Goal: Task Accomplishment & Management: Manage account settings

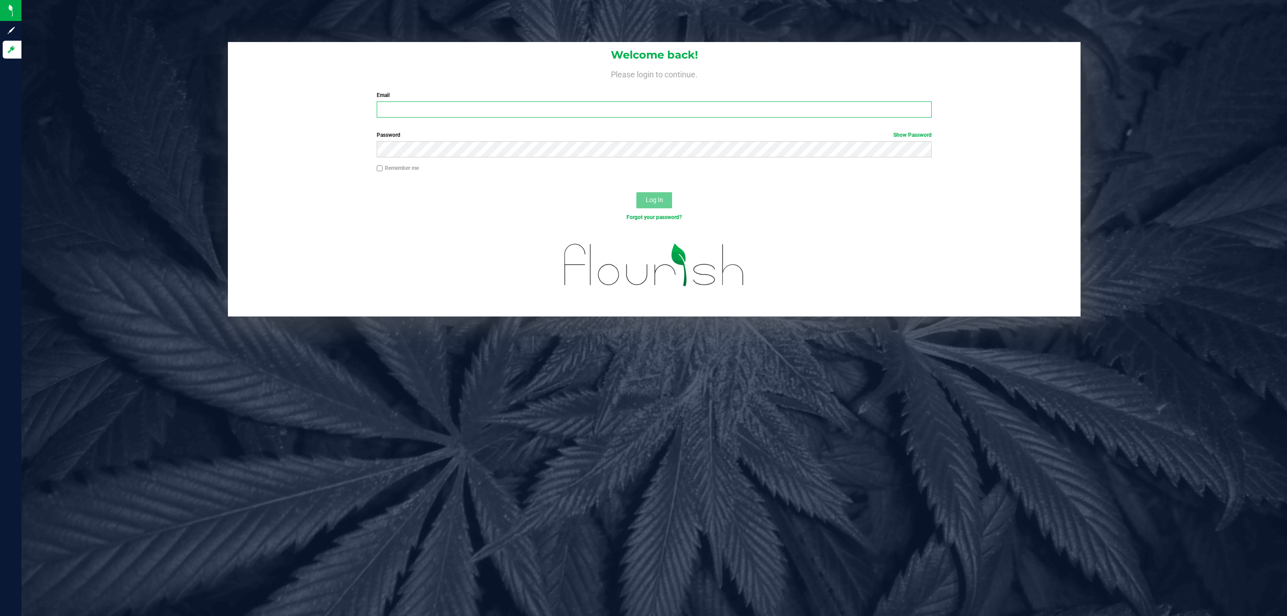
click at [437, 109] on input "Email" at bounding box center [654, 109] width 555 height 16
type input "[EMAIL_ADDRESS][DOMAIN_NAME]"
click at [636, 192] on button "Log In" at bounding box center [654, 200] width 36 height 16
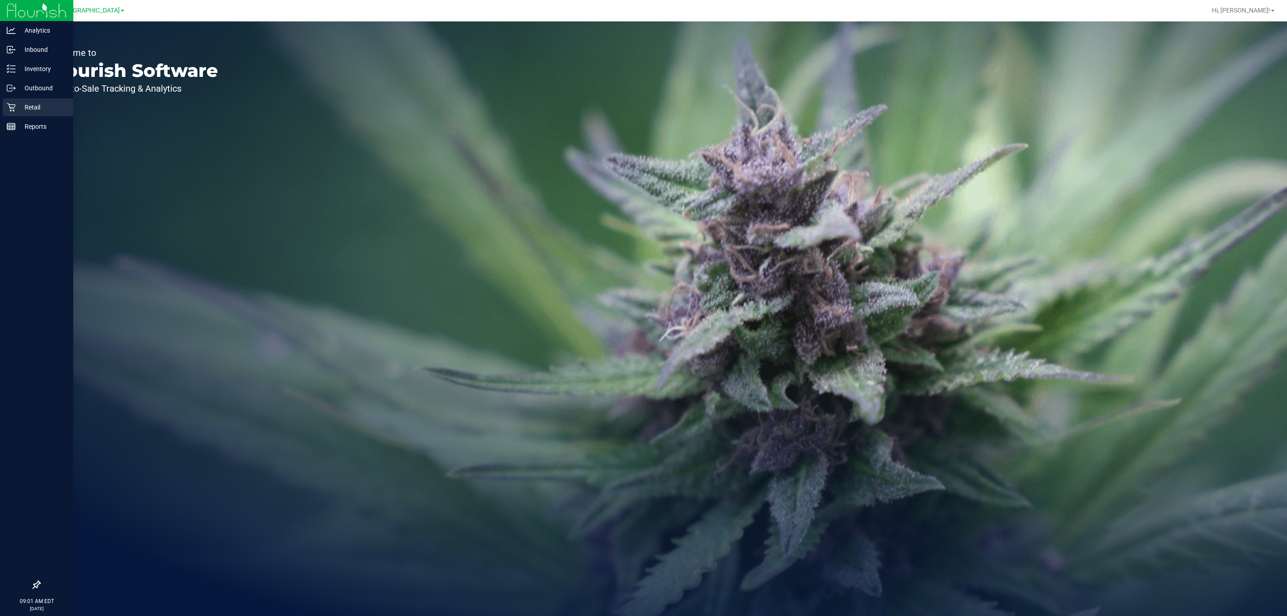
click at [4, 101] on div "Retail" at bounding box center [38, 107] width 71 height 18
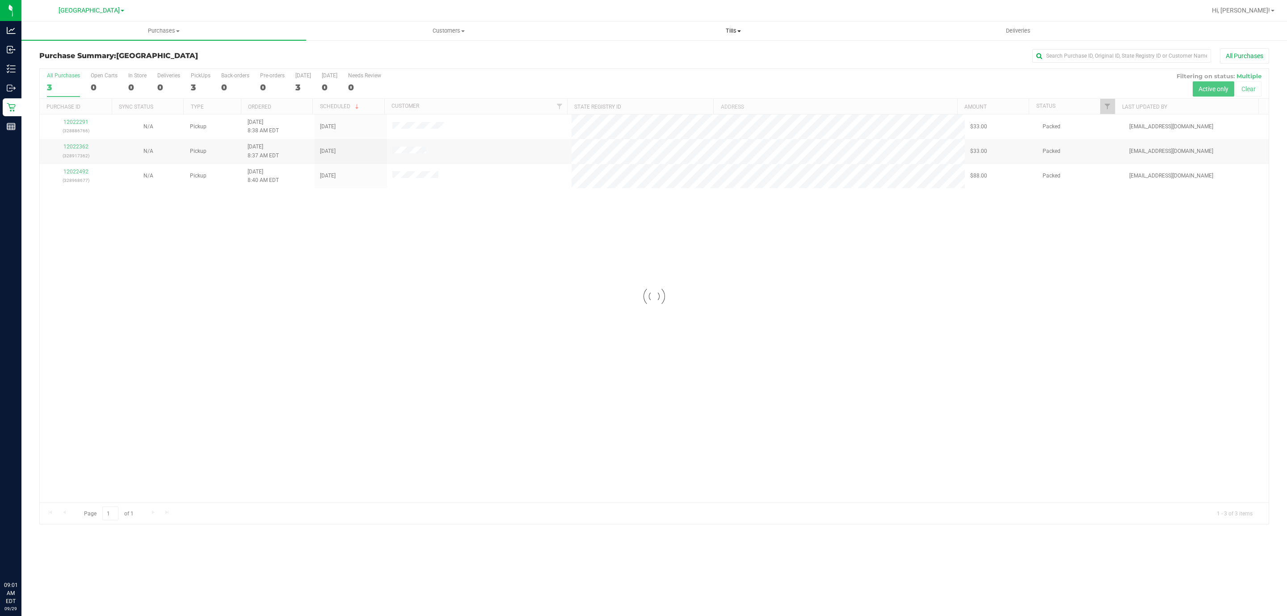
click at [723, 35] on uib-tab-heading "Tills Manage tills Reconcile e-payments" at bounding box center [733, 31] width 284 height 18
click at [614, 292] on div "12022291 (328886766) N/A Pickup [DATE] 8:38 AM EDT 9/29/2025 $33.00 Packed [EMA…" at bounding box center [654, 308] width 1229 height 388
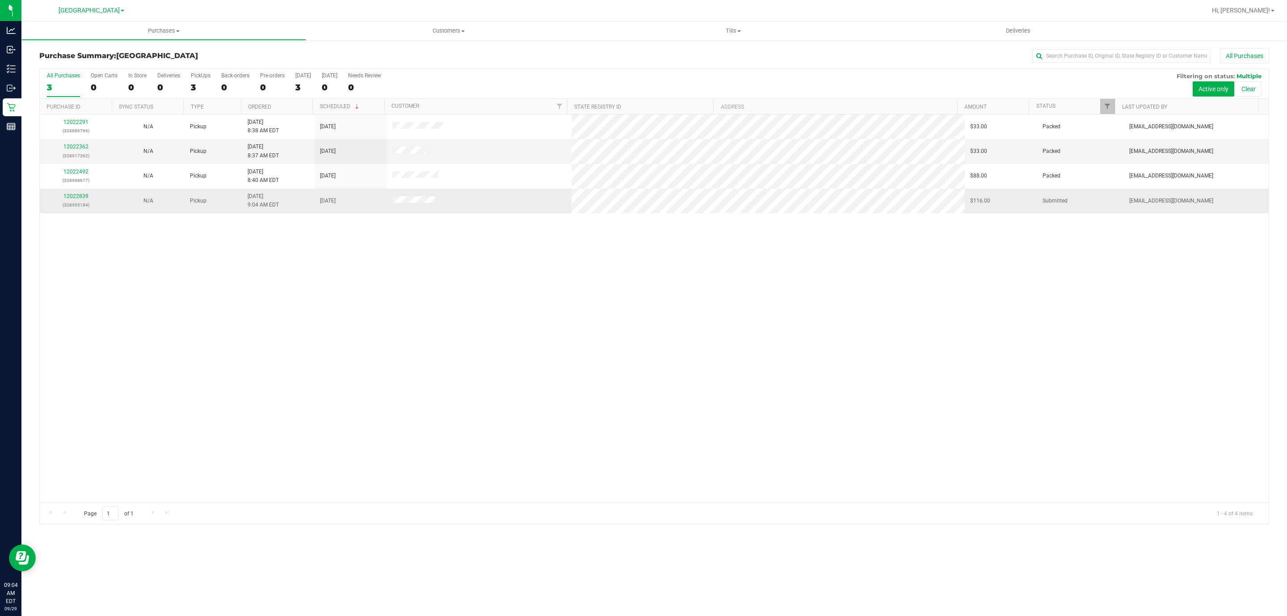
click at [79, 203] on p "(328995184)" at bounding box center [76, 205] width 62 height 8
click at [84, 196] on link "12022839" at bounding box center [75, 196] width 25 height 6
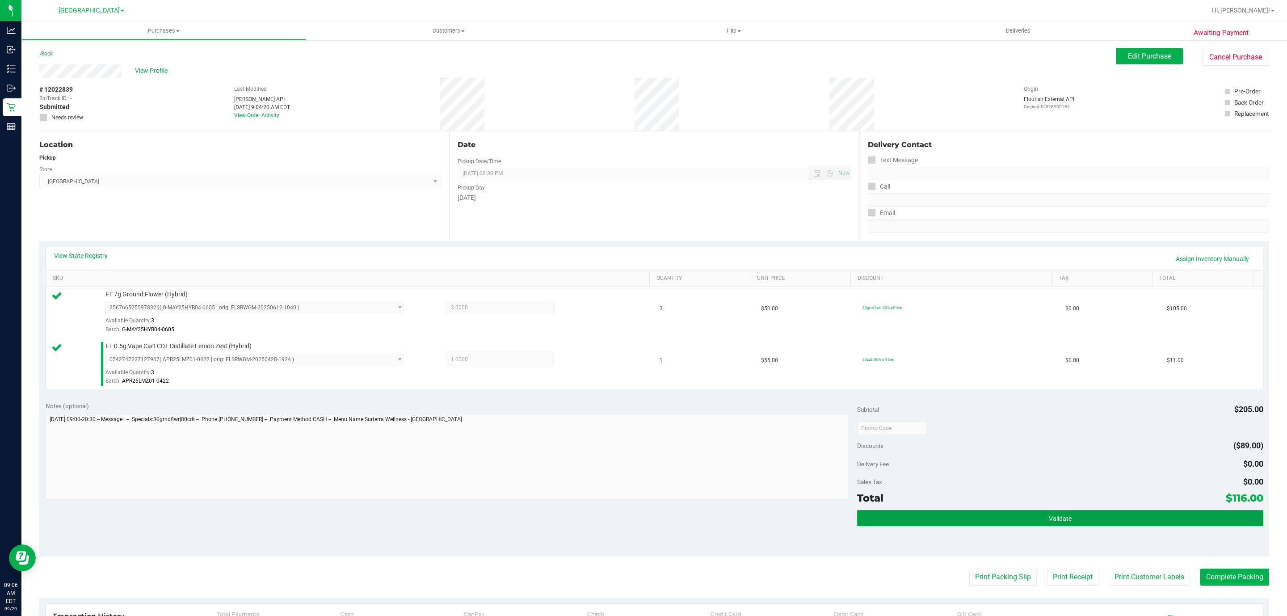
click at [889, 514] on button "Validate" at bounding box center [1060, 518] width 406 height 16
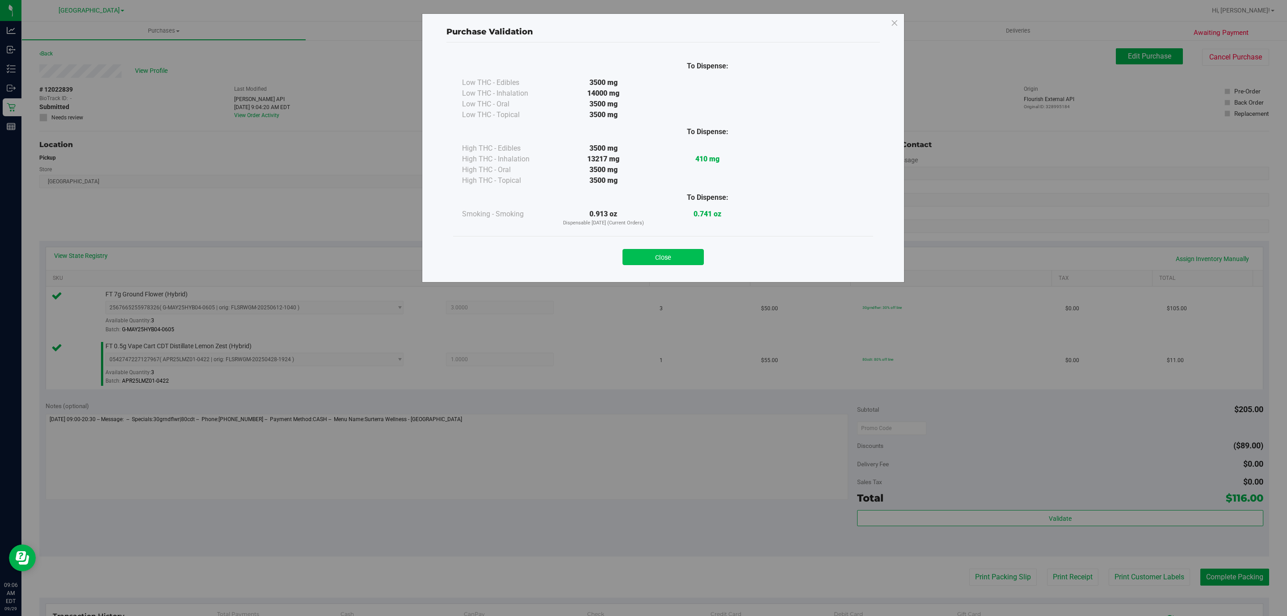
click at [688, 255] on button "Close" at bounding box center [662, 257] width 81 height 16
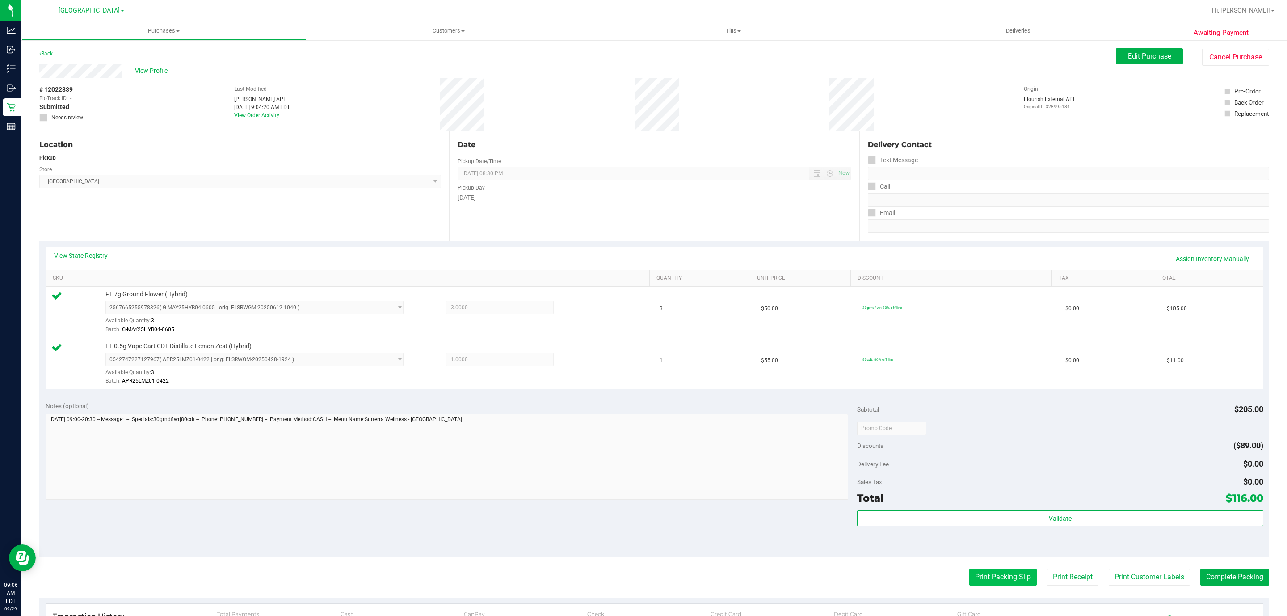
click at [975, 579] on button "Print Packing Slip" at bounding box center [1002, 576] width 67 height 17
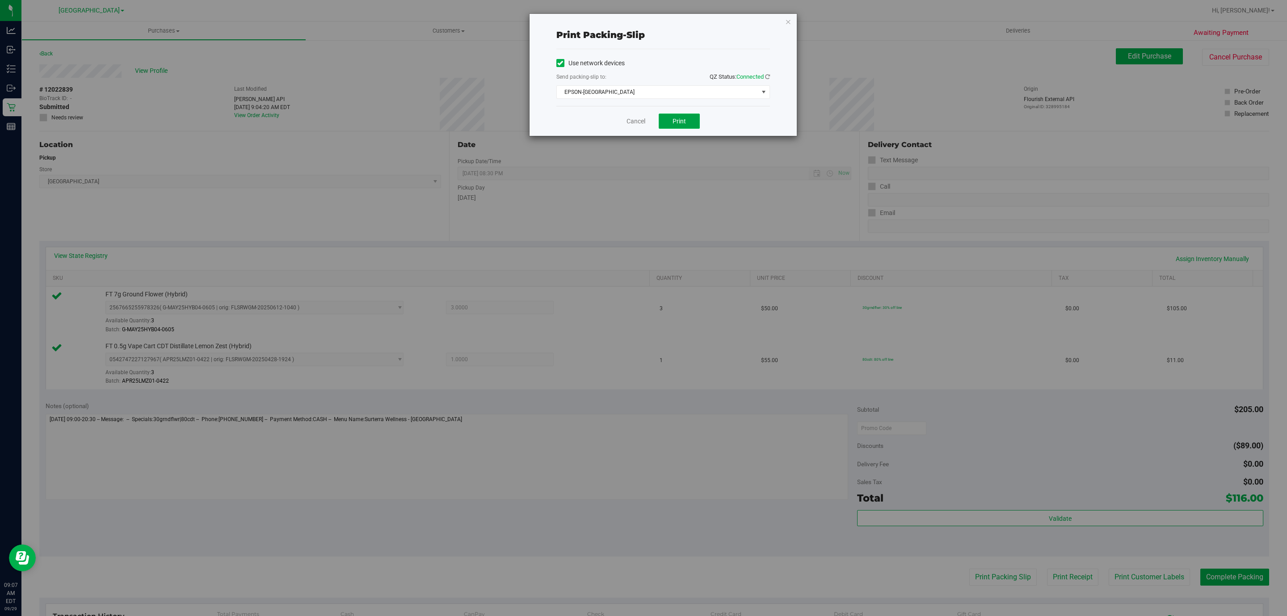
click at [679, 118] on span "Print" at bounding box center [678, 120] width 13 height 7
click at [641, 118] on link "Cancel" at bounding box center [635, 121] width 19 height 9
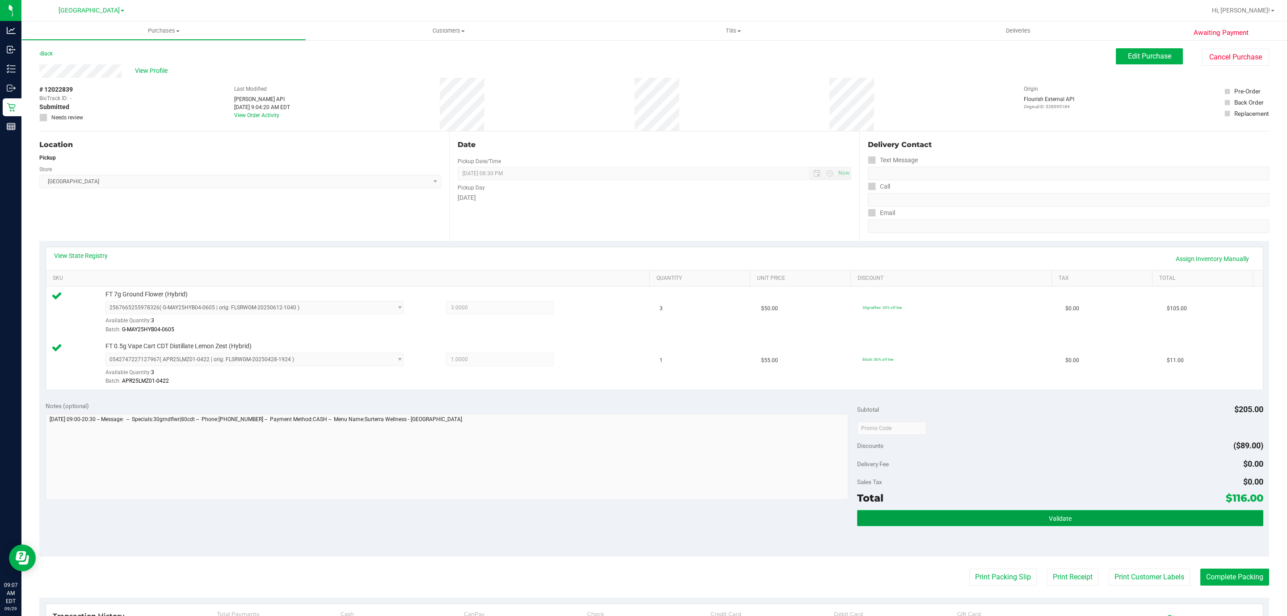
click at [1007, 515] on button "Validate" at bounding box center [1060, 518] width 406 height 16
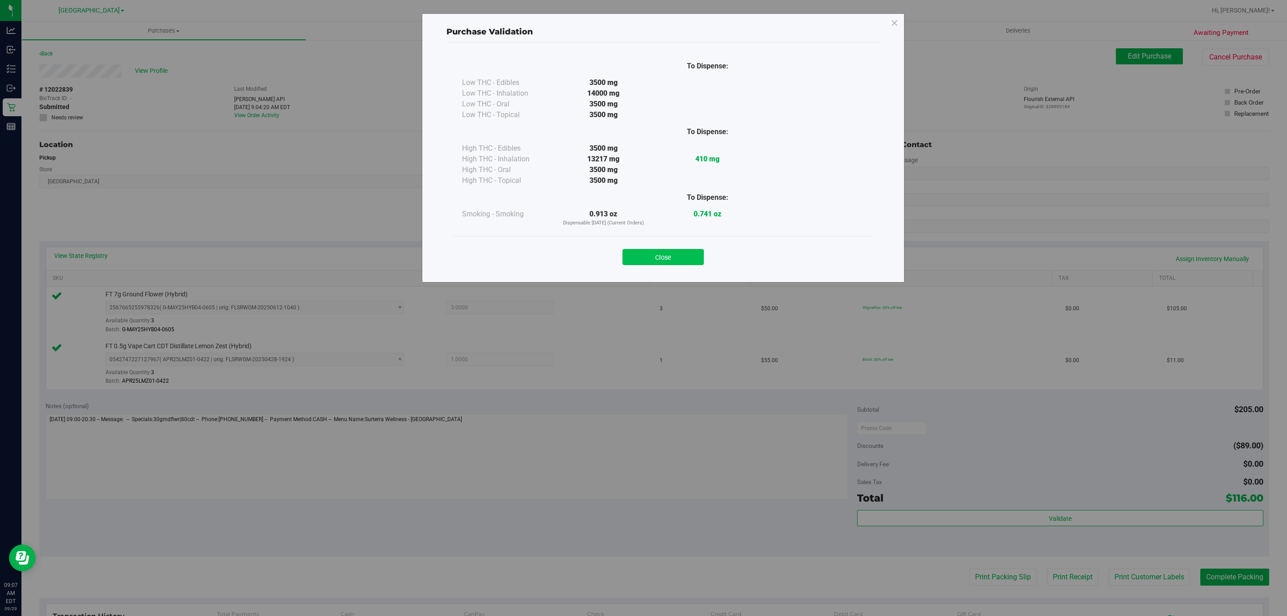
click at [649, 258] on button "Close" at bounding box center [662, 257] width 81 height 16
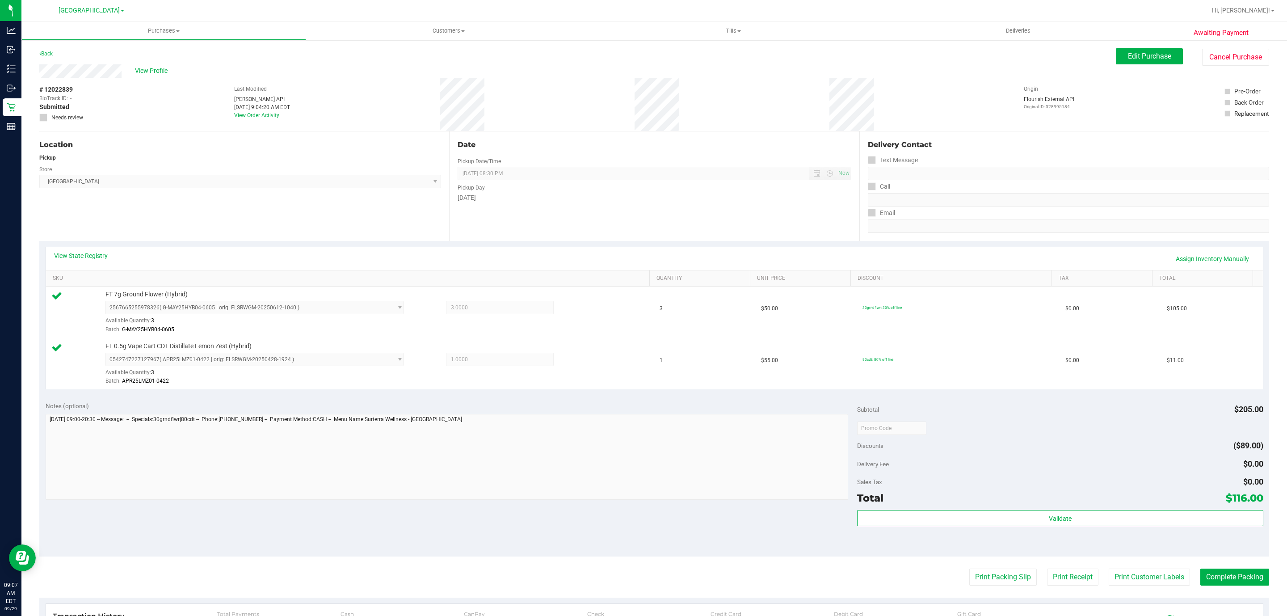
drag, startPoint x: 1193, startPoint y: 567, endPoint x: 1197, endPoint y: 567, distance: 4.5
click at [1197, 567] on purchase-details "Back Edit Purchase Cancel Purchase View Profile # 12022839 BioTrack ID: - Submi…" at bounding box center [653, 406] width 1229 height 716
click at [1204, 577] on button "Complete Packing" at bounding box center [1234, 576] width 69 height 17
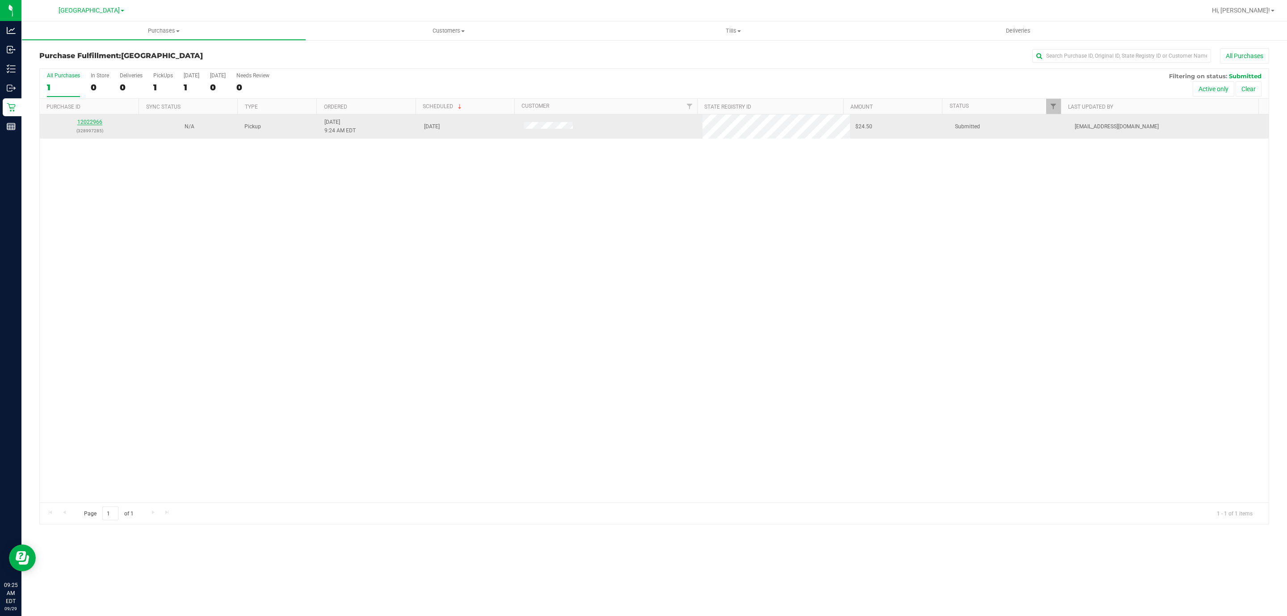
click at [90, 121] on link "12022966" at bounding box center [89, 122] width 25 height 6
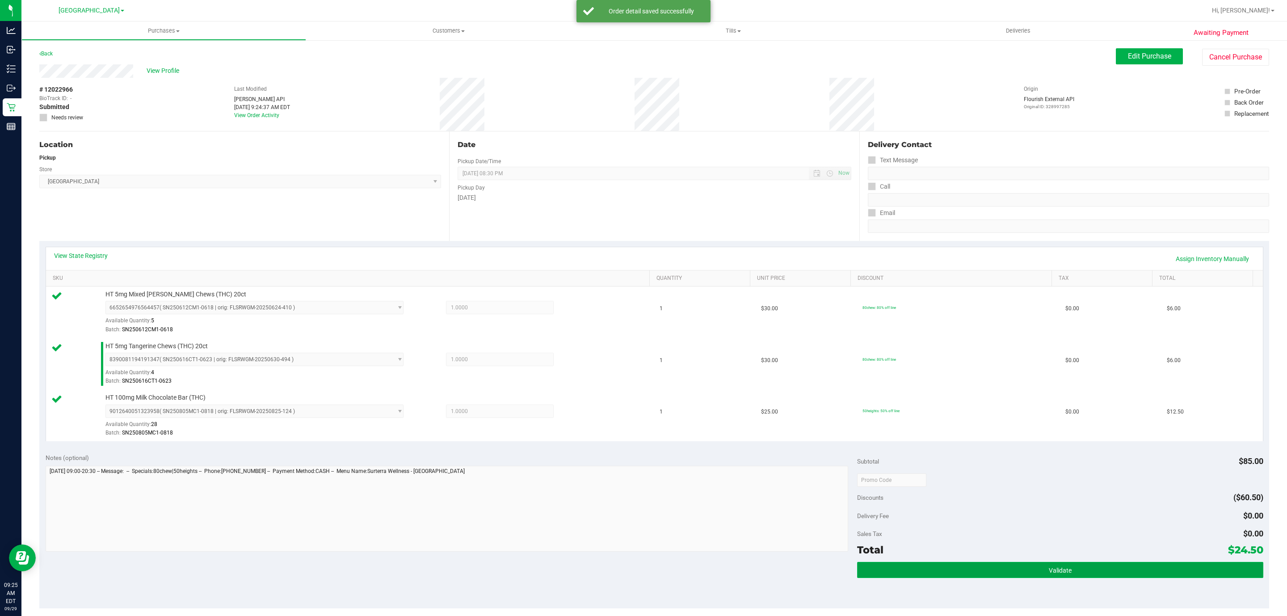
click at [1052, 578] on button "Validate" at bounding box center [1060, 570] width 406 height 16
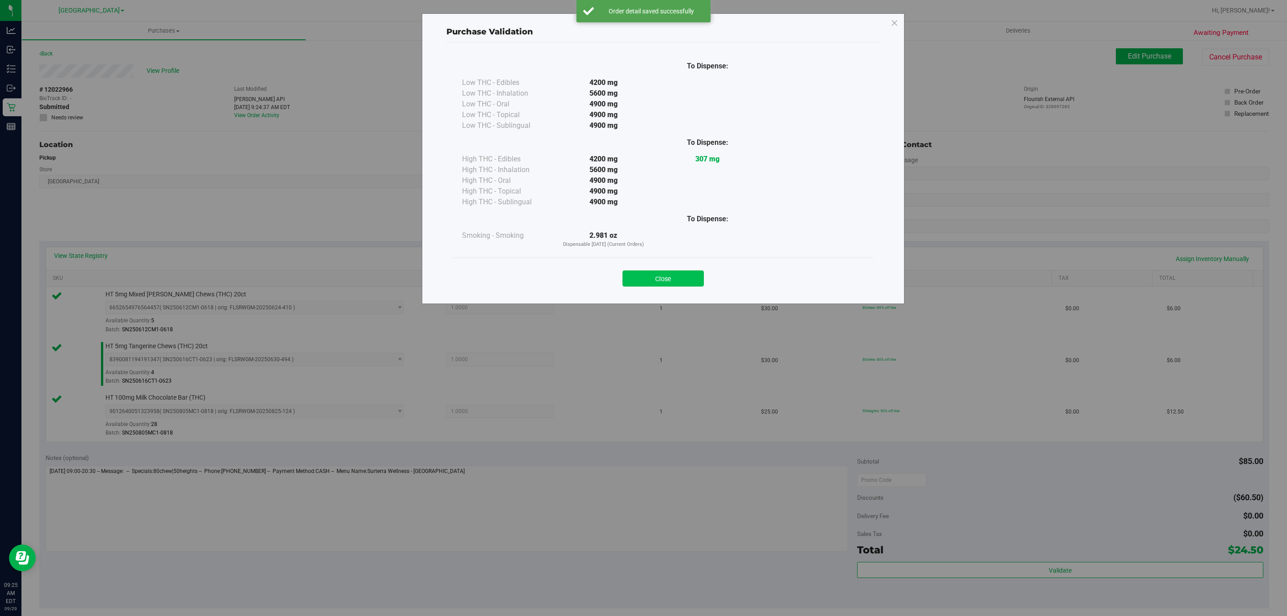
drag, startPoint x: 617, startPoint y: 272, endPoint x: 637, endPoint y: 275, distance: 20.3
click at [625, 273] on div "Close" at bounding box center [663, 275] width 407 height 22
click at [640, 275] on button "Close" at bounding box center [662, 278] width 81 height 16
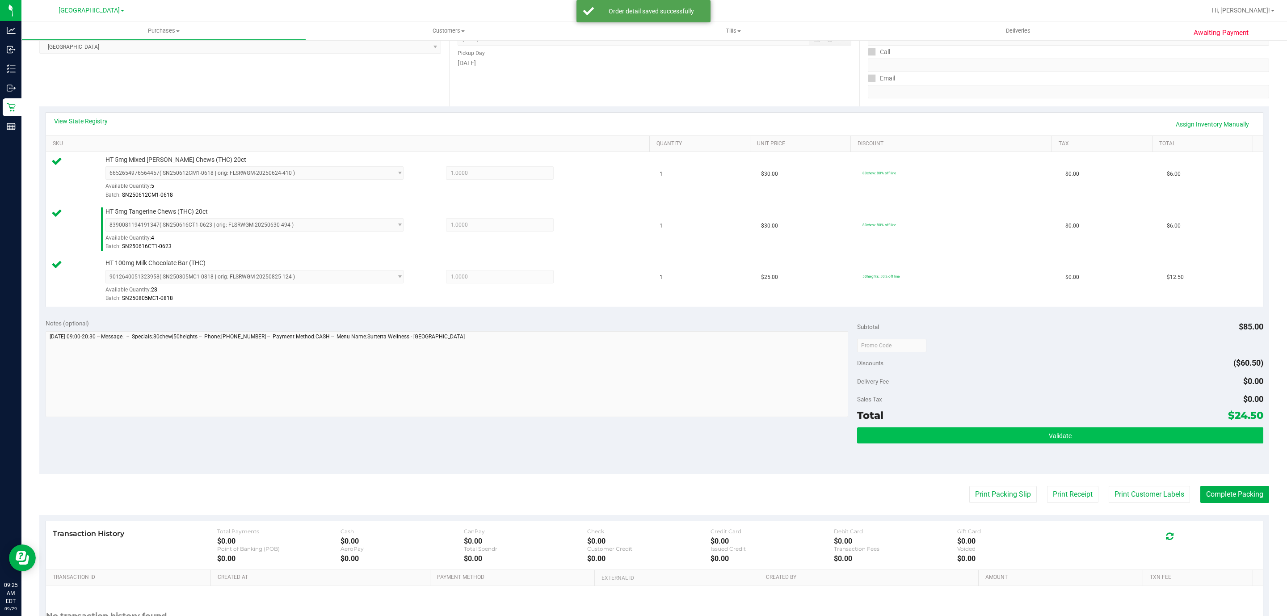
scroll to position [201, 0]
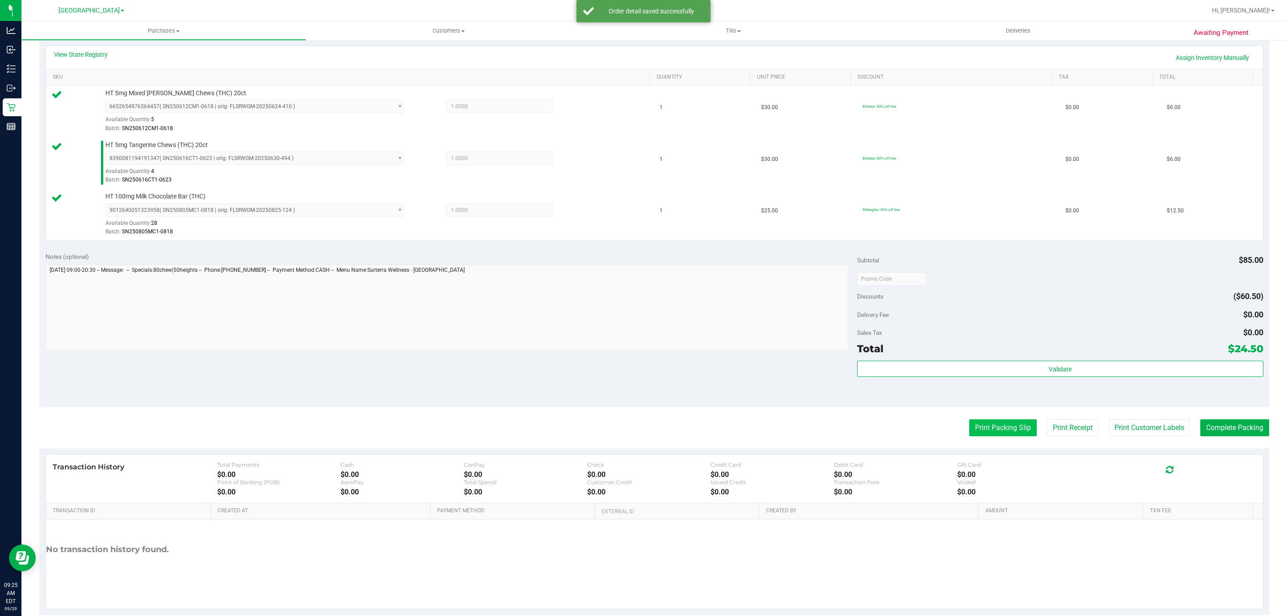
click at [981, 436] on button "Print Packing Slip" at bounding box center [1002, 427] width 67 height 17
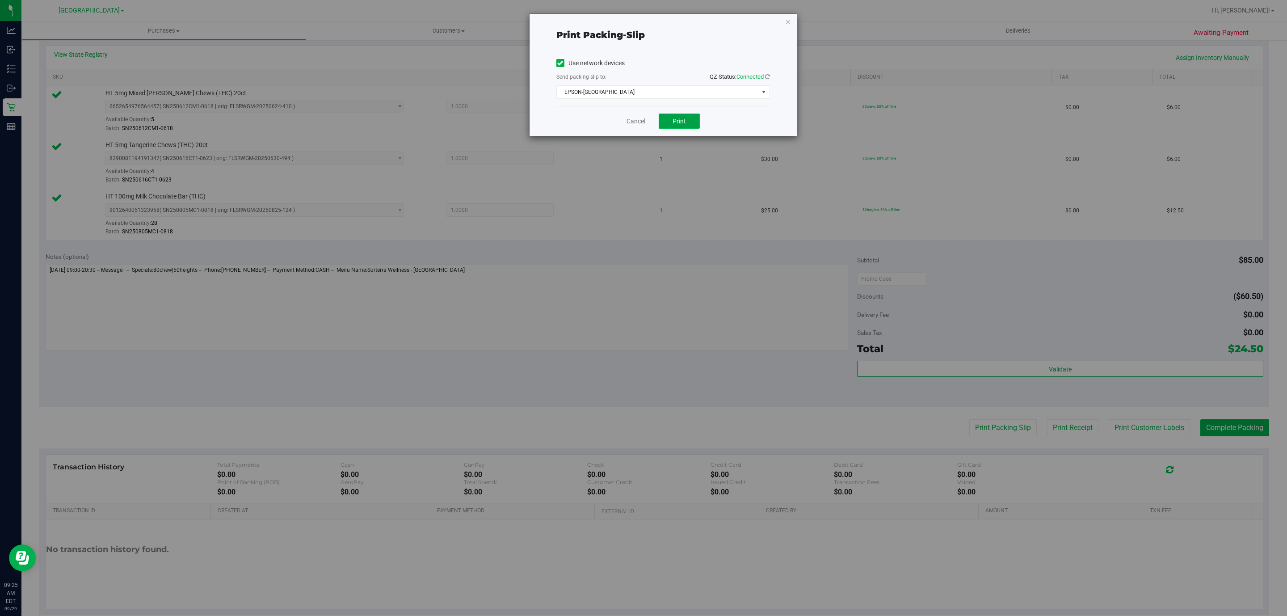
click at [675, 124] on span "Print" at bounding box center [678, 120] width 13 height 7
click at [641, 121] on link "Cancel" at bounding box center [635, 121] width 19 height 9
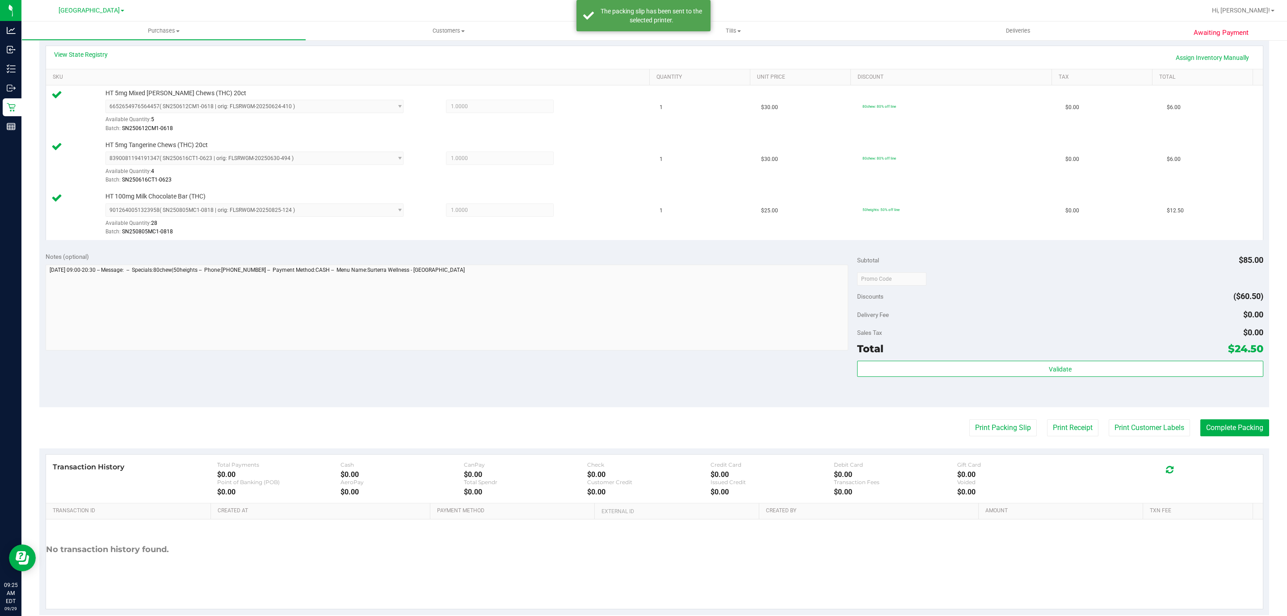
click at [988, 360] on div "Subtotal $85.00 Discounts ($60.50) Delivery Fee $0.00 Sales Tax $0.00 Total $24…" at bounding box center [1060, 326] width 406 height 149
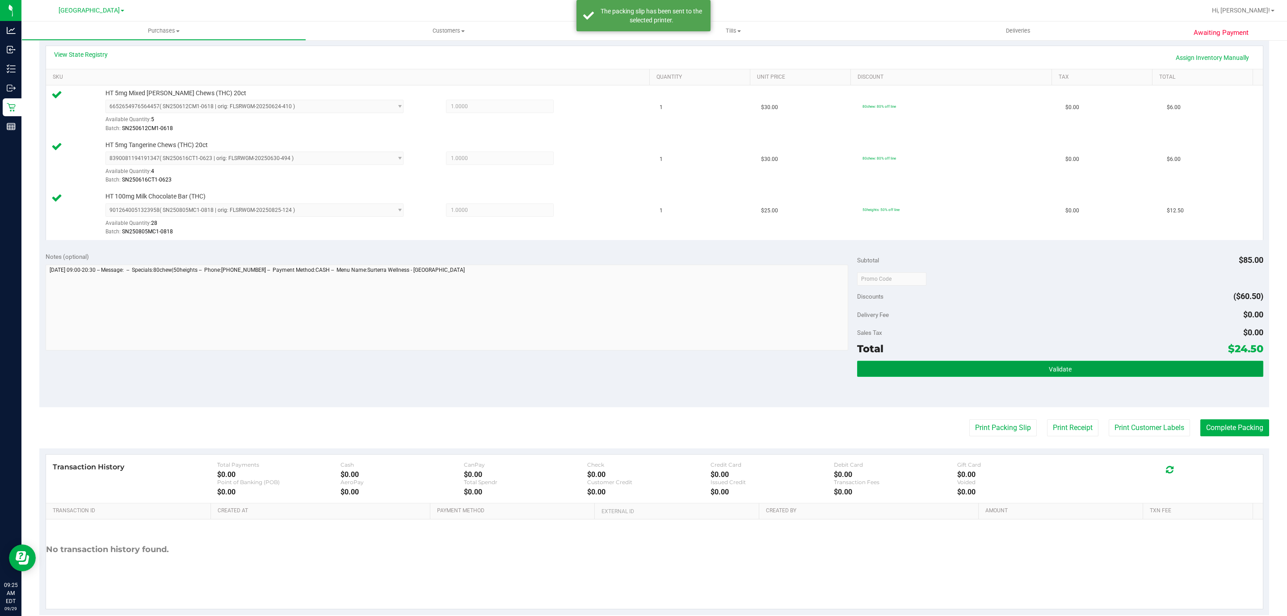
click at [992, 368] on button "Validate" at bounding box center [1060, 369] width 406 height 16
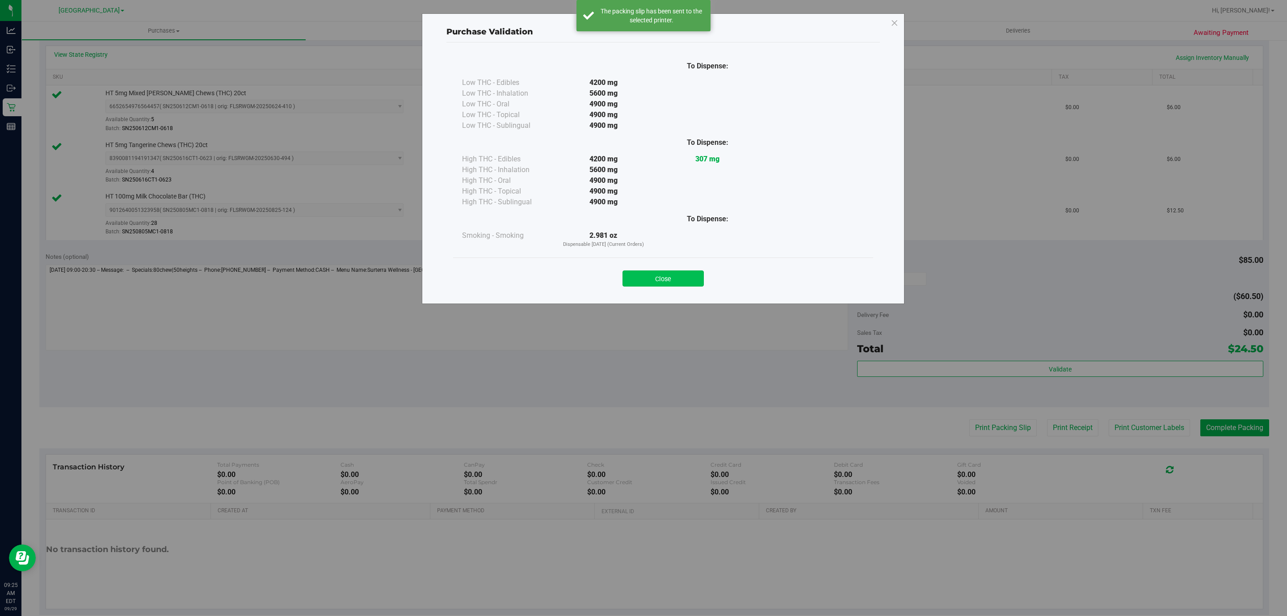
click at [657, 283] on button "Close" at bounding box center [662, 278] width 81 height 16
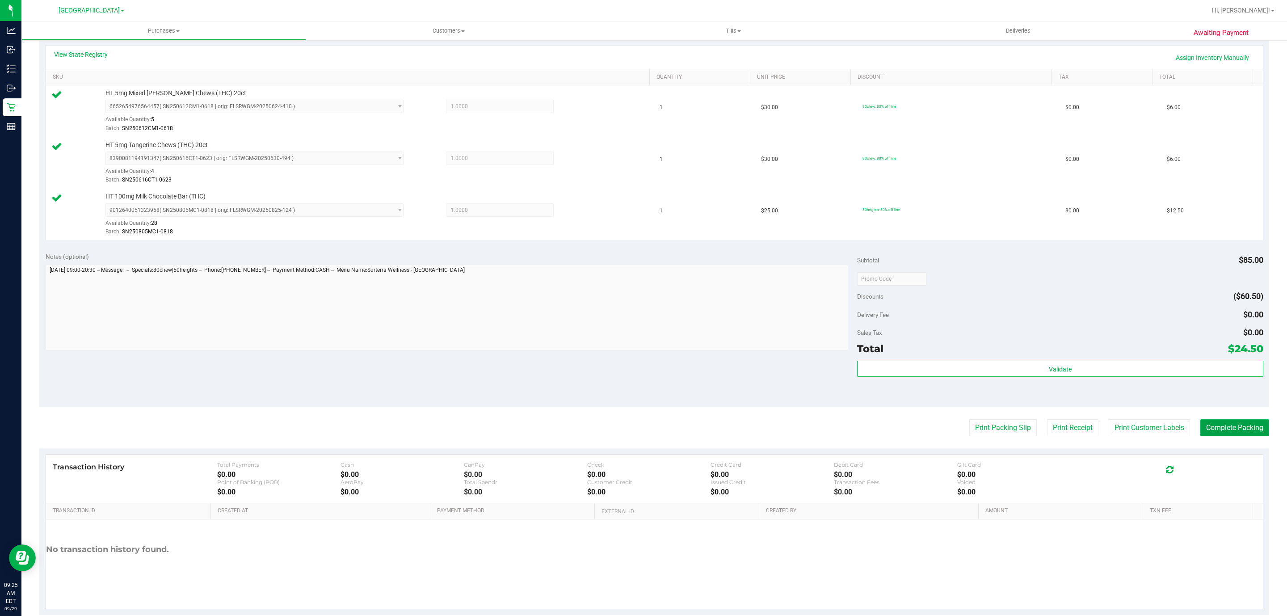
click at [1216, 426] on button "Complete Packing" at bounding box center [1234, 427] width 69 height 17
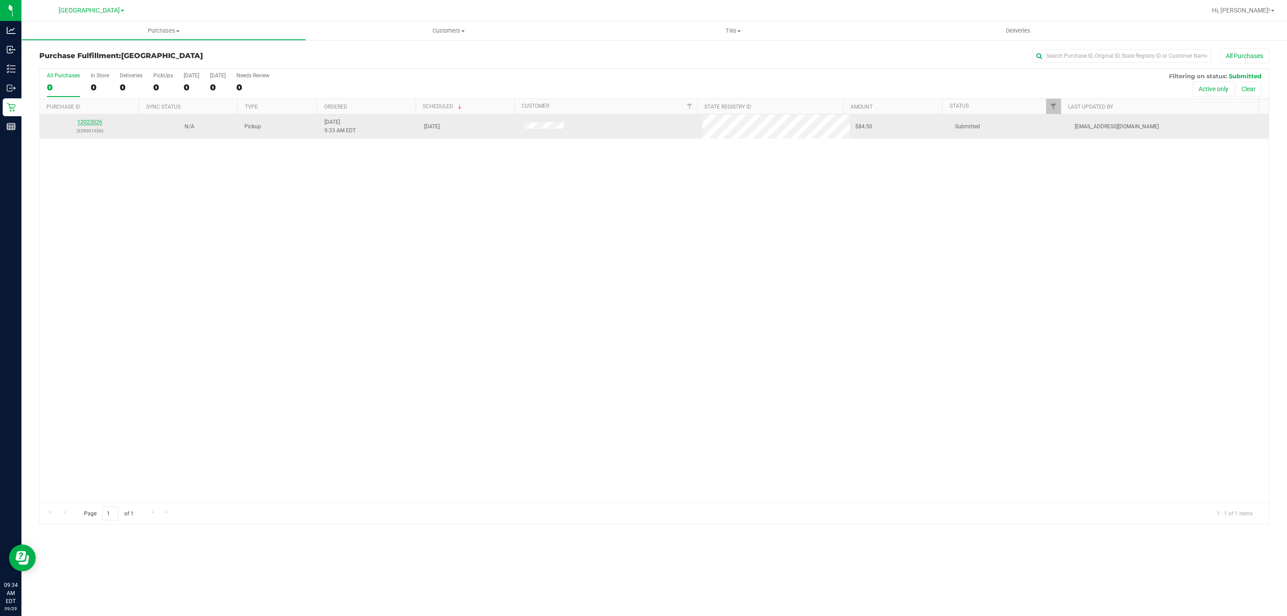
click at [96, 121] on link "12023026" at bounding box center [89, 122] width 25 height 6
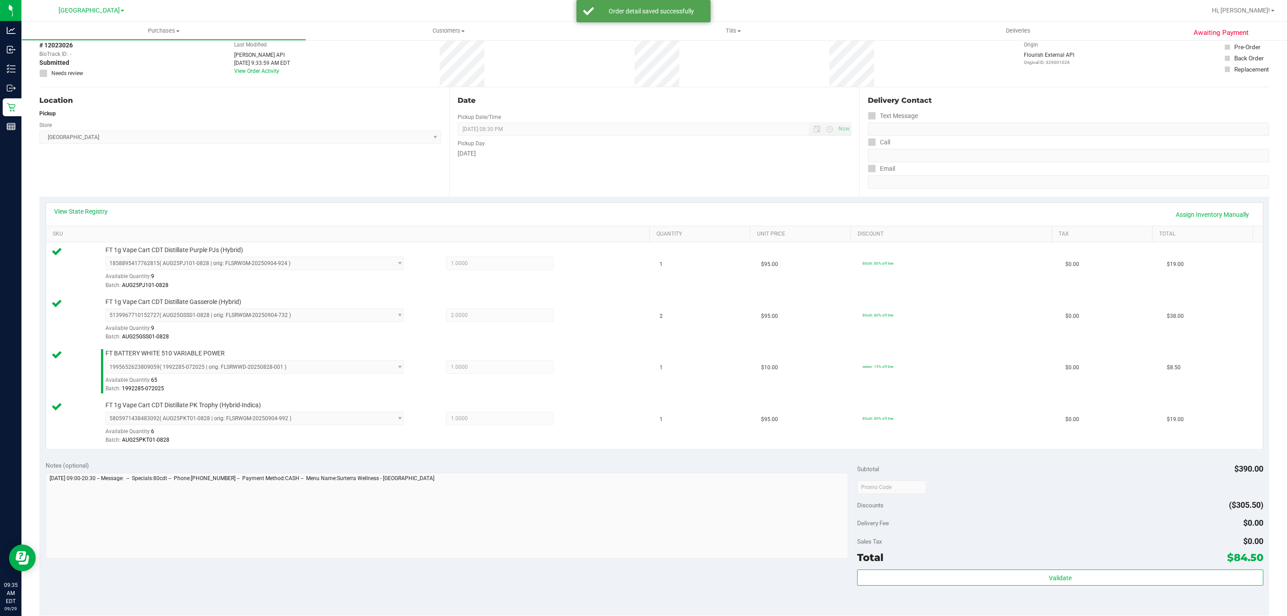
scroll to position [67, 0]
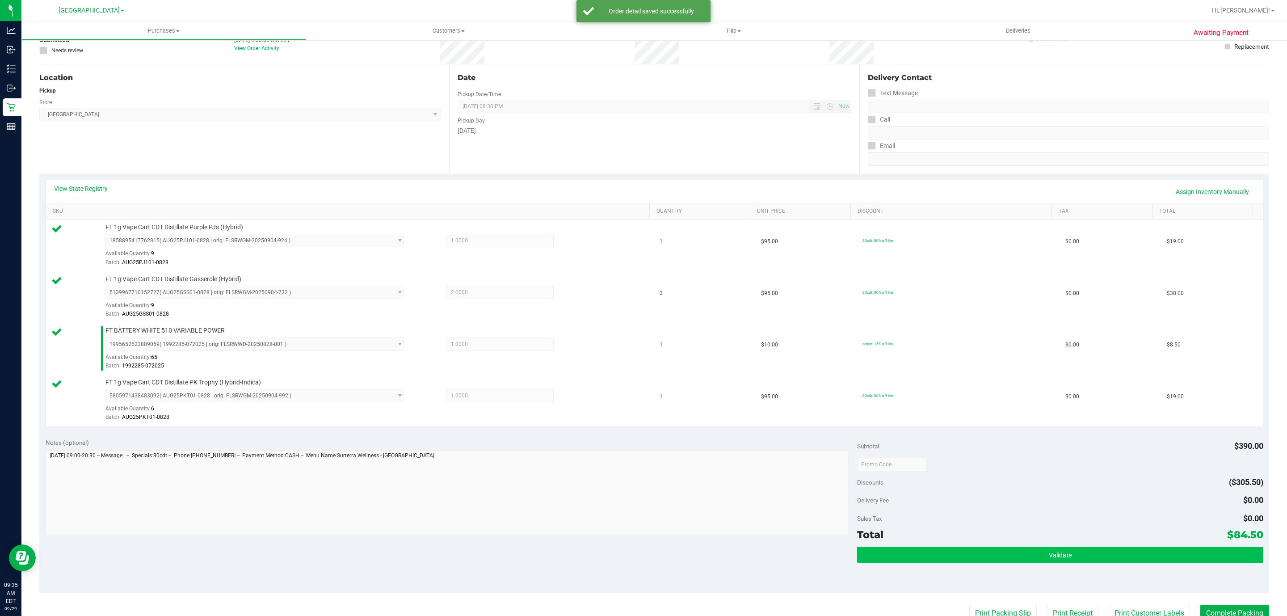
drag, startPoint x: 934, startPoint y: 569, endPoint x: 934, endPoint y: 558, distance: 10.7
click at [934, 568] on div "Validate" at bounding box center [1060, 566] width 406 height 40
click at [937, 555] on button "Validate" at bounding box center [1060, 554] width 406 height 16
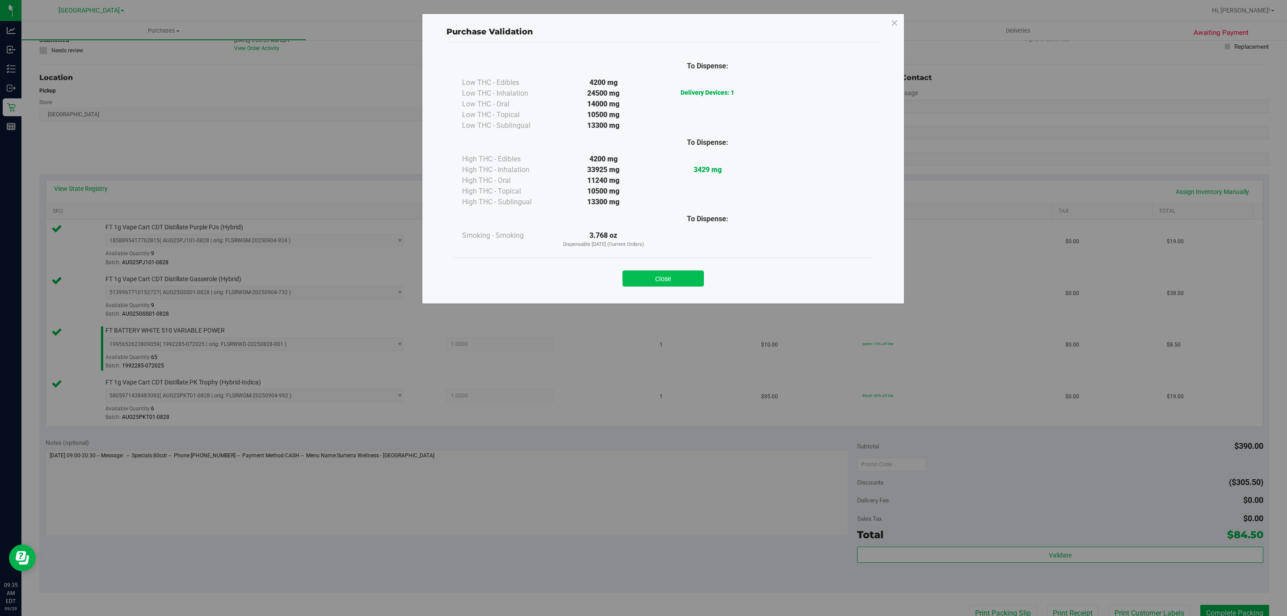
click at [669, 279] on button "Close" at bounding box center [662, 278] width 81 height 16
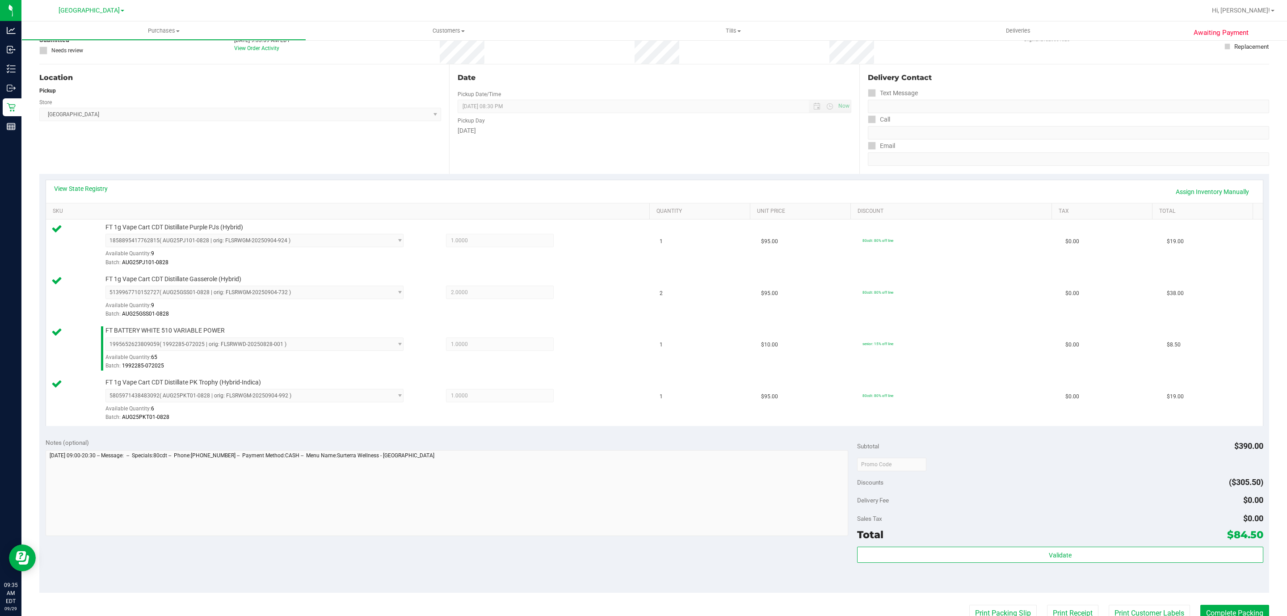
scroll to position [268, 0]
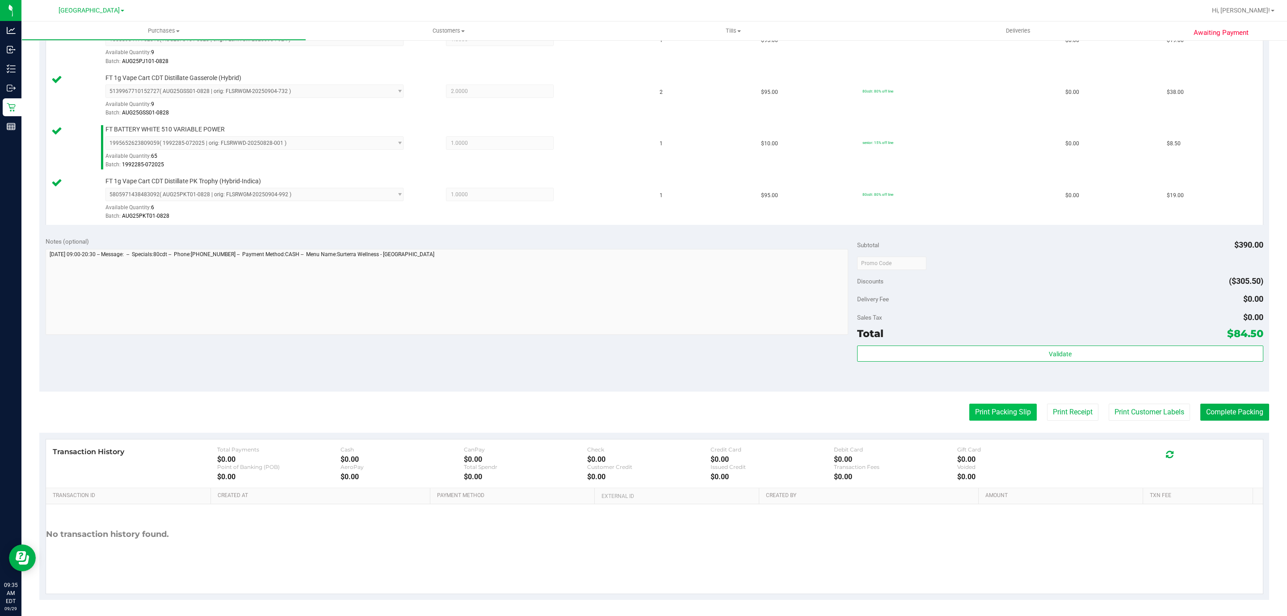
click at [982, 413] on button "Print Packing Slip" at bounding box center [1002, 411] width 67 height 17
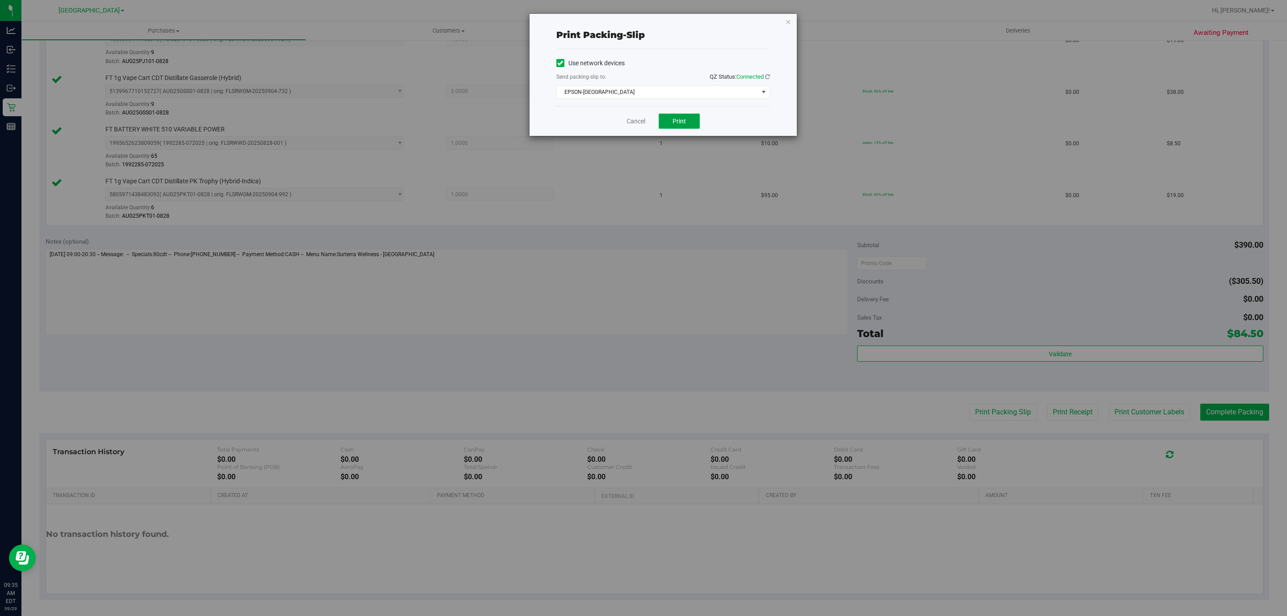
click at [665, 129] on button "Print" at bounding box center [679, 120] width 41 height 15
click at [625, 124] on div "Cancel Print" at bounding box center [663, 121] width 214 height 30
drag, startPoint x: 625, startPoint y: 124, endPoint x: 630, endPoint y: 122, distance: 5.5
click at [626, 123] on div "Cancel Print" at bounding box center [663, 121] width 214 height 30
click at [630, 122] on link "Cancel" at bounding box center [635, 121] width 19 height 9
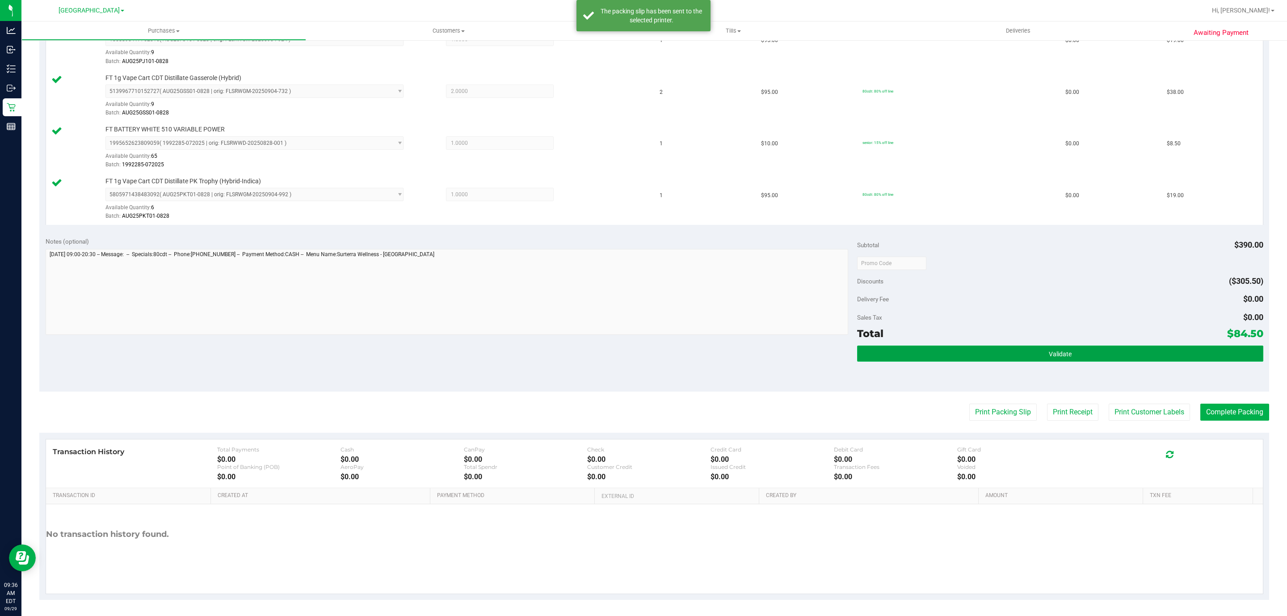
click at [1020, 360] on button "Validate" at bounding box center [1060, 353] width 406 height 16
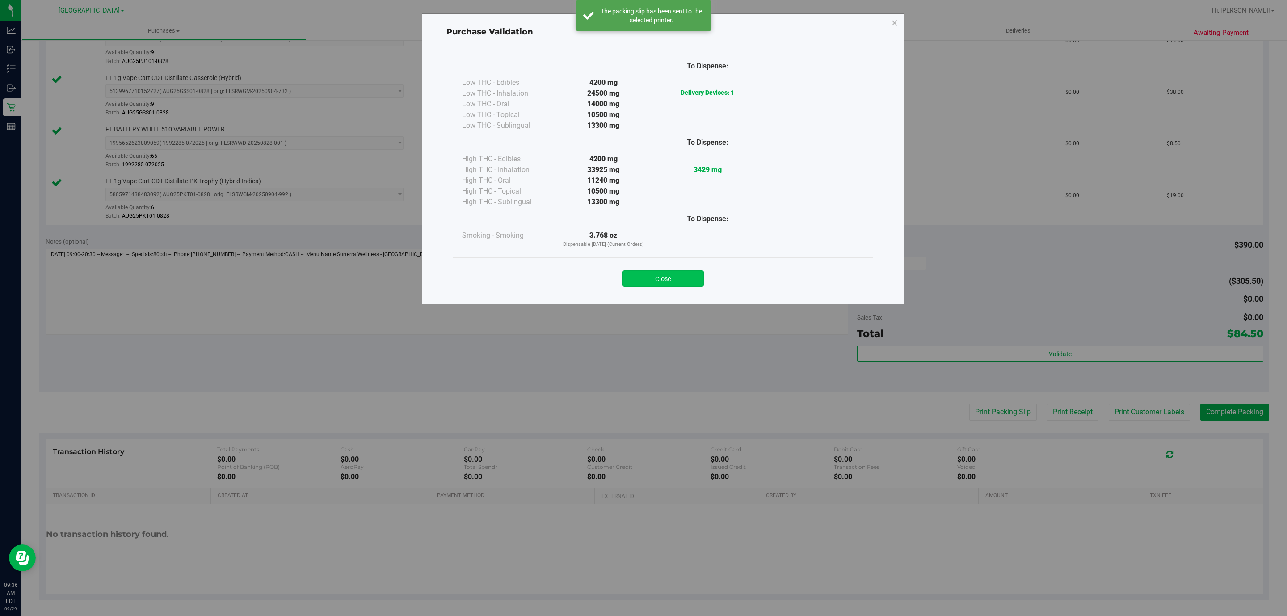
click at [691, 277] on button "Close" at bounding box center [662, 278] width 81 height 16
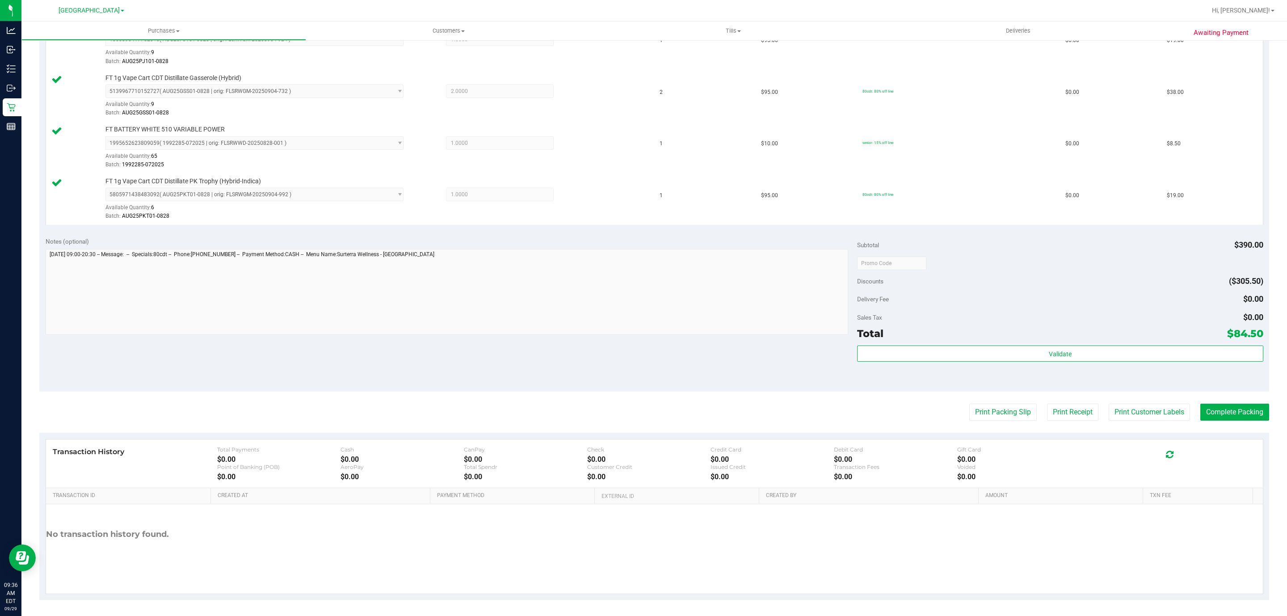
click at [1180, 373] on div "Validate" at bounding box center [1060, 365] width 406 height 40
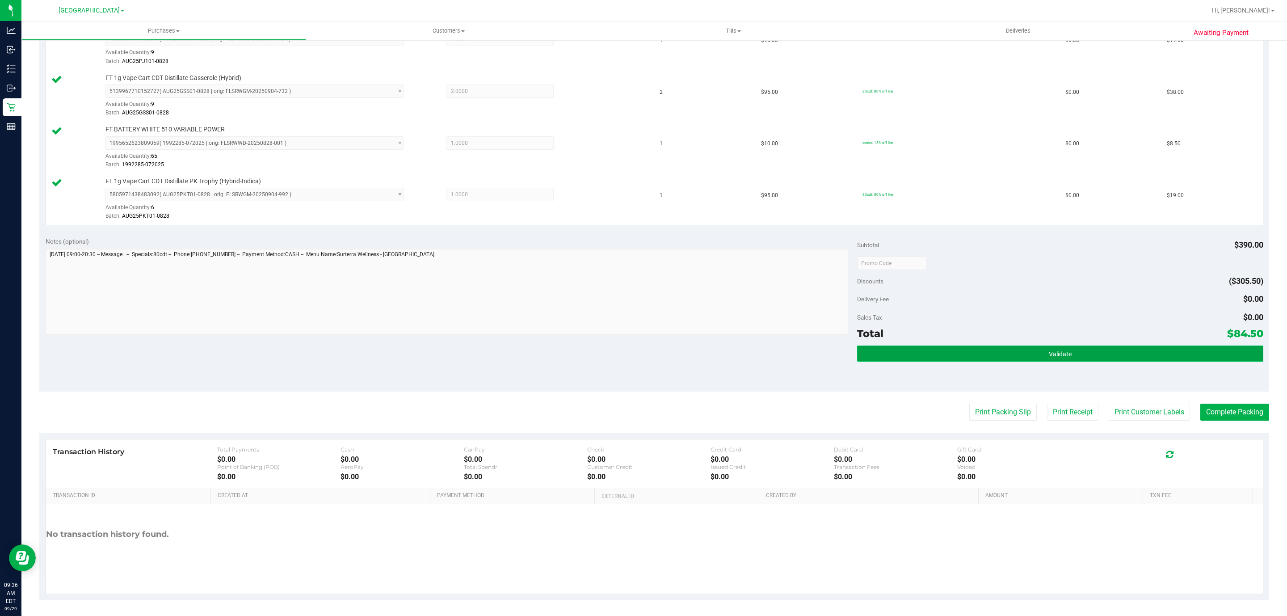
click at [1180, 361] on button "Validate" at bounding box center [1060, 353] width 406 height 16
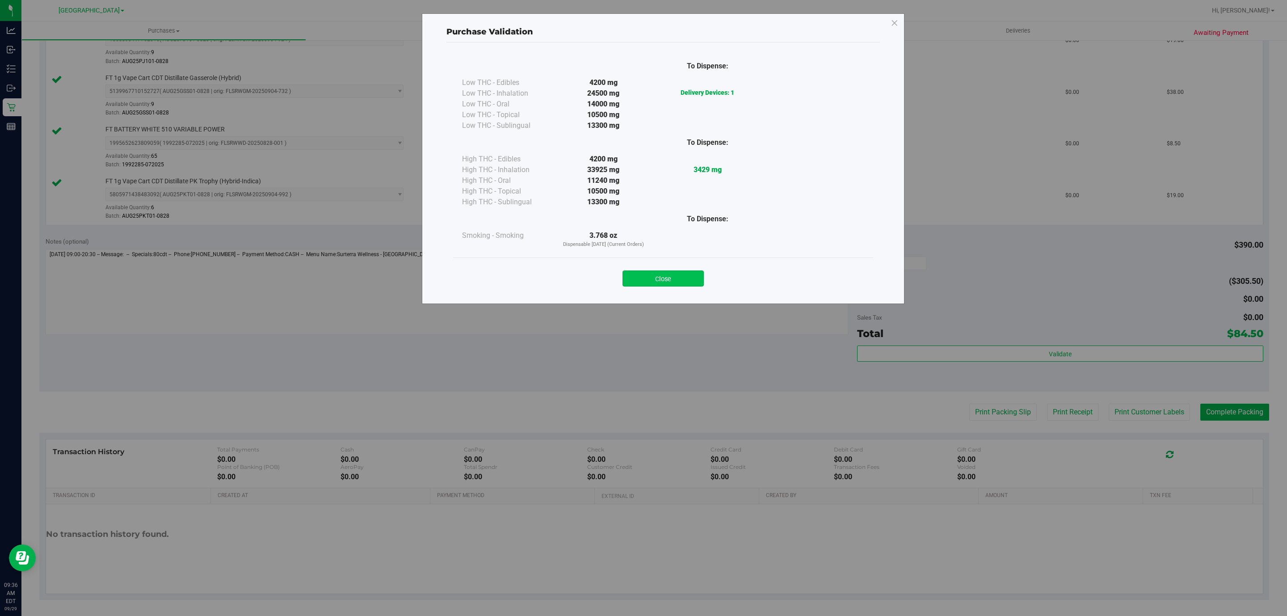
click at [666, 271] on button "Close" at bounding box center [662, 278] width 81 height 16
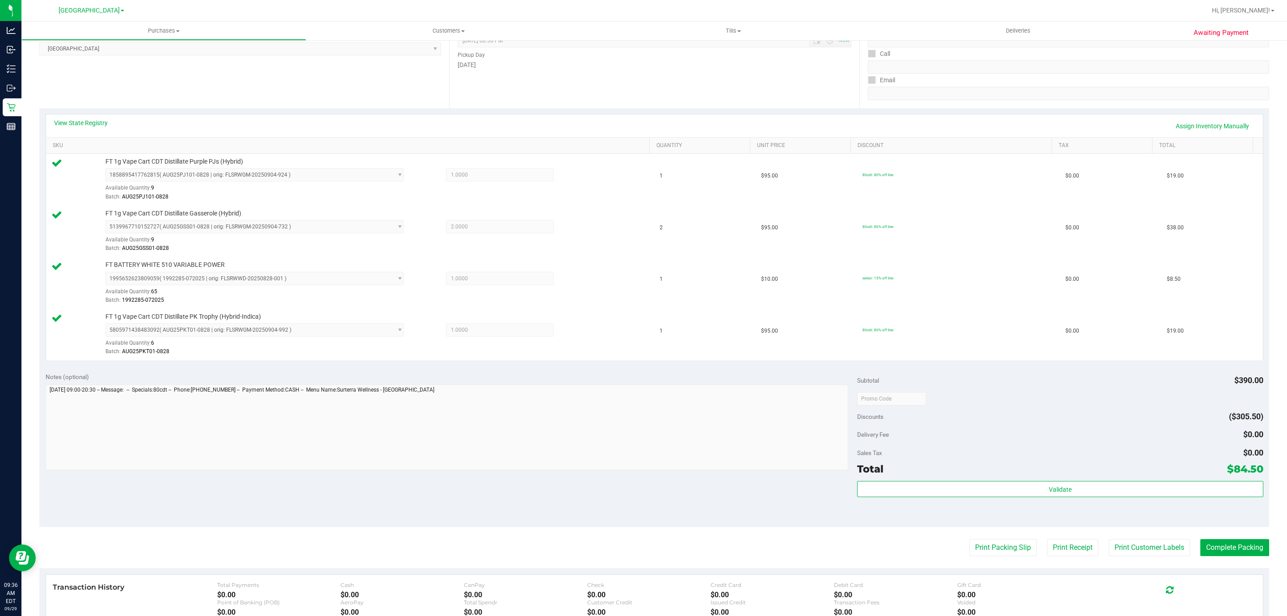
scroll to position [134, 0]
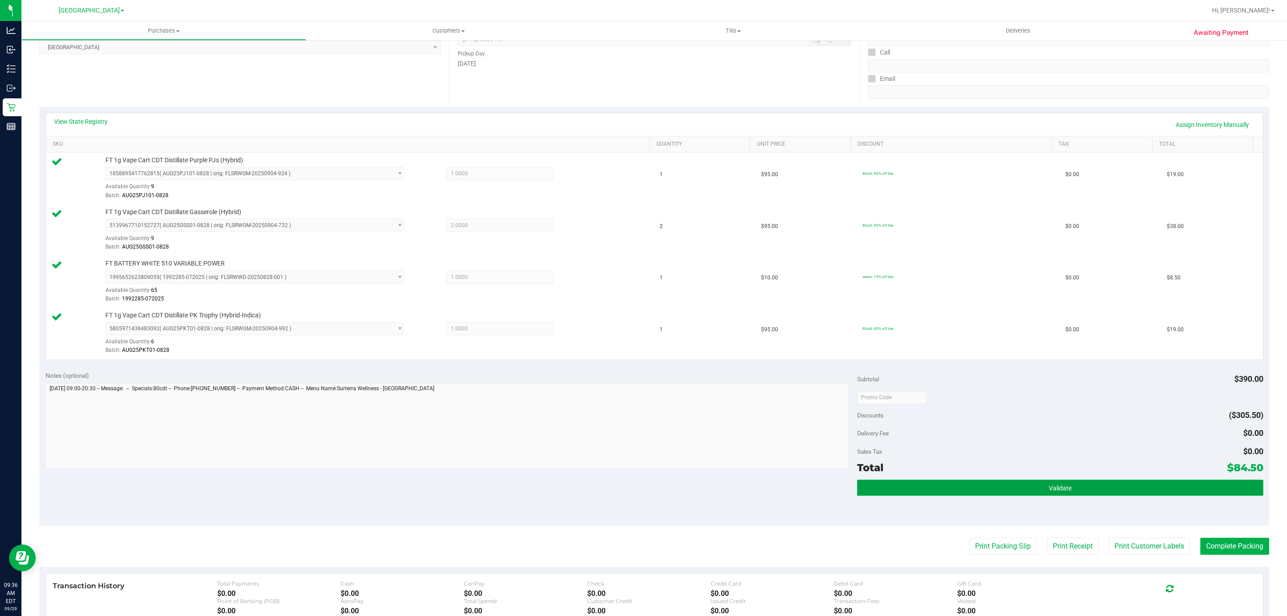
click at [984, 484] on button "Validate" at bounding box center [1060, 487] width 406 height 16
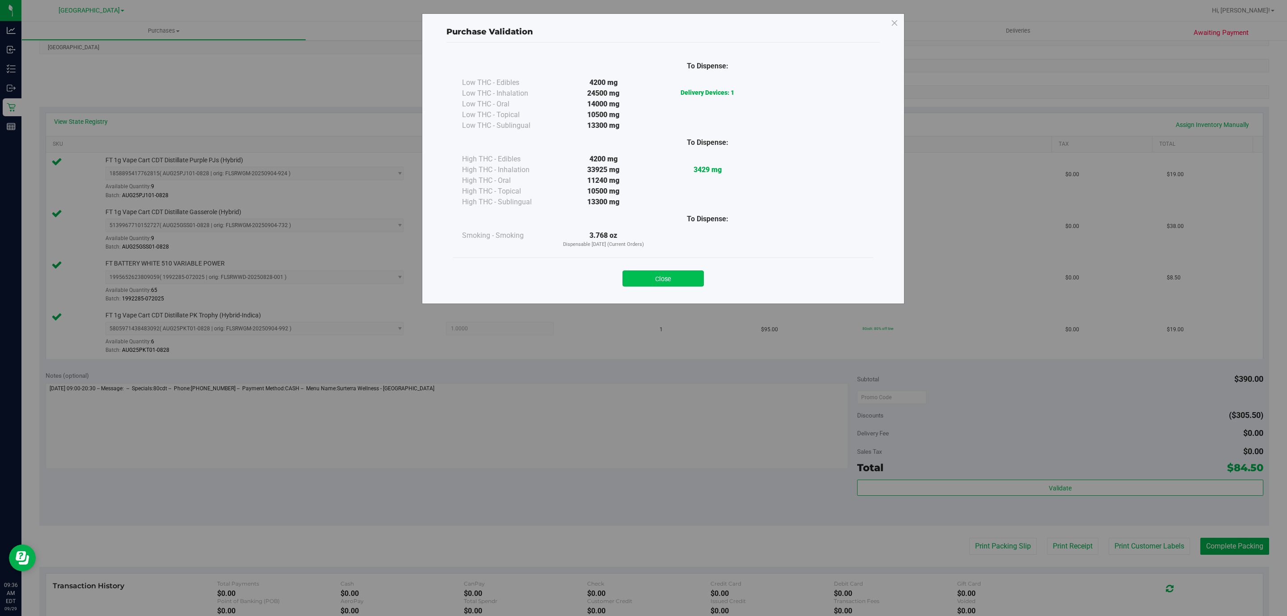
click at [666, 277] on button "Close" at bounding box center [662, 278] width 81 height 16
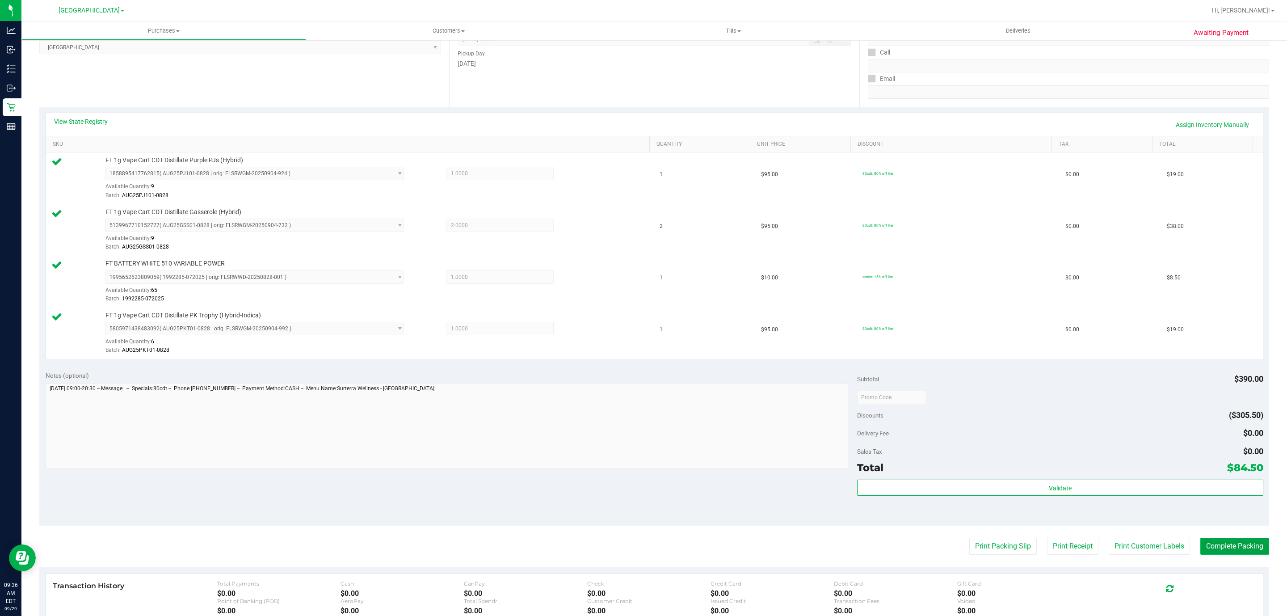
click at [1238, 547] on button "Complete Packing" at bounding box center [1234, 545] width 69 height 17
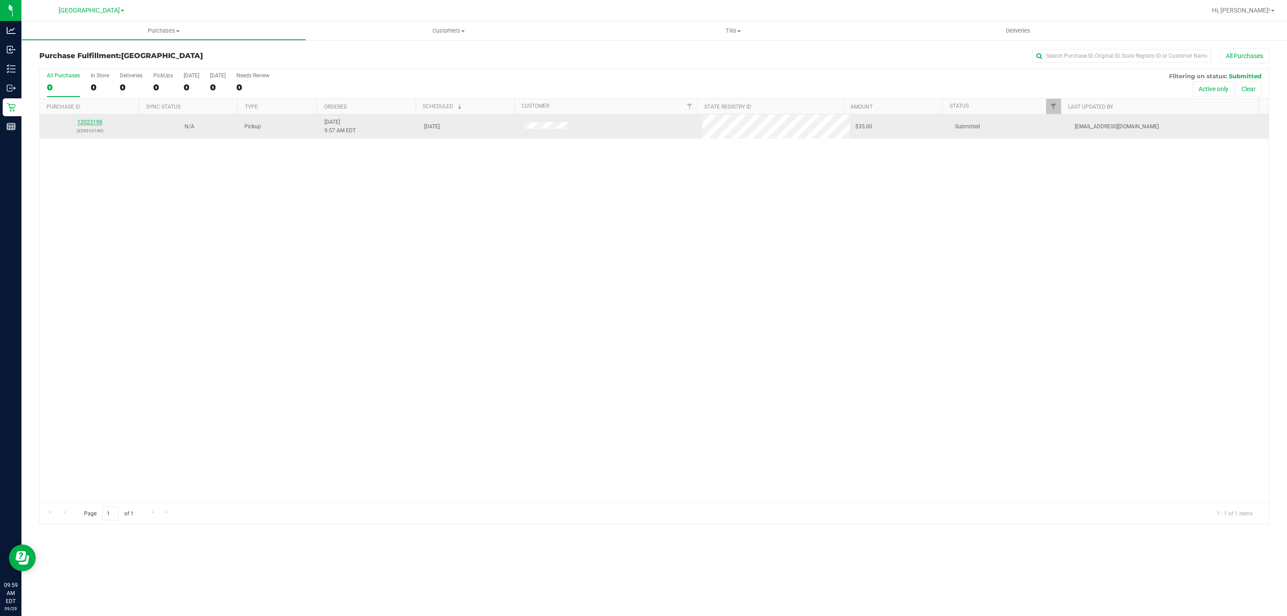
click at [79, 125] on link "12023198" at bounding box center [89, 122] width 25 height 6
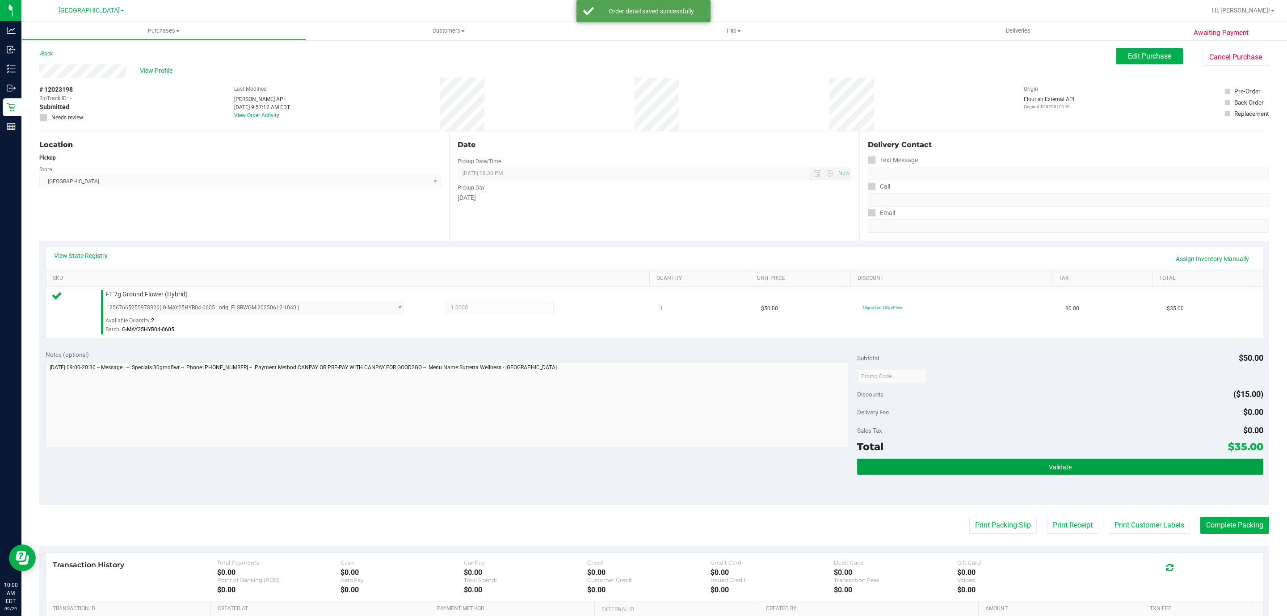
click at [935, 474] on button "Validate" at bounding box center [1060, 466] width 406 height 16
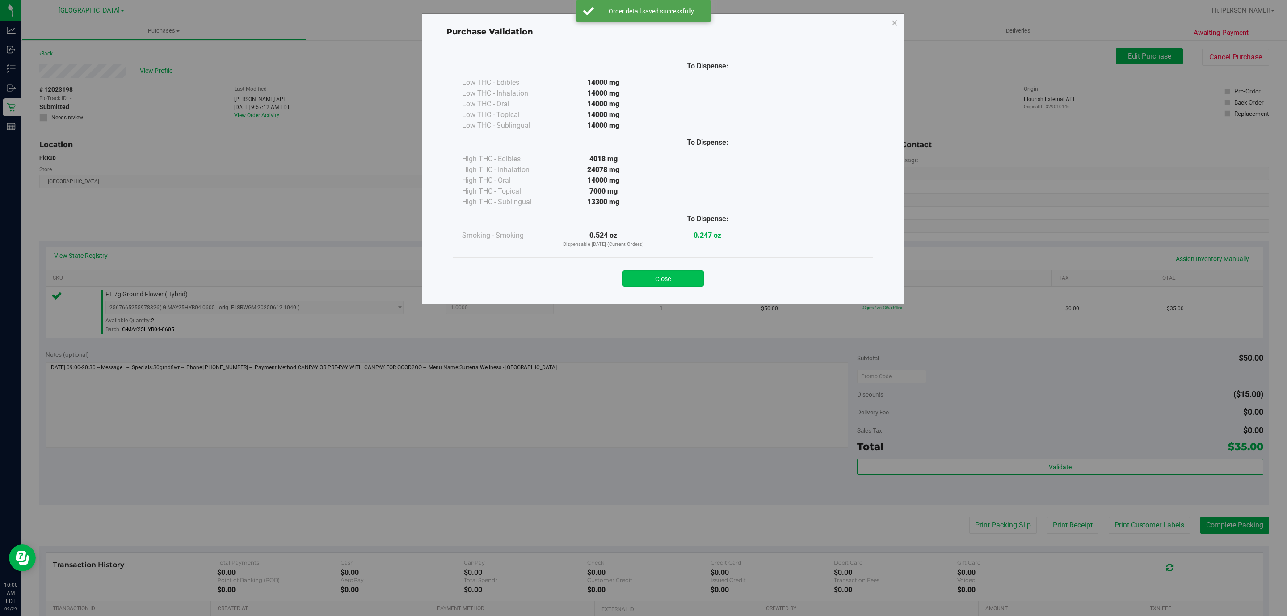
drag, startPoint x: 638, startPoint y: 258, endPoint x: 640, endPoint y: 272, distance: 14.4
click at [638, 259] on div "Close" at bounding box center [663, 275] width 420 height 36
click at [640, 272] on button "Close" at bounding box center [662, 278] width 81 height 16
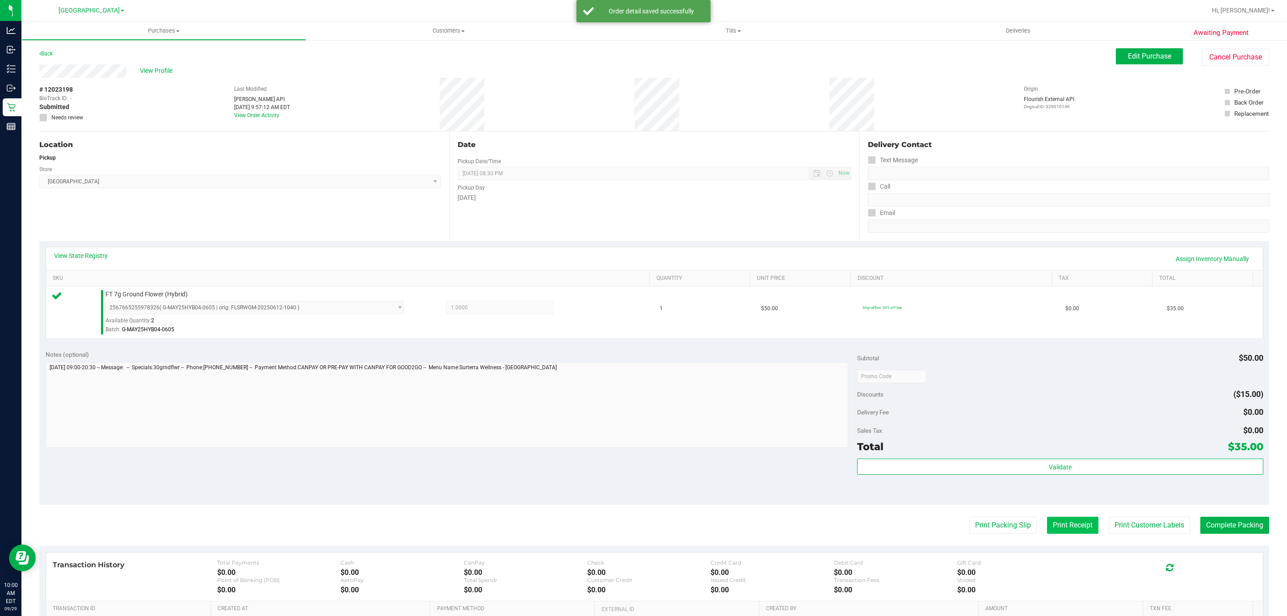
click at [1047, 518] on button "Print Receipt" at bounding box center [1072, 524] width 51 height 17
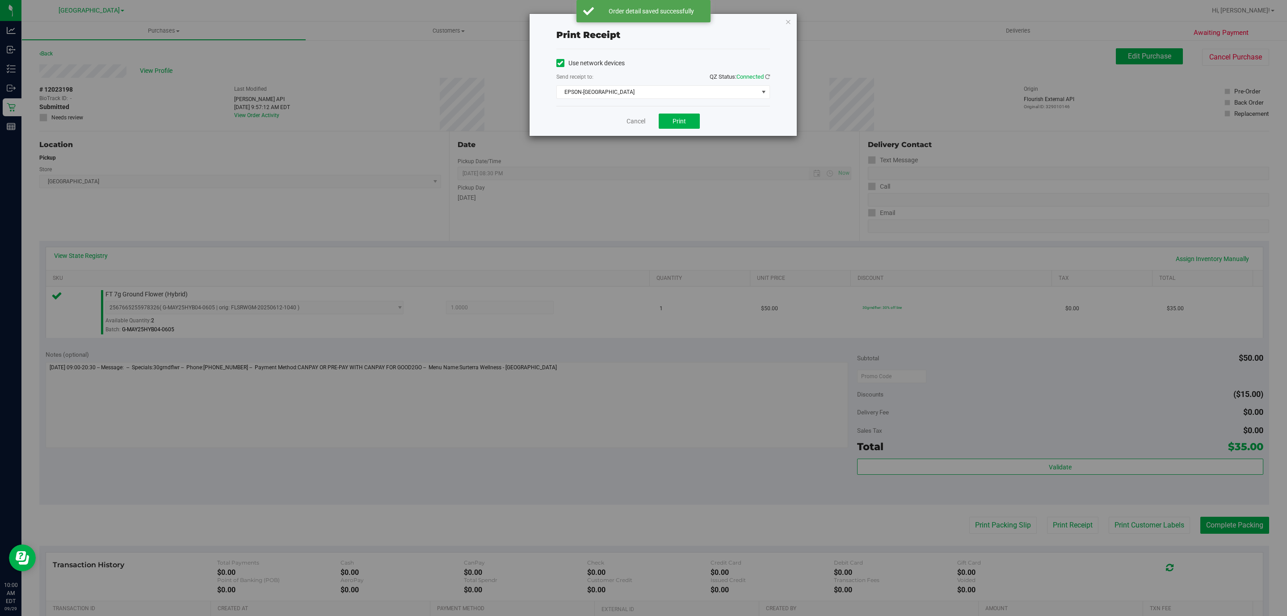
drag, startPoint x: 635, startPoint y: 114, endPoint x: 637, endPoint y: 122, distance: 8.7
click at [635, 114] on div "Cancel Print" at bounding box center [663, 121] width 214 height 30
click at [637, 122] on link "Cancel" at bounding box center [635, 121] width 19 height 9
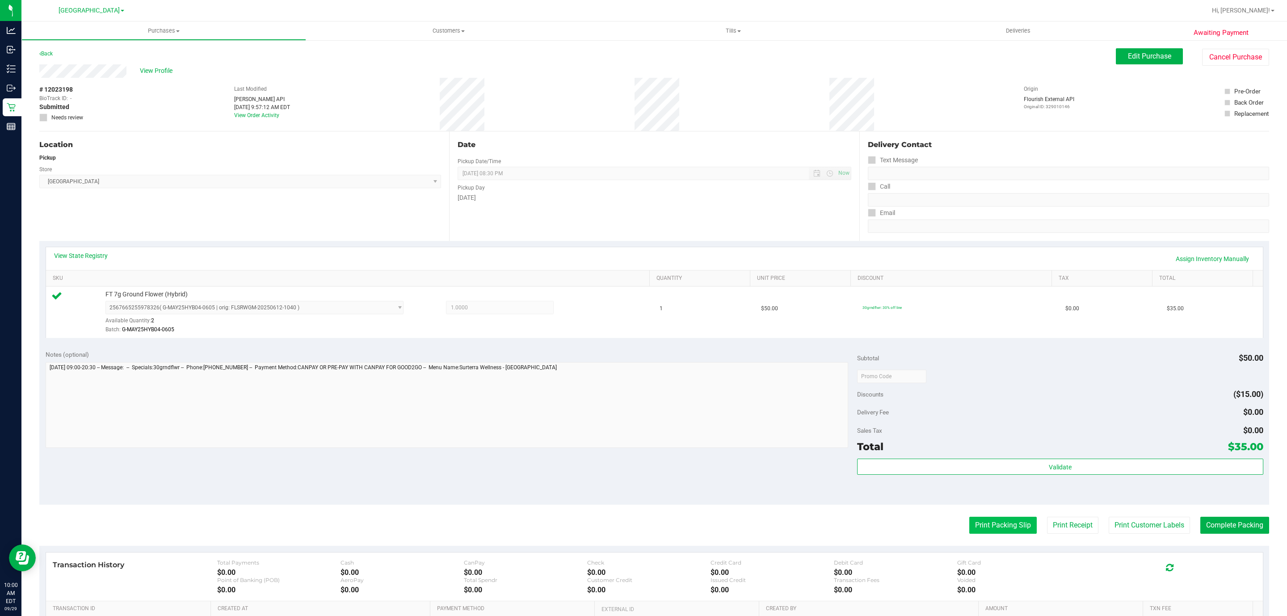
drag, startPoint x: 981, startPoint y: 551, endPoint x: 982, endPoint y: 529, distance: 21.4
click at [982, 529] on button "Print Packing Slip" at bounding box center [1002, 524] width 67 height 17
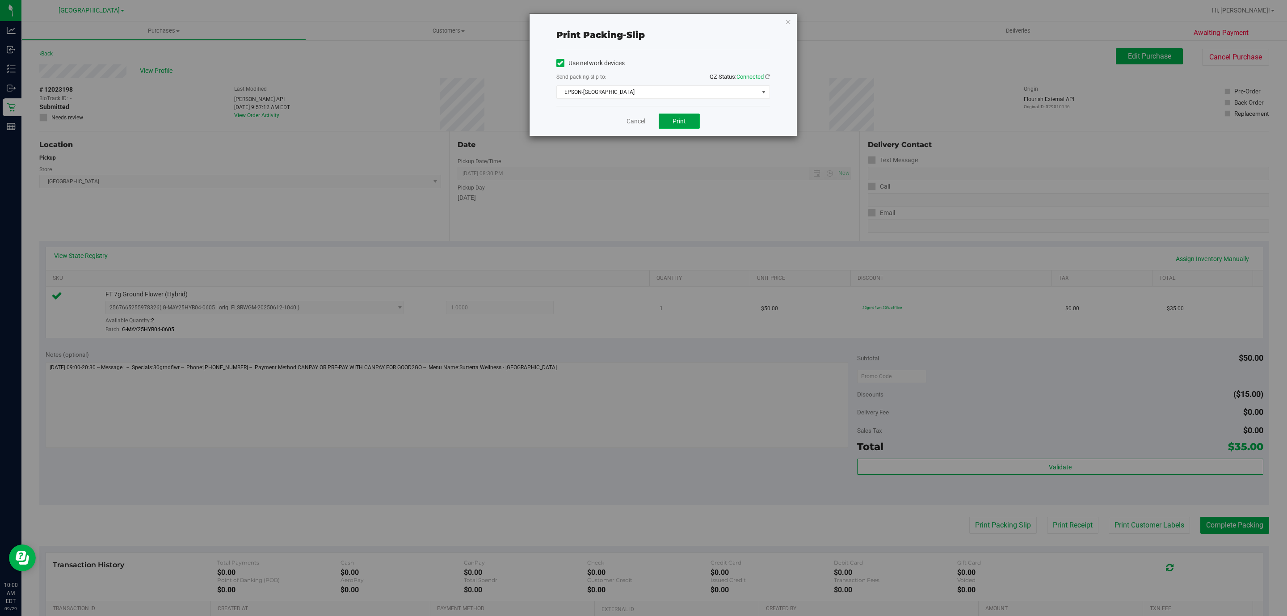
click at [669, 121] on button "Print" at bounding box center [679, 120] width 41 height 15
drag, startPoint x: 621, startPoint y: 118, endPoint x: 626, endPoint y: 118, distance: 5.4
click at [623, 118] on div "Cancel Print" at bounding box center [663, 121] width 214 height 30
click at [641, 124] on link "Cancel" at bounding box center [635, 121] width 19 height 9
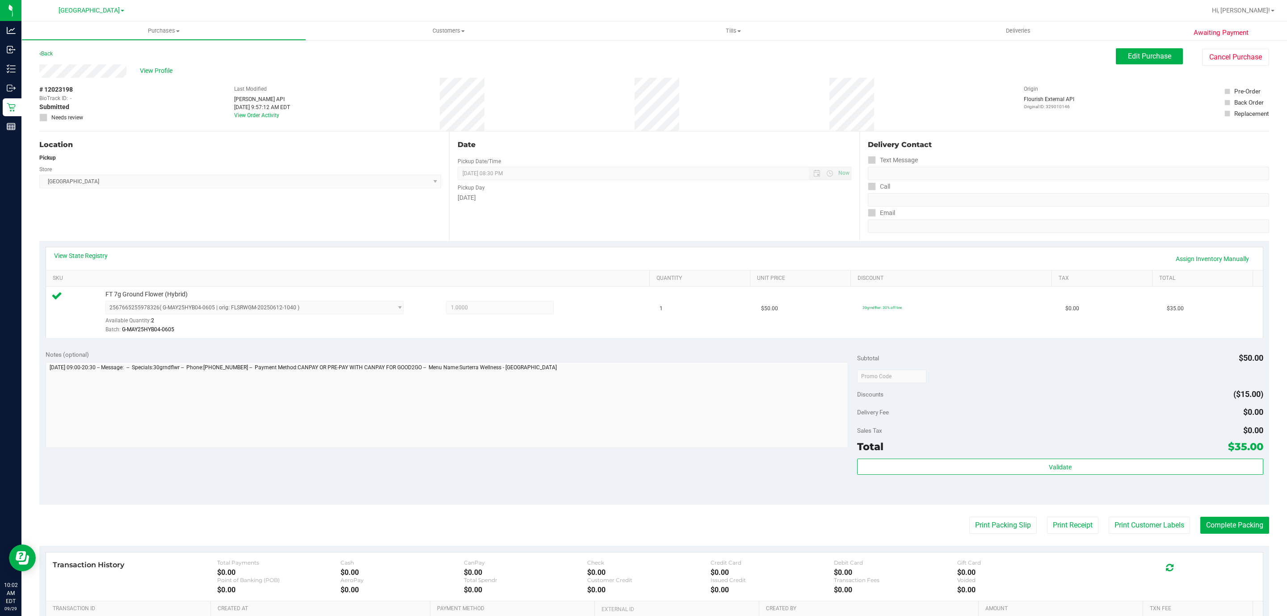
click at [976, 484] on div "Validate" at bounding box center [1060, 478] width 406 height 40
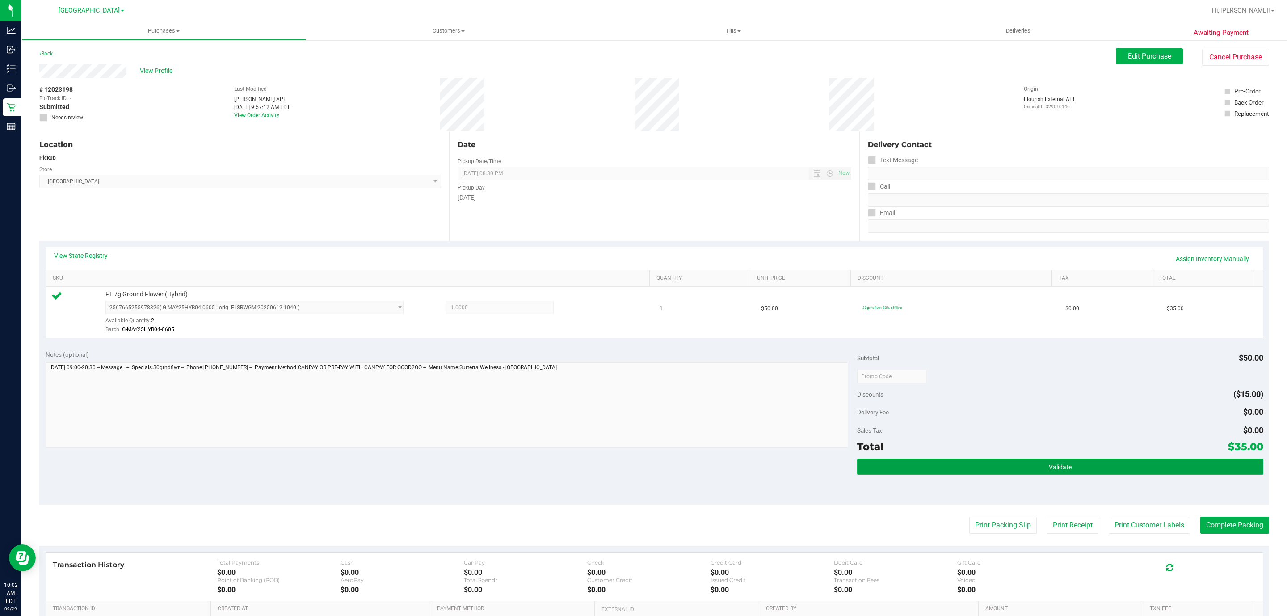
click at [984, 466] on button "Validate" at bounding box center [1060, 466] width 406 height 16
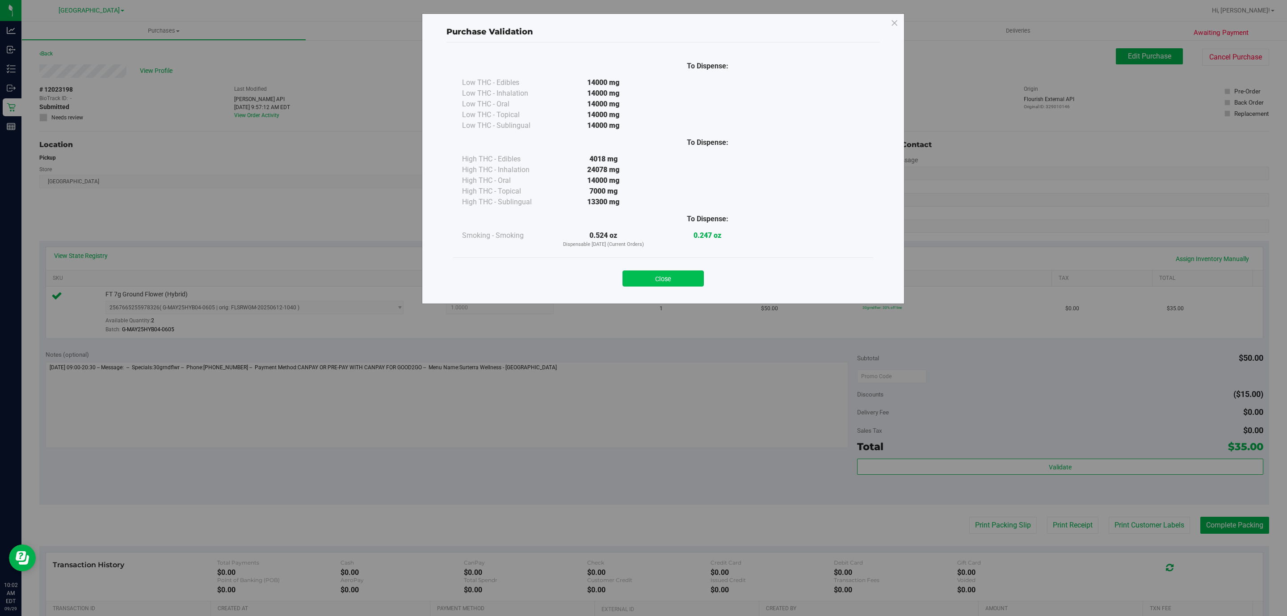
click at [654, 272] on button "Close" at bounding box center [662, 278] width 81 height 16
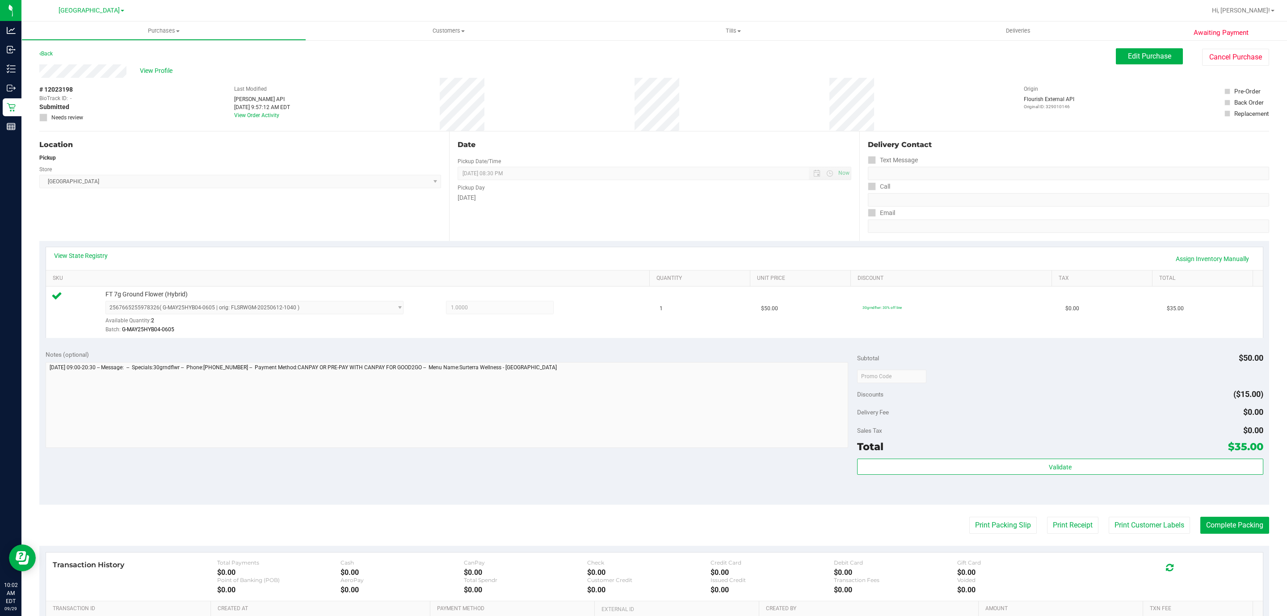
click at [1232, 515] on purchase-details "Back Edit Purchase Cancel Purchase View Profile # 12023198 BioTrack ID: - Submi…" at bounding box center [653, 380] width 1229 height 664
click at [1235, 517] on purchase-details "Back Edit Purchase Cancel Purchase View Profile # 12023198 BioTrack ID: - Submi…" at bounding box center [653, 380] width 1229 height 664
click at [1236, 521] on button "Complete Packing" at bounding box center [1234, 524] width 69 height 17
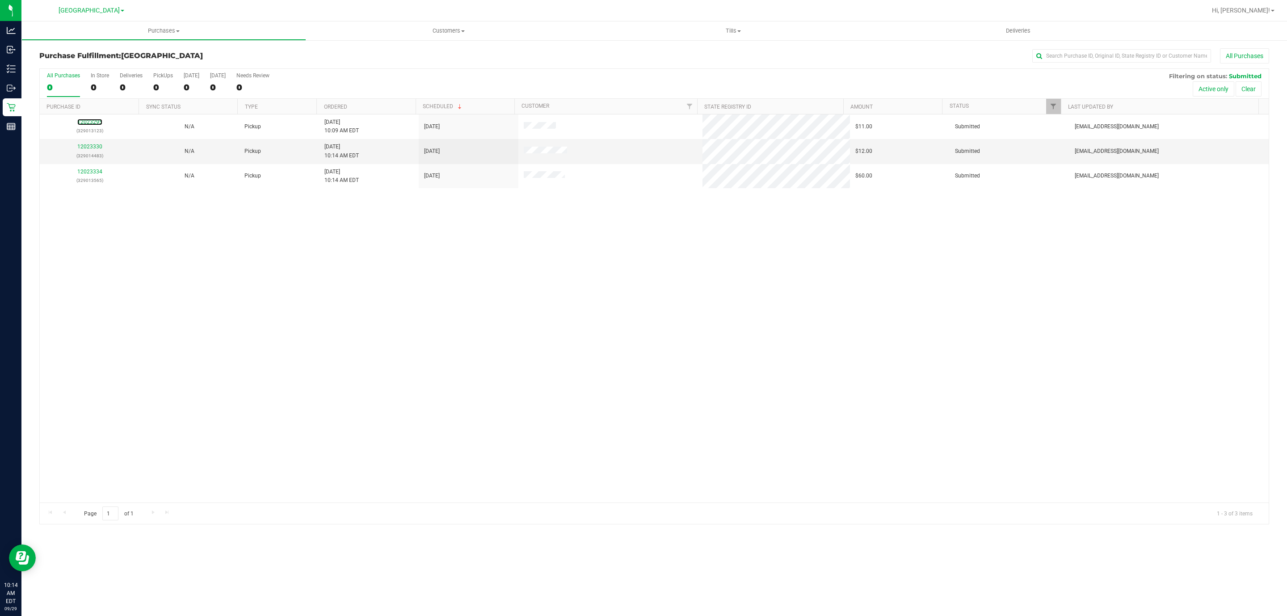
click at [90, 121] on link "12023295" at bounding box center [89, 122] width 25 height 6
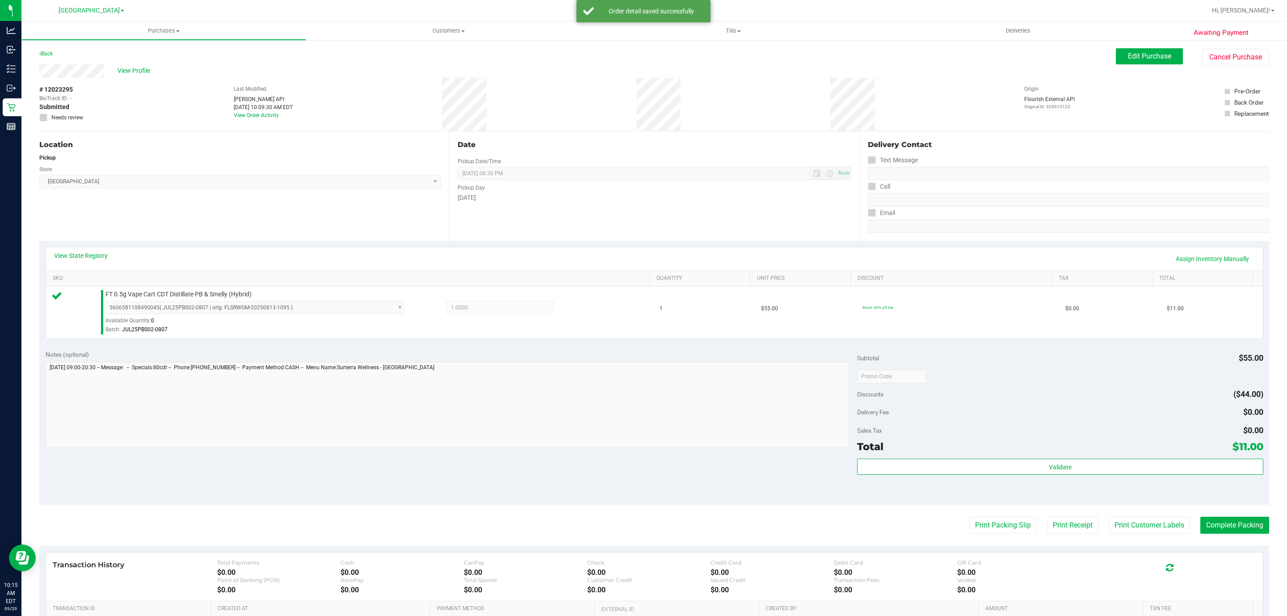
drag, startPoint x: 1055, startPoint y: 455, endPoint x: 1052, endPoint y: 484, distance: 29.7
click at [1057, 454] on div "Total $11.00" at bounding box center [1060, 446] width 406 height 16
click at [1051, 489] on div "Validate" at bounding box center [1060, 478] width 406 height 40
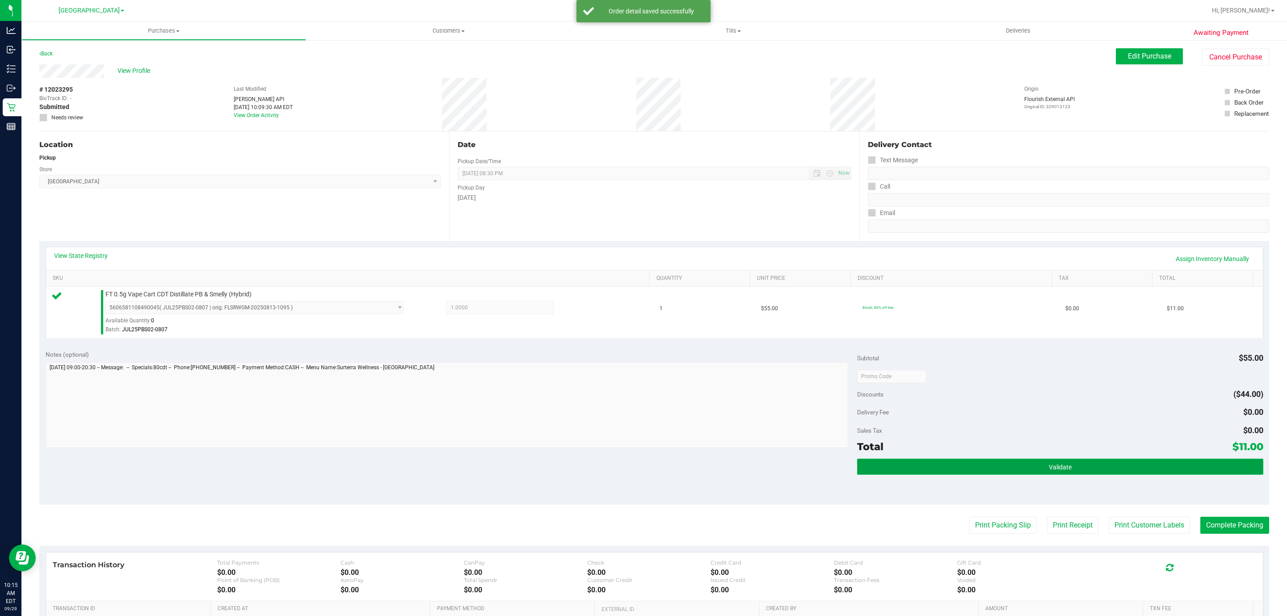
click at [1049, 466] on span "Validate" at bounding box center [1060, 466] width 23 height 7
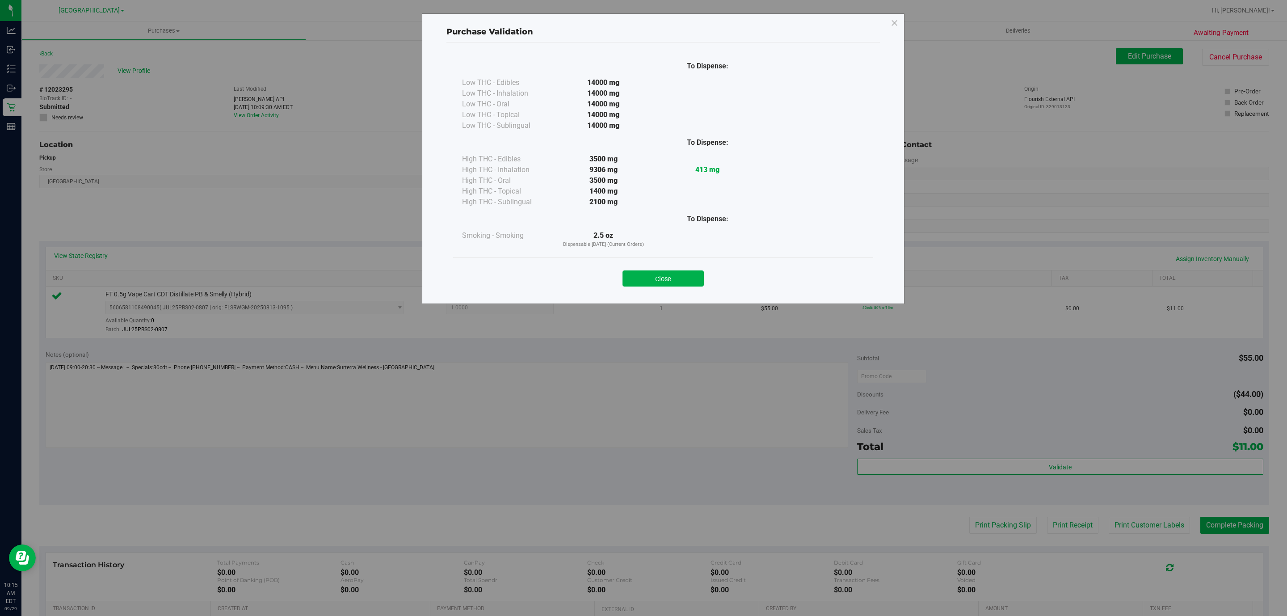
click at [651, 268] on div "Close" at bounding box center [663, 275] width 407 height 22
click at [655, 271] on button "Close" at bounding box center [662, 278] width 81 height 16
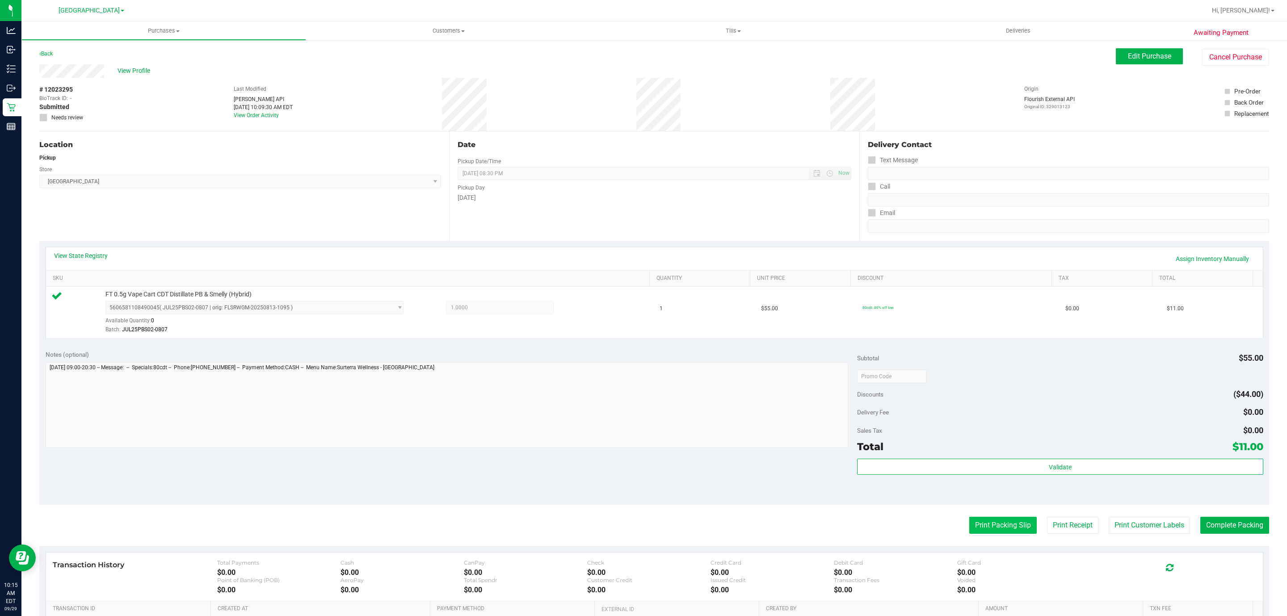
click at [1000, 523] on button "Print Packing Slip" at bounding box center [1002, 524] width 67 height 17
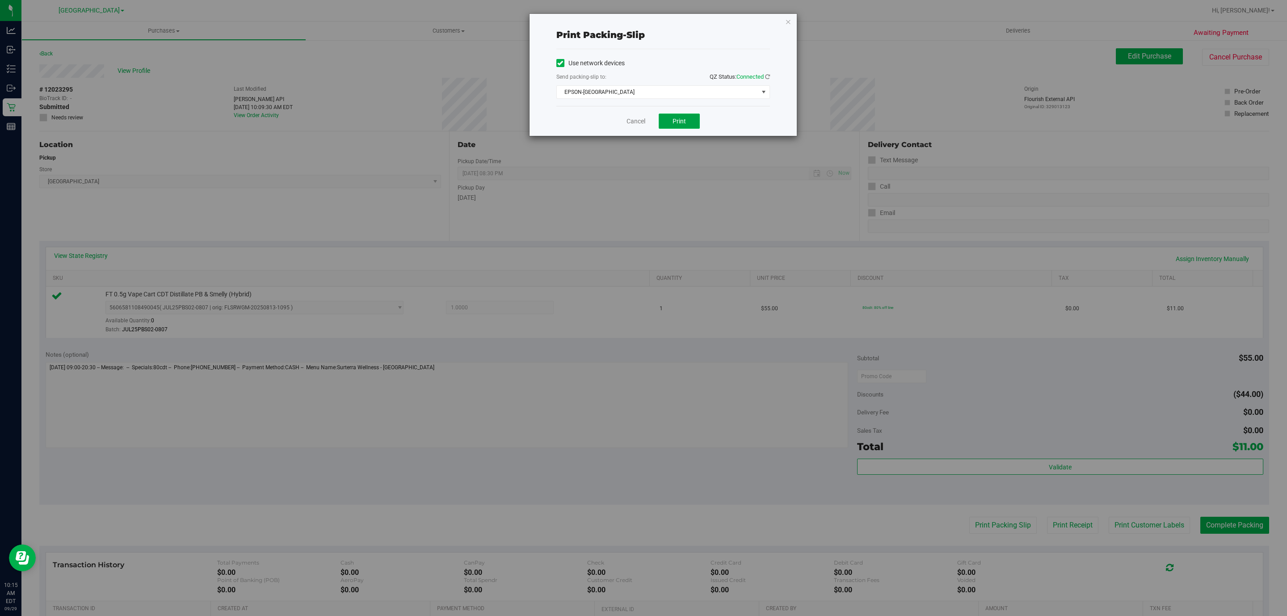
click at [672, 114] on button "Print" at bounding box center [679, 120] width 41 height 15
click at [627, 121] on link "Cancel" at bounding box center [635, 121] width 19 height 9
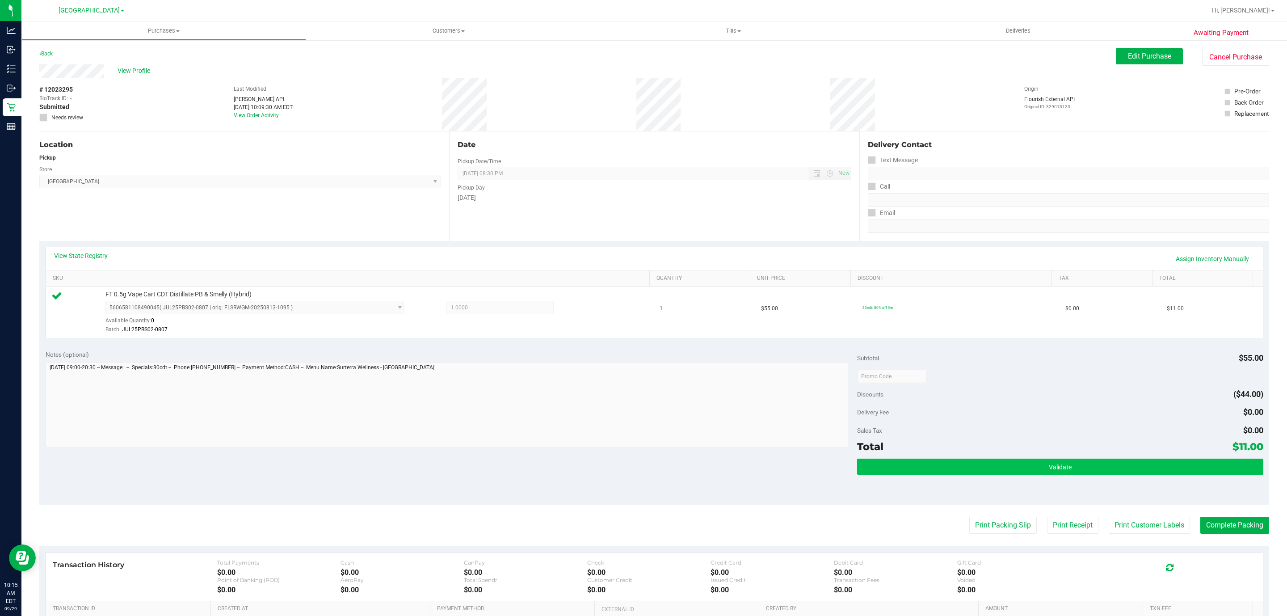
drag, startPoint x: 970, startPoint y: 457, endPoint x: 970, endPoint y: 464, distance: 6.7
click at [970, 459] on div "Subtotal $55.00 Discounts ($44.00) Delivery Fee $0.00 Sales Tax $0.00 Total $11…" at bounding box center [1060, 424] width 406 height 149
click at [972, 469] on button "Validate" at bounding box center [1060, 466] width 406 height 16
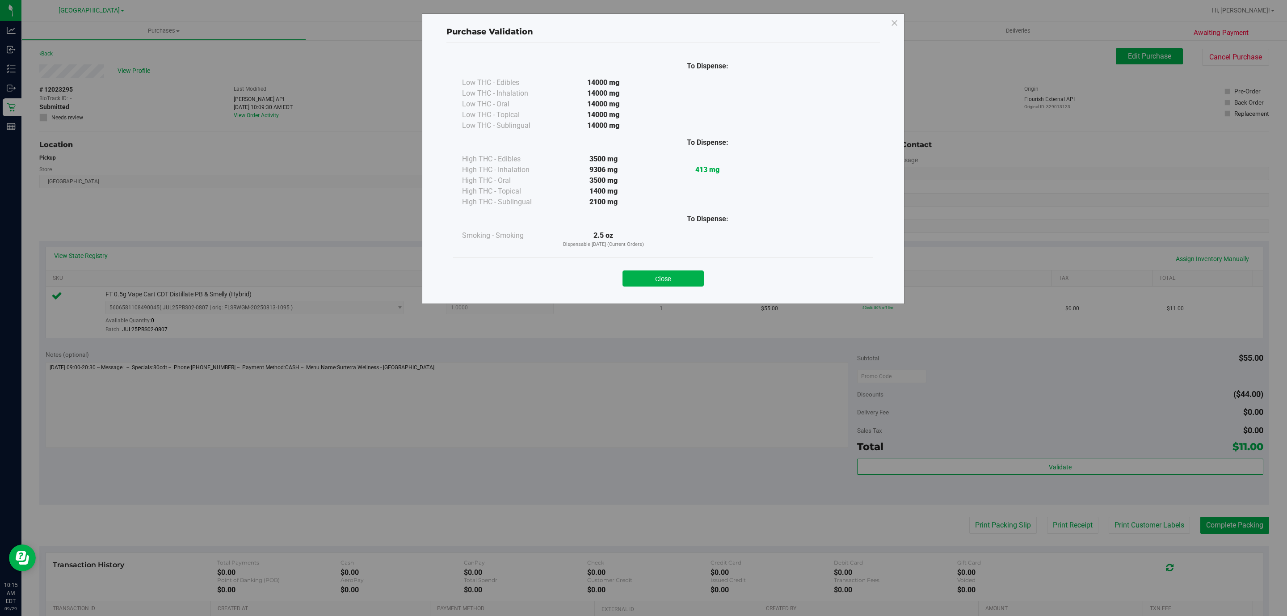
click at [680, 278] on button "Close" at bounding box center [662, 278] width 81 height 16
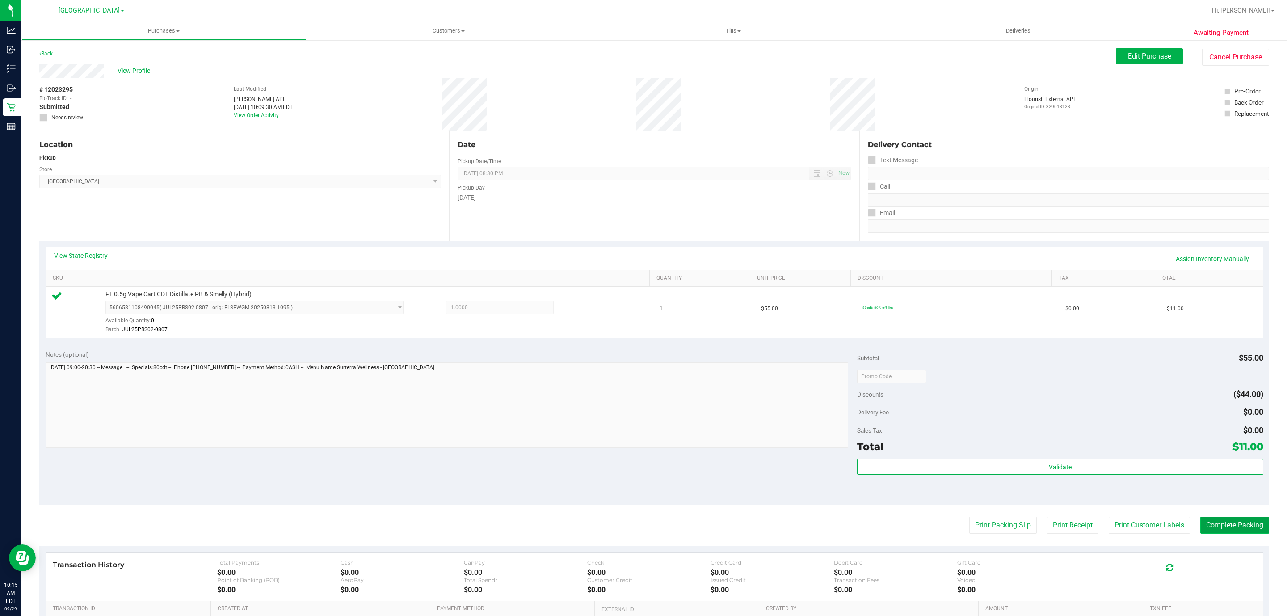
click at [1200, 533] on button "Complete Packing" at bounding box center [1234, 524] width 69 height 17
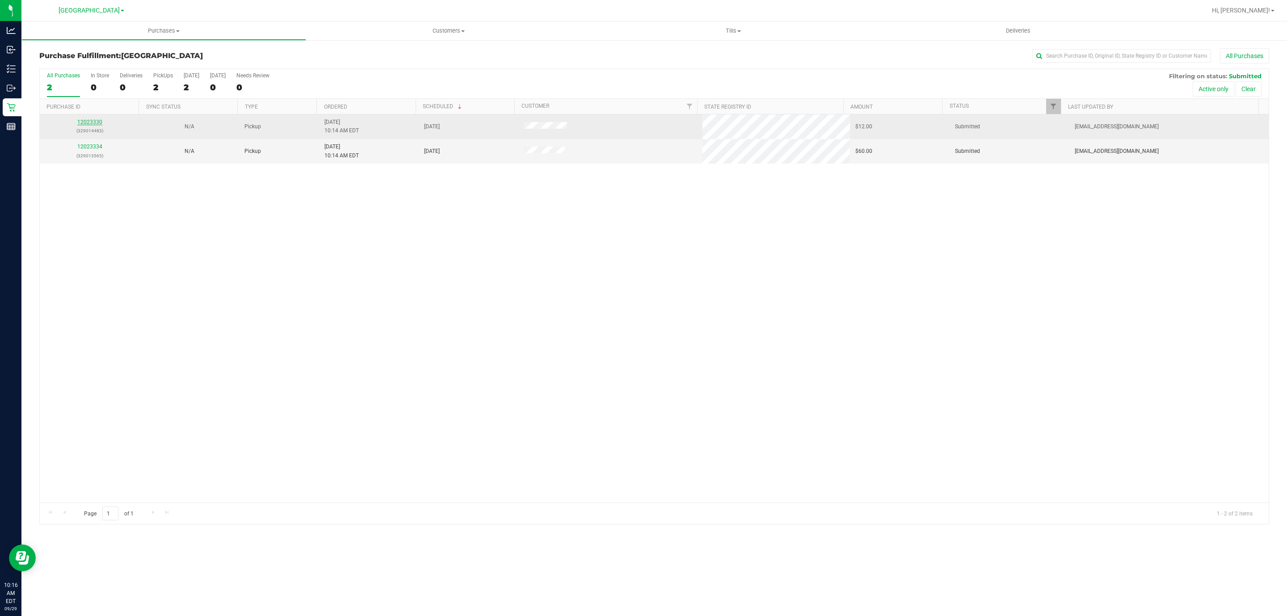
click at [99, 123] on link "12023330" at bounding box center [89, 122] width 25 height 6
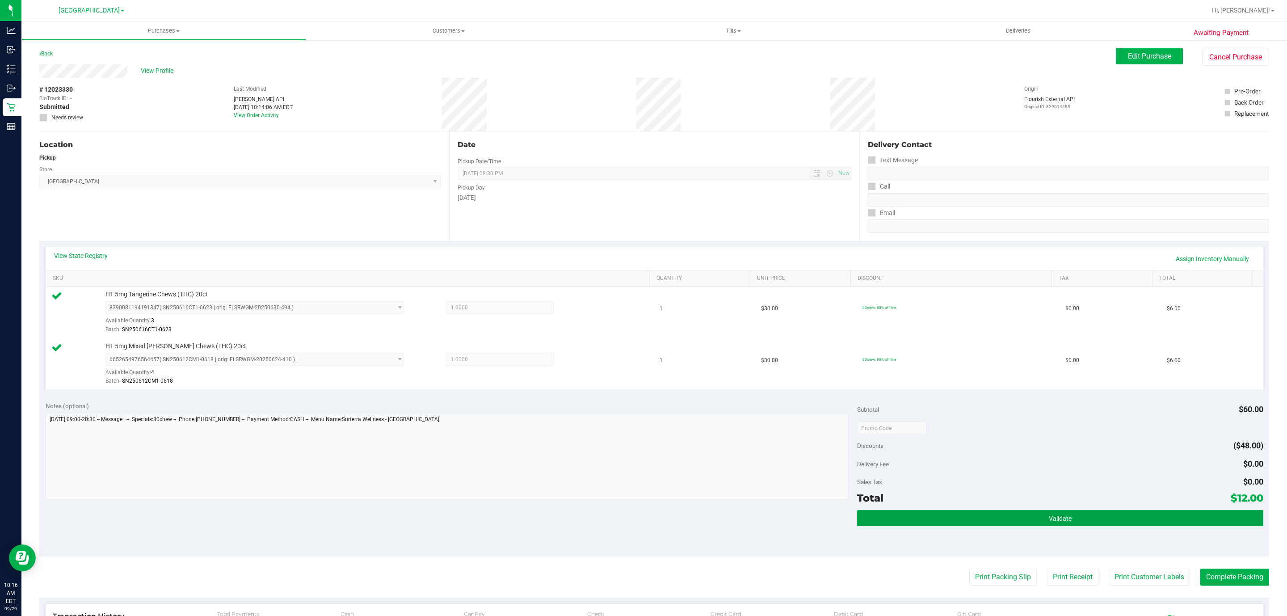
click at [1135, 524] on button "Validate" at bounding box center [1060, 518] width 406 height 16
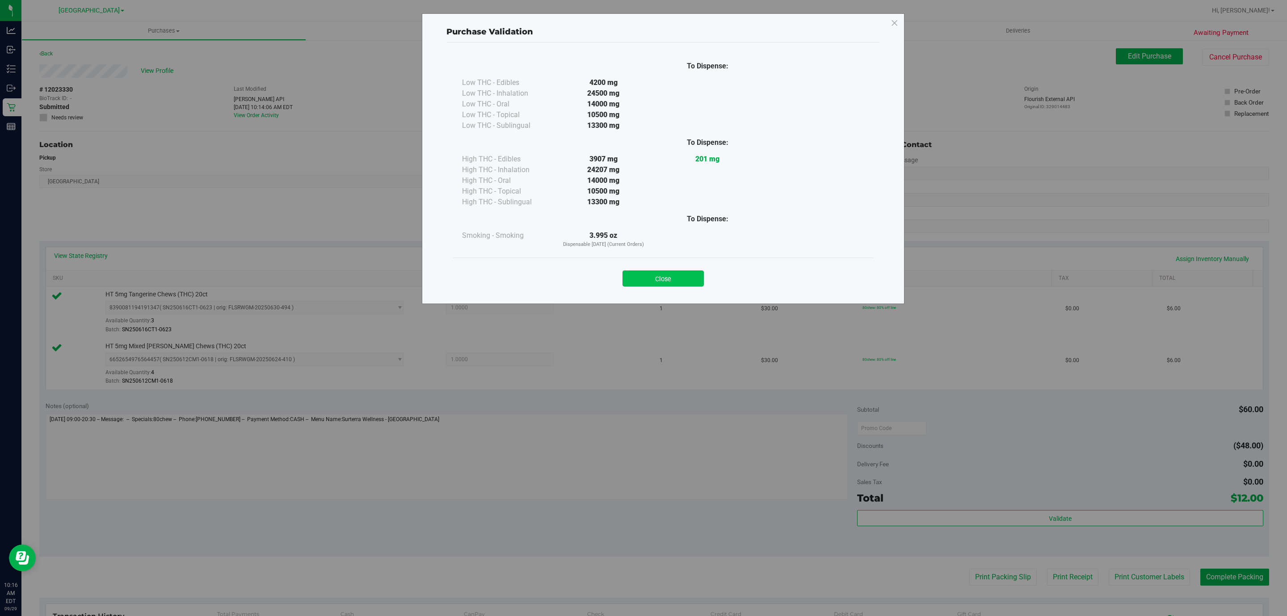
drag, startPoint x: 626, startPoint y: 289, endPoint x: 646, endPoint y: 285, distance: 21.1
click at [626, 289] on div "Close" at bounding box center [663, 275] width 420 height 36
click at [646, 285] on button "Close" at bounding box center [662, 278] width 81 height 16
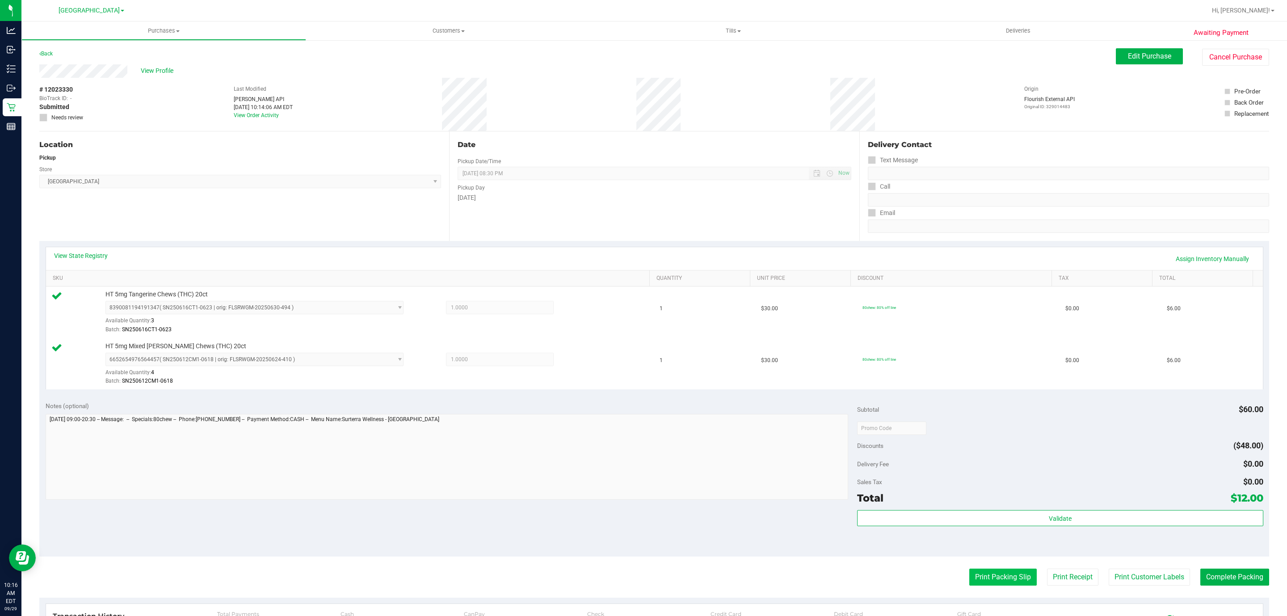
click at [984, 571] on button "Print Packing Slip" at bounding box center [1002, 576] width 67 height 17
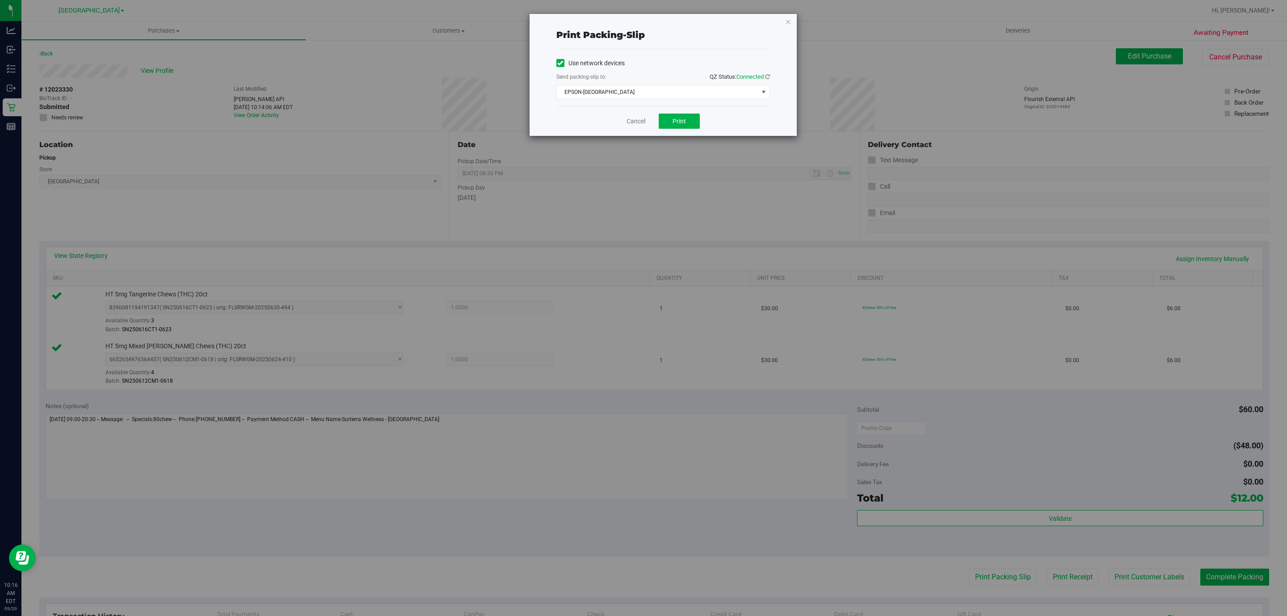
click at [665, 133] on div "Cancel Print" at bounding box center [663, 121] width 214 height 30
drag, startPoint x: 665, startPoint y: 127, endPoint x: 677, endPoint y: 127, distance: 11.6
click at [677, 127] on button "Print" at bounding box center [679, 120] width 41 height 15
click at [634, 125] on link "Cancel" at bounding box center [635, 121] width 19 height 9
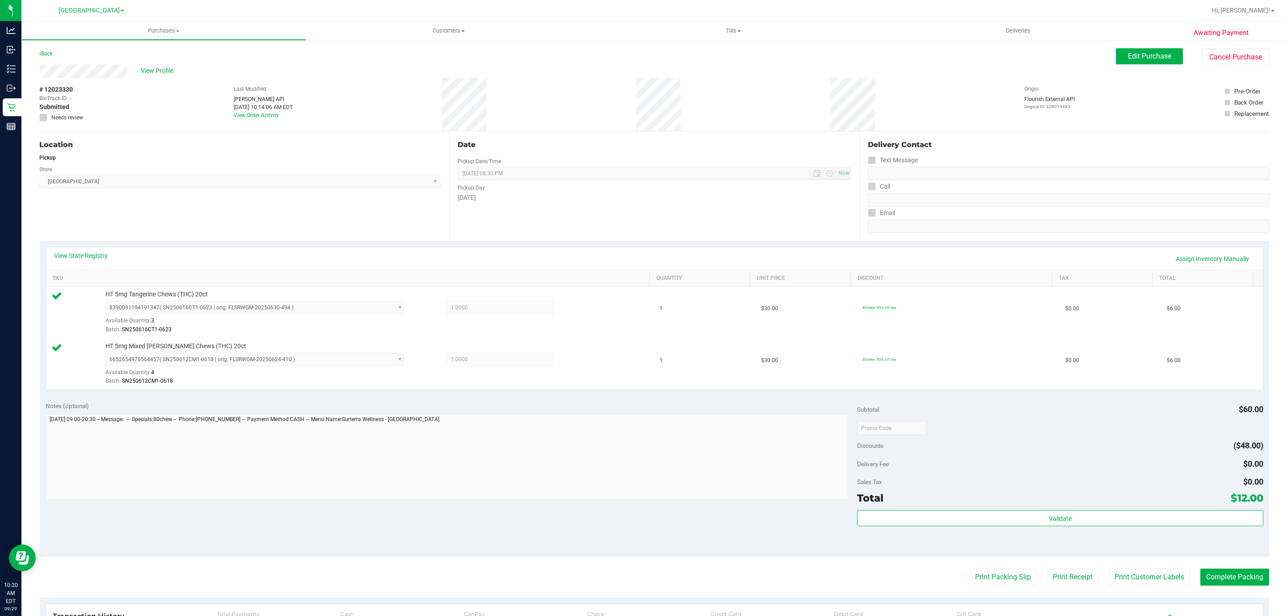
click at [1098, 510] on div "Subtotal $60.00 Discounts ($48.00) Delivery Fee $0.00 Sales Tax $0.00 Total $12…" at bounding box center [1060, 475] width 406 height 149
click at [1096, 511] on div "Subtotal $60.00 Discounts ($48.00) Delivery Fee $0.00 Sales Tax $0.00 Total $12…" at bounding box center [1060, 475] width 406 height 149
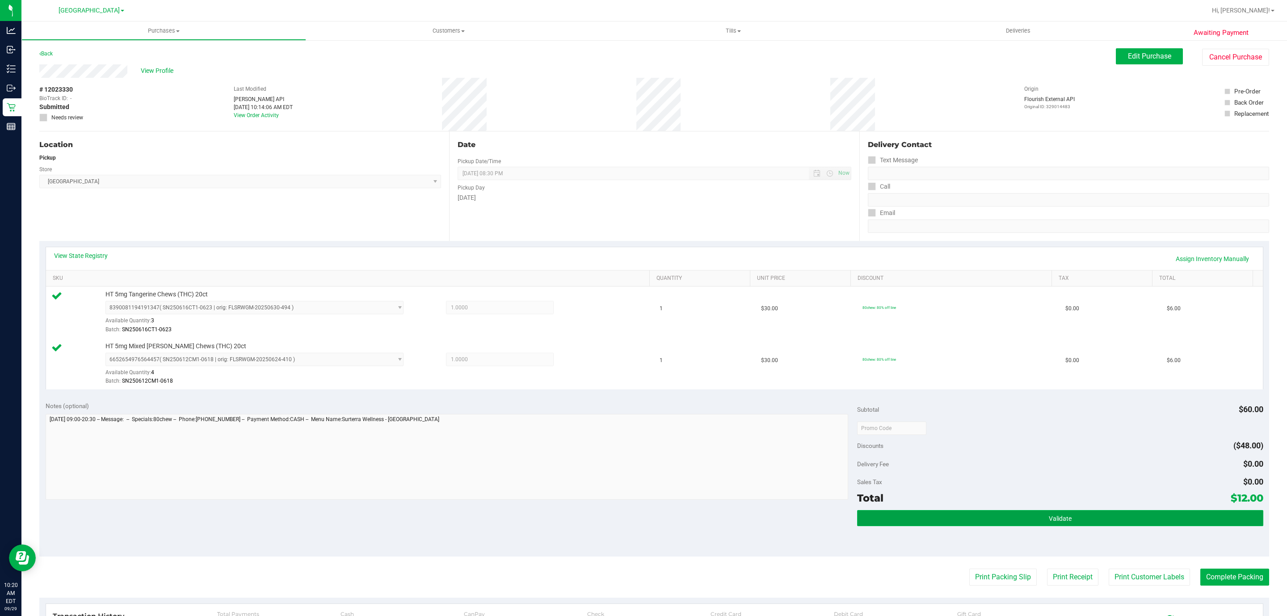
click at [1103, 521] on button "Validate" at bounding box center [1060, 518] width 406 height 16
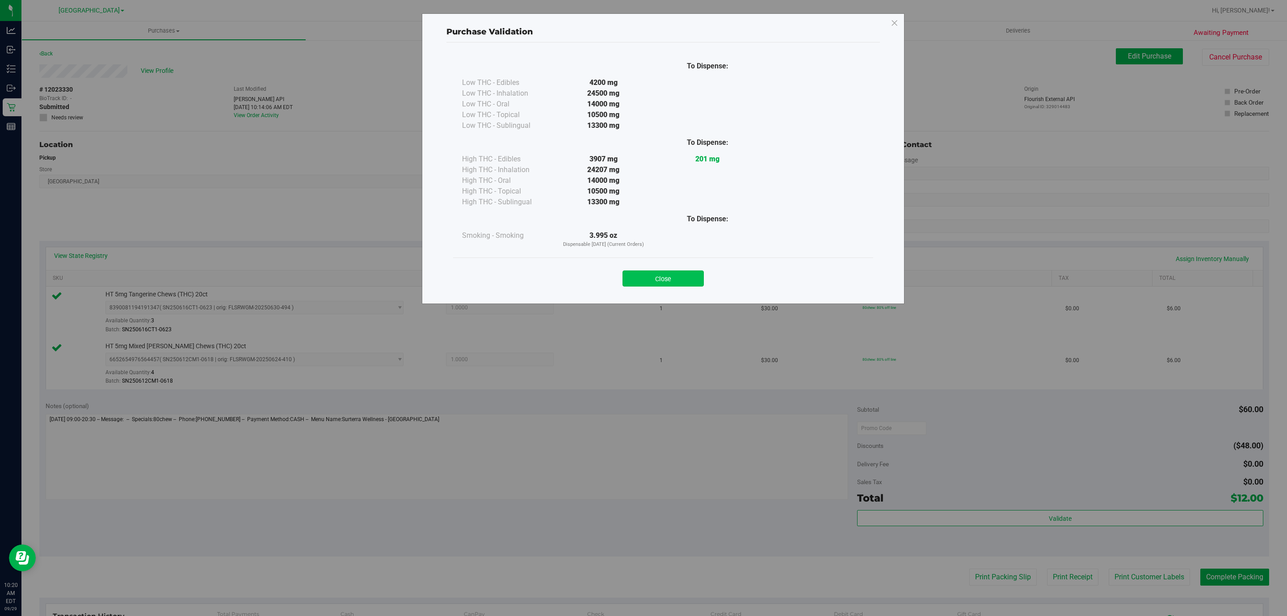
drag, startPoint x: 650, startPoint y: 277, endPoint x: 787, endPoint y: 327, distance: 145.8
click at [650, 277] on button "Close" at bounding box center [662, 278] width 81 height 16
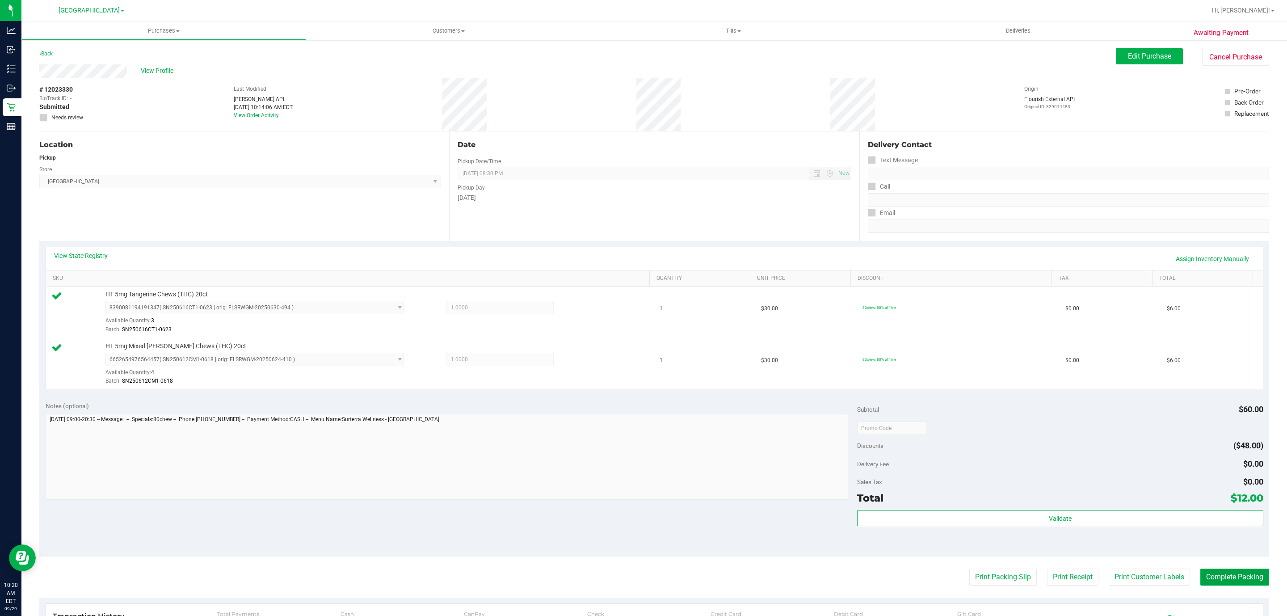
click at [1208, 570] on button "Complete Packing" at bounding box center [1234, 576] width 69 height 17
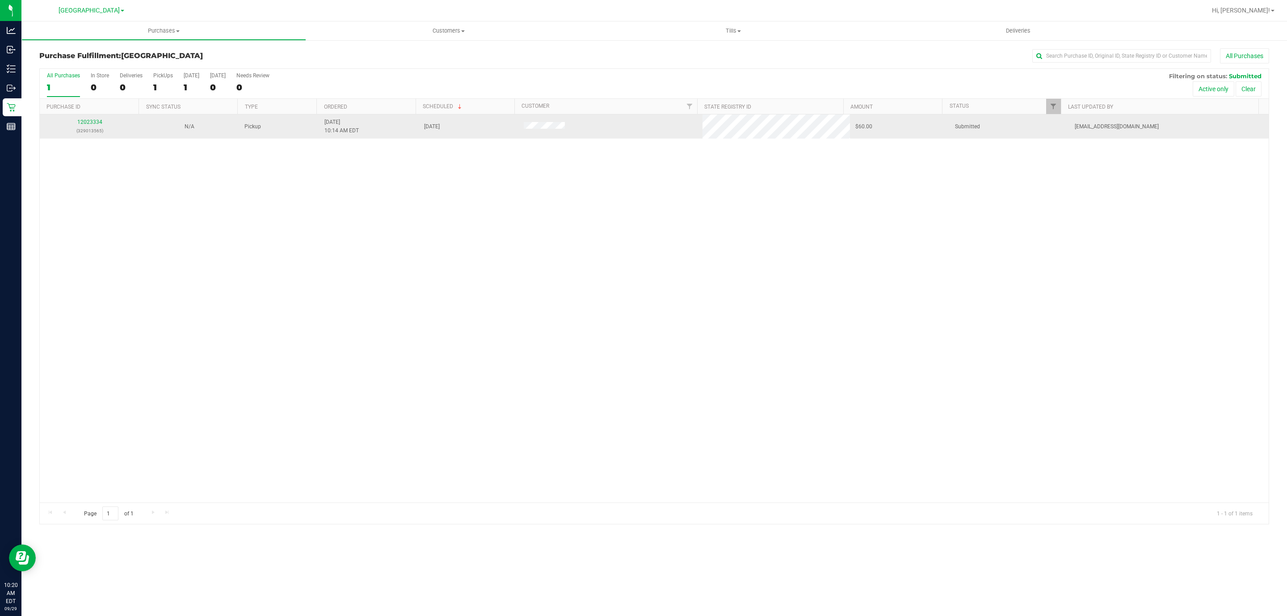
click at [96, 129] on p "(329013565)" at bounding box center [89, 130] width 89 height 8
click at [96, 121] on link "12023334" at bounding box center [89, 122] width 25 height 6
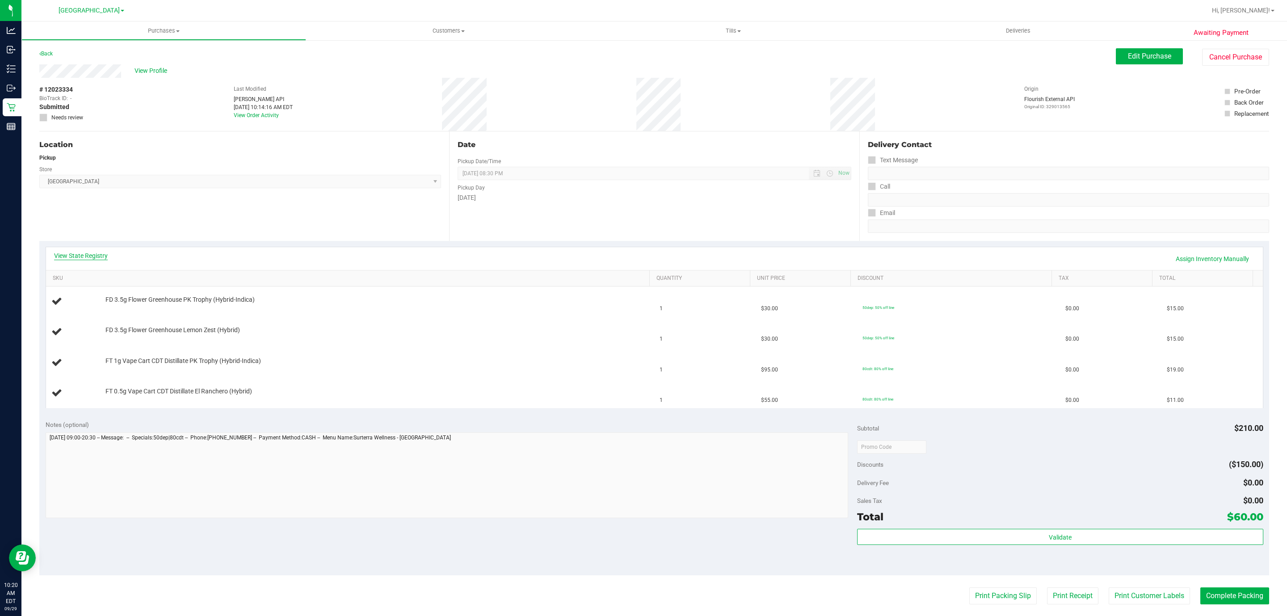
click at [84, 256] on link "View State Registry" at bounding box center [81, 255] width 54 height 9
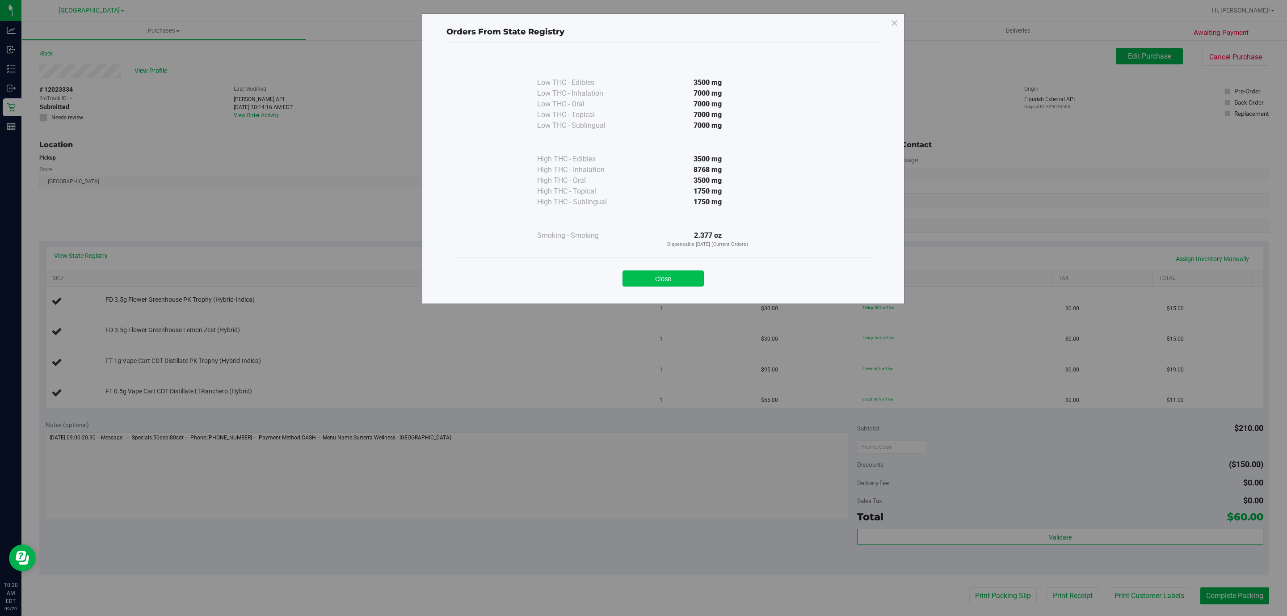
click at [659, 278] on button "Close" at bounding box center [662, 278] width 81 height 16
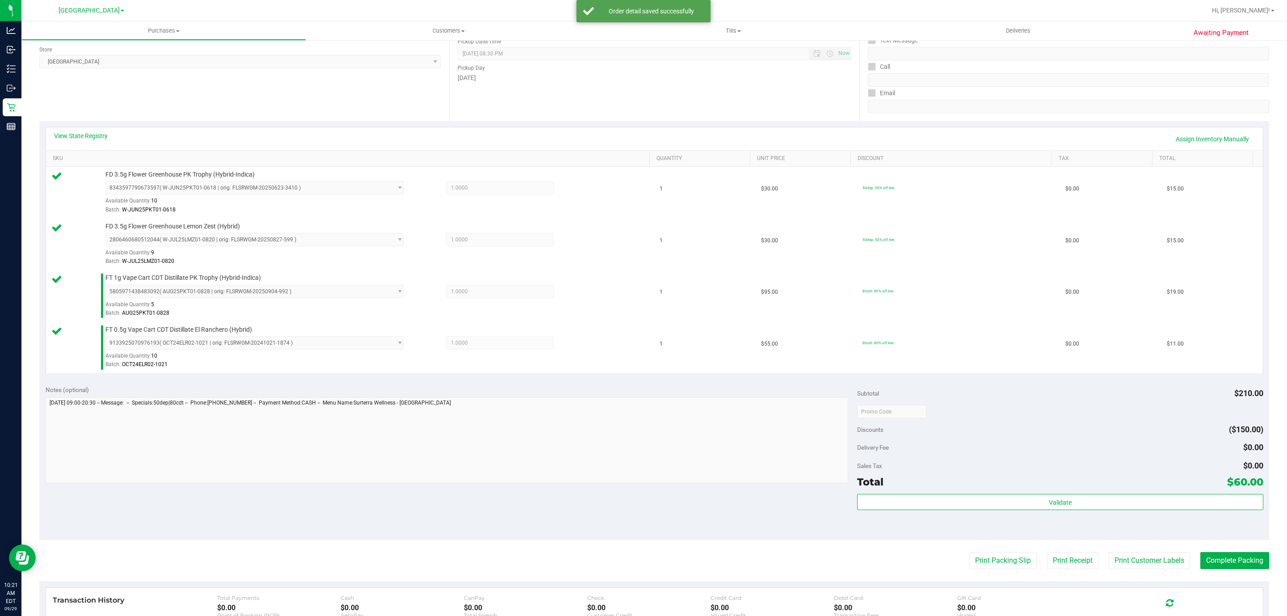
scroll to position [134, 0]
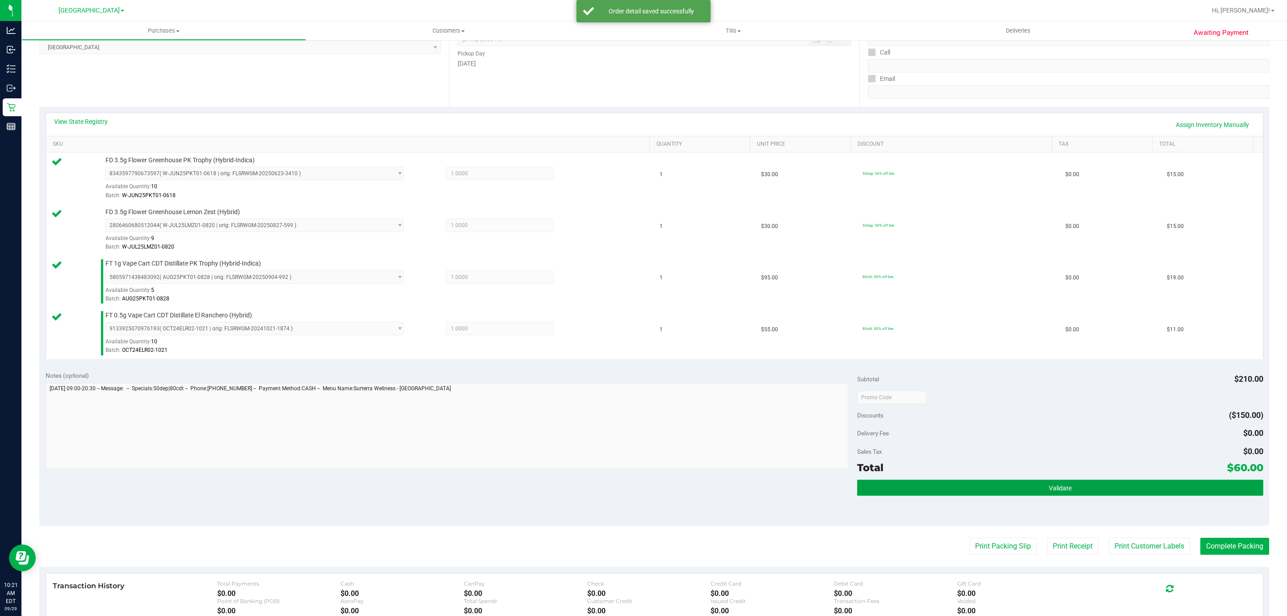
click at [1106, 495] on button "Validate" at bounding box center [1060, 487] width 406 height 16
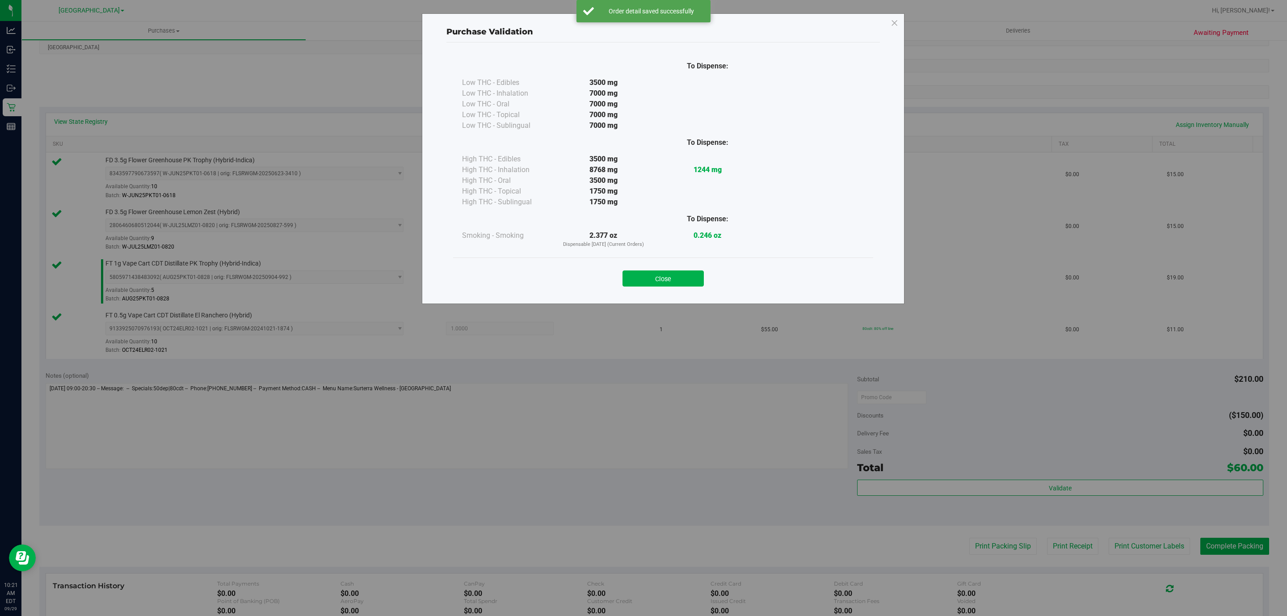
click at [694, 299] on div "Purchase Validation To Dispense: Low THC - Edibles 3500 mg" at bounding box center [663, 158] width 482 height 290
click at [691, 290] on div "Close" at bounding box center [663, 275] width 420 height 36
click at [691, 275] on button "Close" at bounding box center [662, 278] width 81 height 16
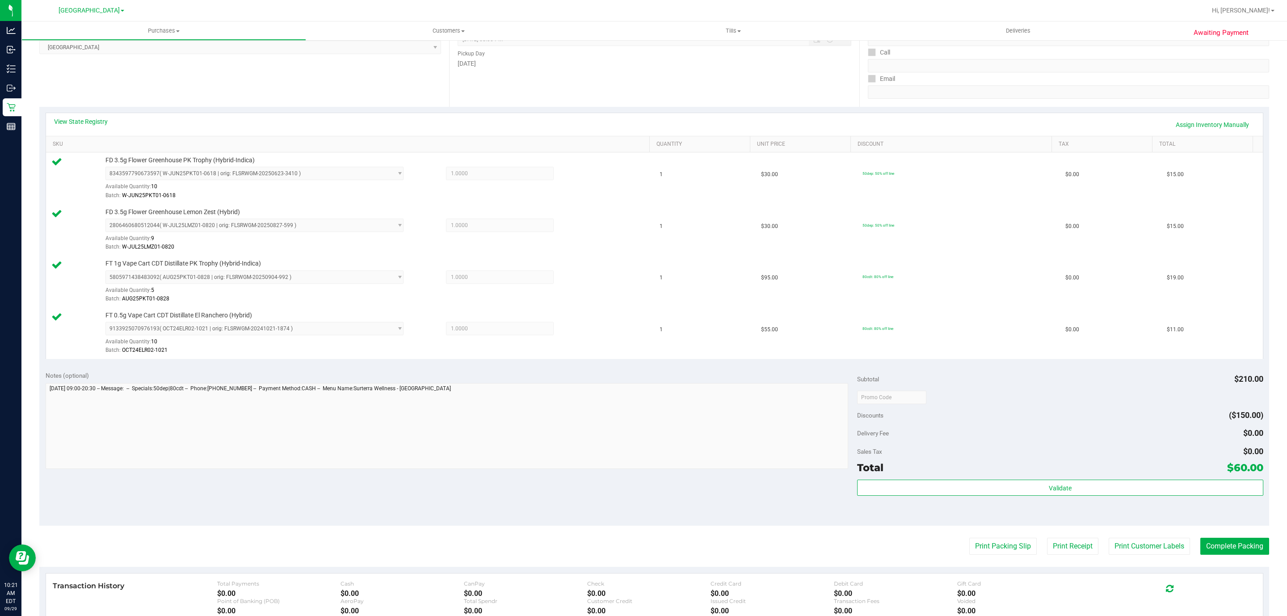
click at [987, 563] on purchase-details "Back Edit Purchase Cancel Purchase View Profile # 12023334 BioTrack ID: - Submi…" at bounding box center [653, 323] width 1229 height 819
click at [980, 553] on button "Print Packing Slip" at bounding box center [1002, 545] width 67 height 17
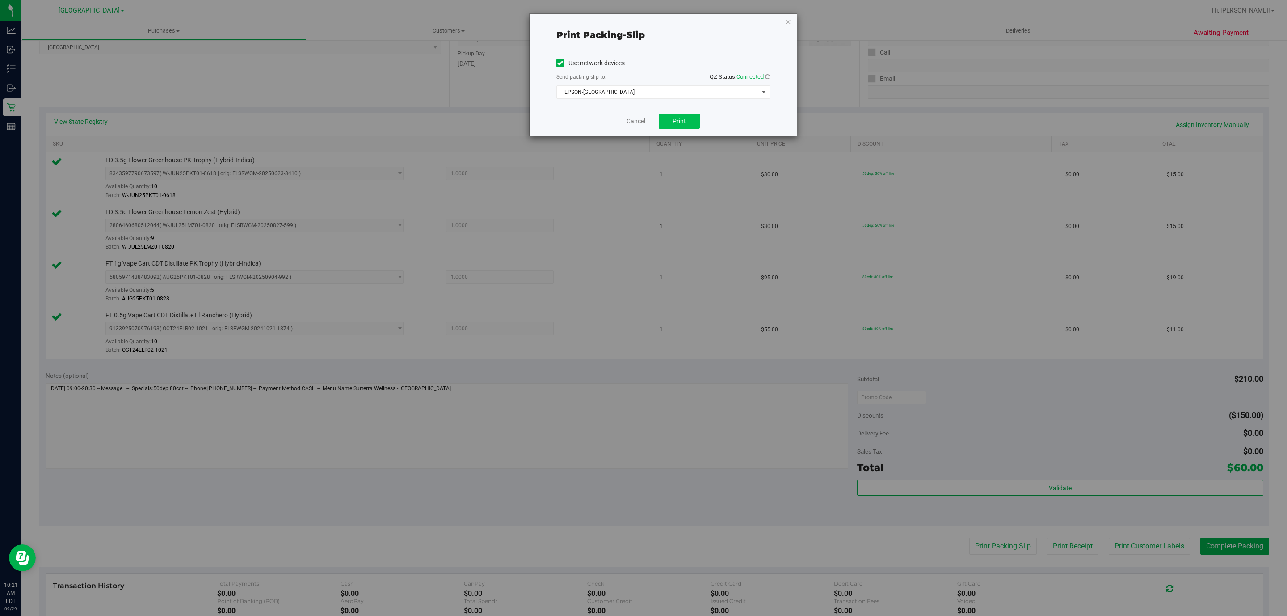
drag, startPoint x: 663, startPoint y: 113, endPoint x: 669, endPoint y: 114, distance: 6.0
click at [667, 114] on div "Cancel Print" at bounding box center [663, 121] width 214 height 30
click at [673, 114] on button "Print" at bounding box center [679, 120] width 41 height 15
drag, startPoint x: 614, startPoint y: 118, endPoint x: 651, endPoint y: 121, distance: 37.2
click at [621, 117] on div "Cancel Print" at bounding box center [663, 121] width 214 height 30
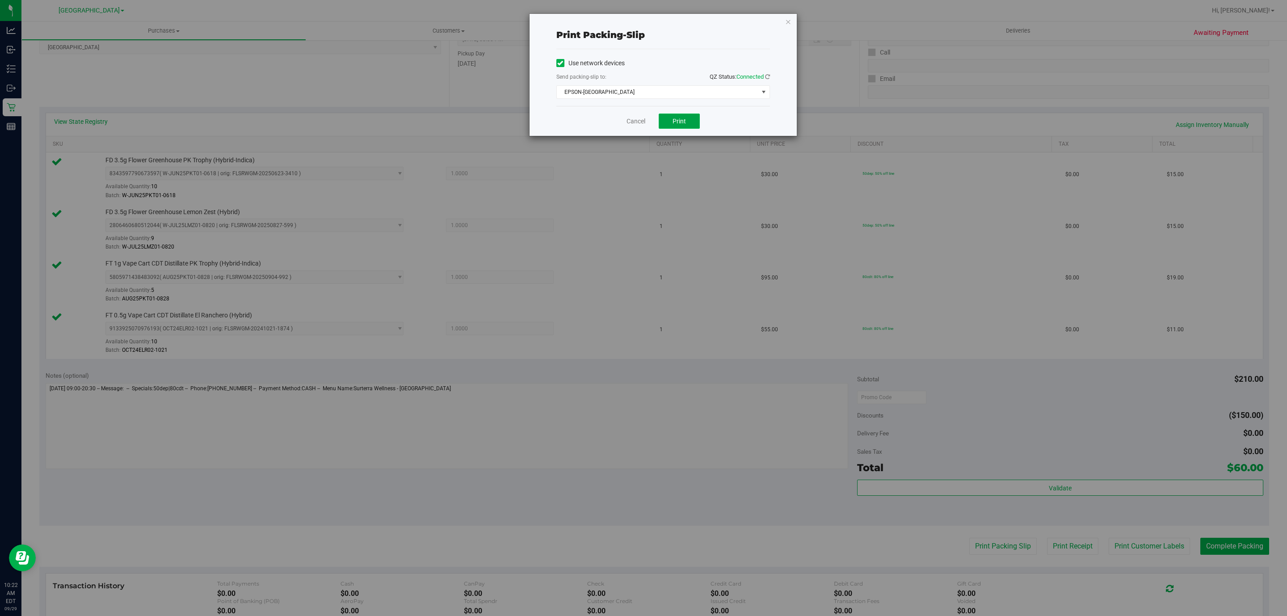
click at [661, 122] on button "Print" at bounding box center [679, 120] width 41 height 15
click at [631, 118] on link "Cancel" at bounding box center [635, 121] width 19 height 9
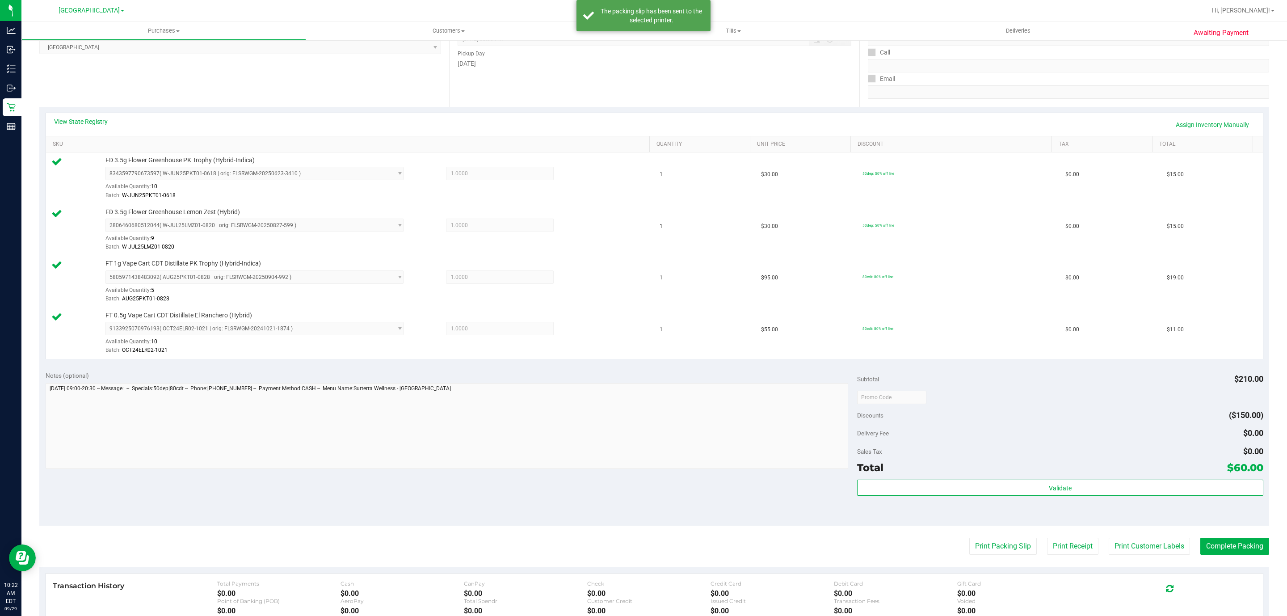
click at [993, 479] on div "Subtotal $210.00 Discounts ($150.00) Delivery Fee $0.00 Sales Tax $0.00 Total $…" at bounding box center [1060, 445] width 406 height 149
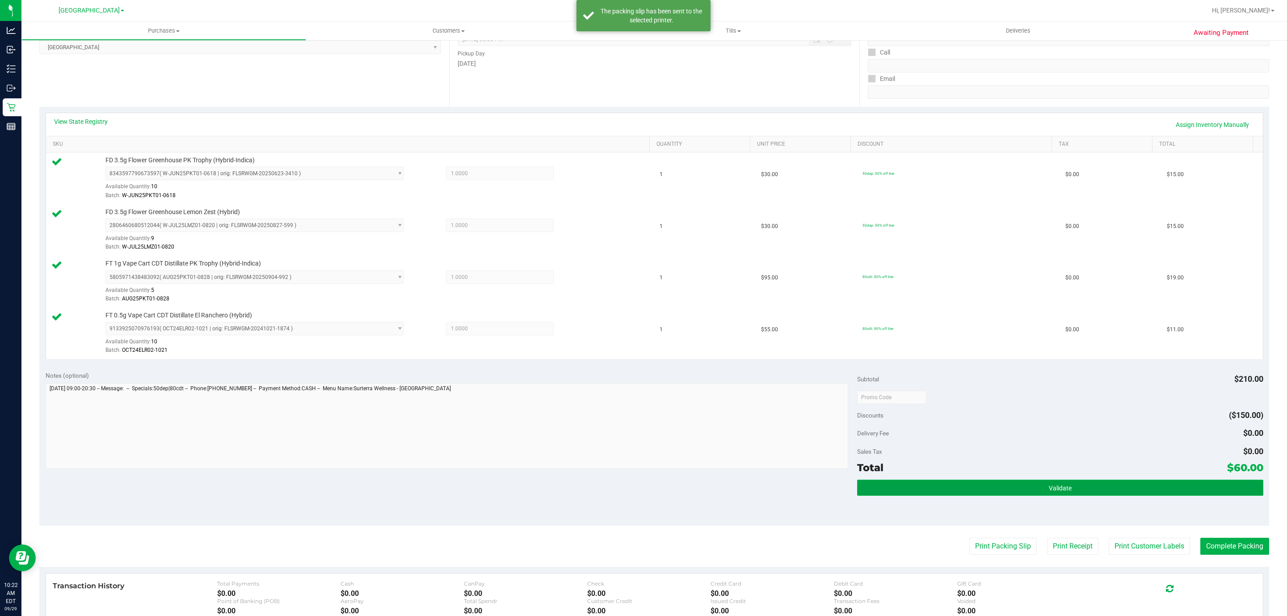
click at [1001, 492] on button "Validate" at bounding box center [1060, 487] width 406 height 16
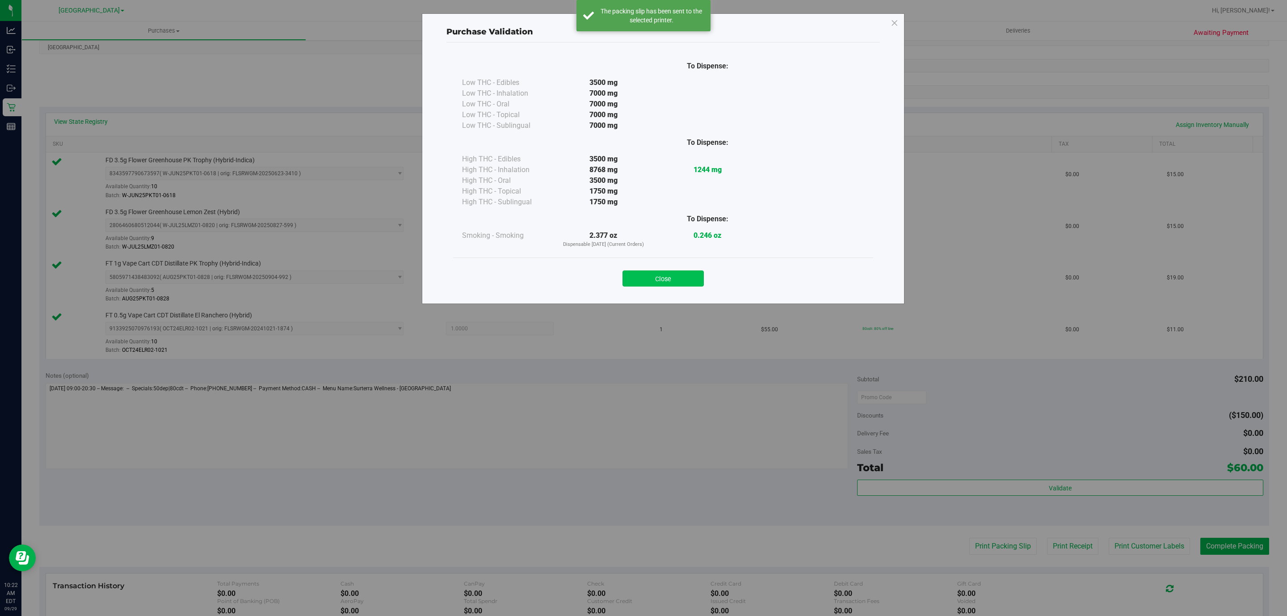
click at [689, 286] on button "Close" at bounding box center [662, 278] width 81 height 16
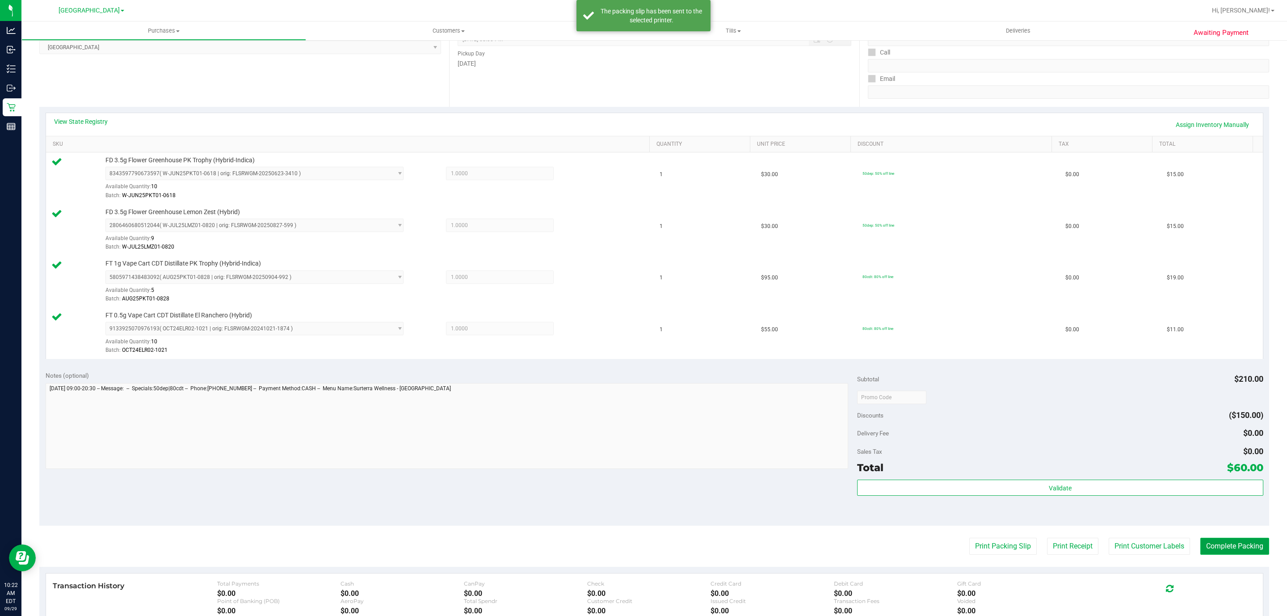
click at [1220, 542] on button "Complete Packing" at bounding box center [1234, 545] width 69 height 17
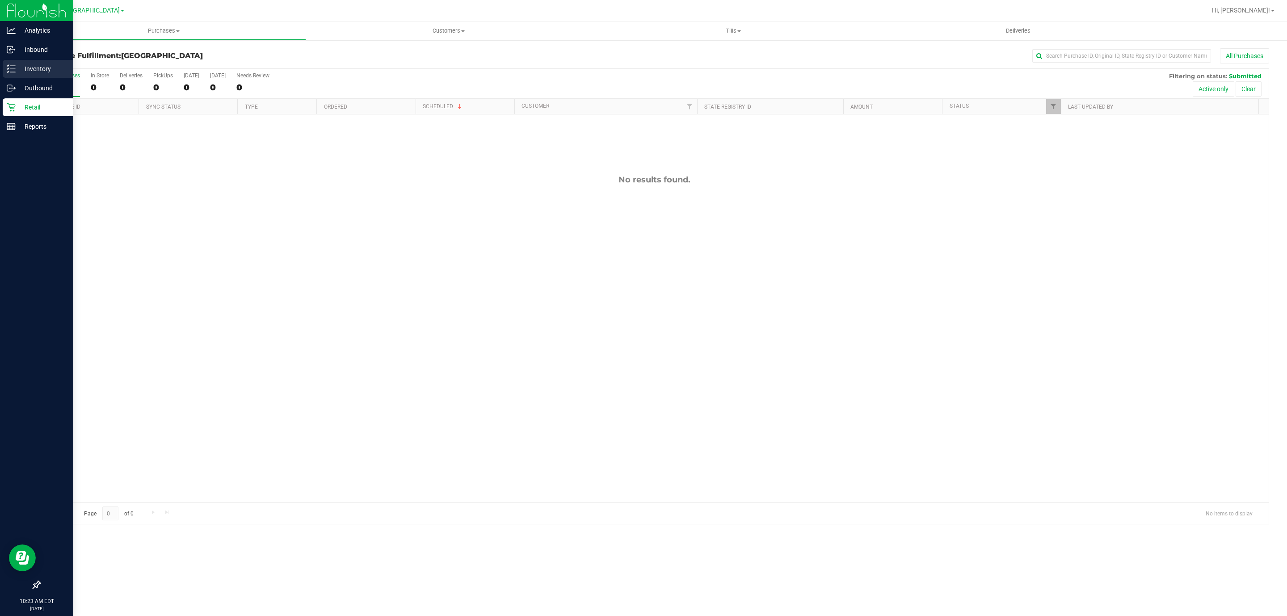
click at [18, 69] on p "Inventory" at bounding box center [43, 68] width 54 height 11
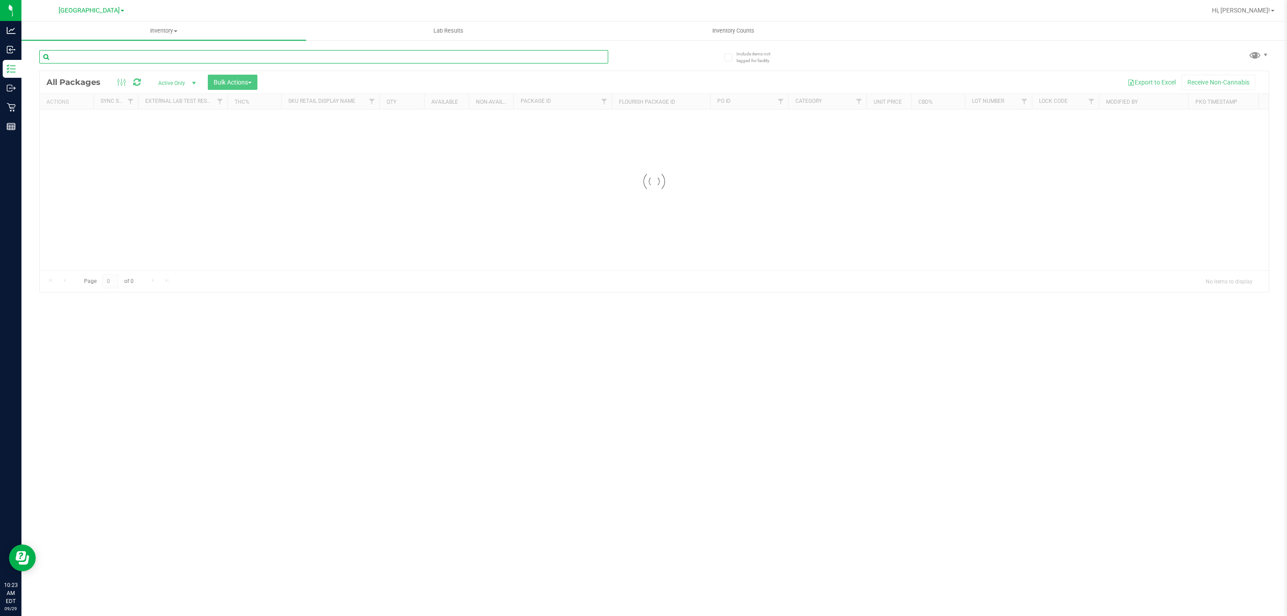
click at [232, 55] on input "text" at bounding box center [323, 56] width 569 height 13
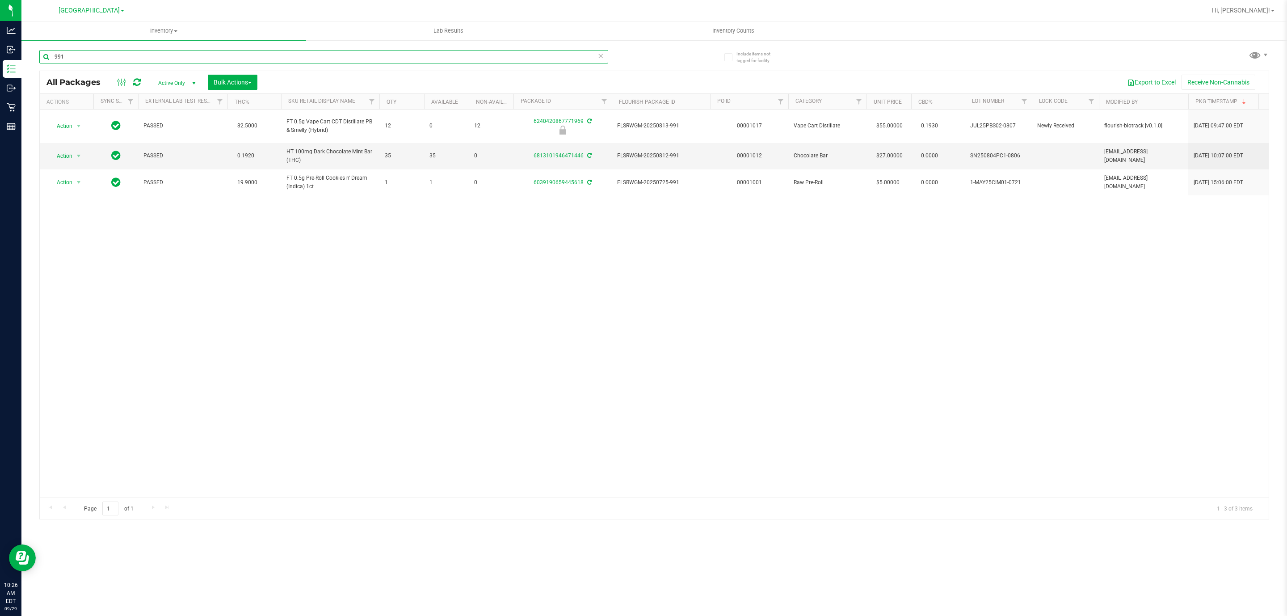
click at [223, 50] on input "-991" at bounding box center [323, 56] width 569 height 13
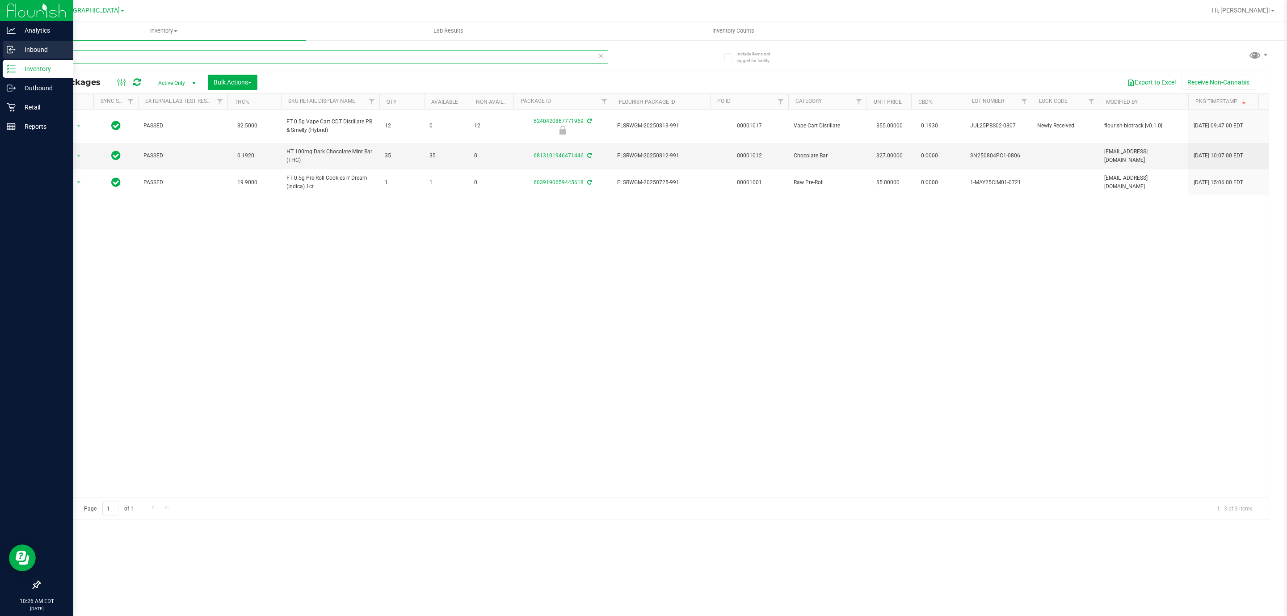
drag, startPoint x: 191, startPoint y: 53, endPoint x: 0, endPoint y: 59, distance: 190.9
click at [0, 59] on div "Analytics Inbound Inventory Outbound Retail Reports 10:26 AM EDT [DATE] 09/29 […" at bounding box center [643, 308] width 1287 height 616
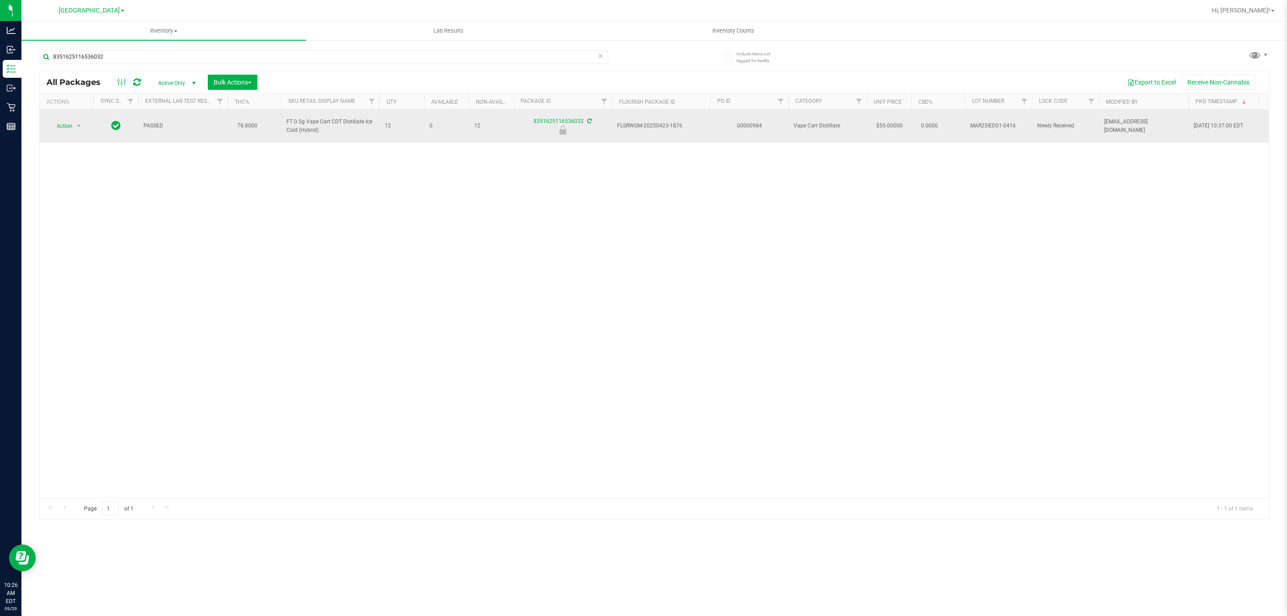
click at [306, 134] on span "FT 0.5g Vape Cart CDT Distillate Ice Cold (Hybrid)" at bounding box center [330, 125] width 88 height 17
copy tr "FT 0.5g Vape Cart CDT Distillate Ice Cold (Hybrid)"
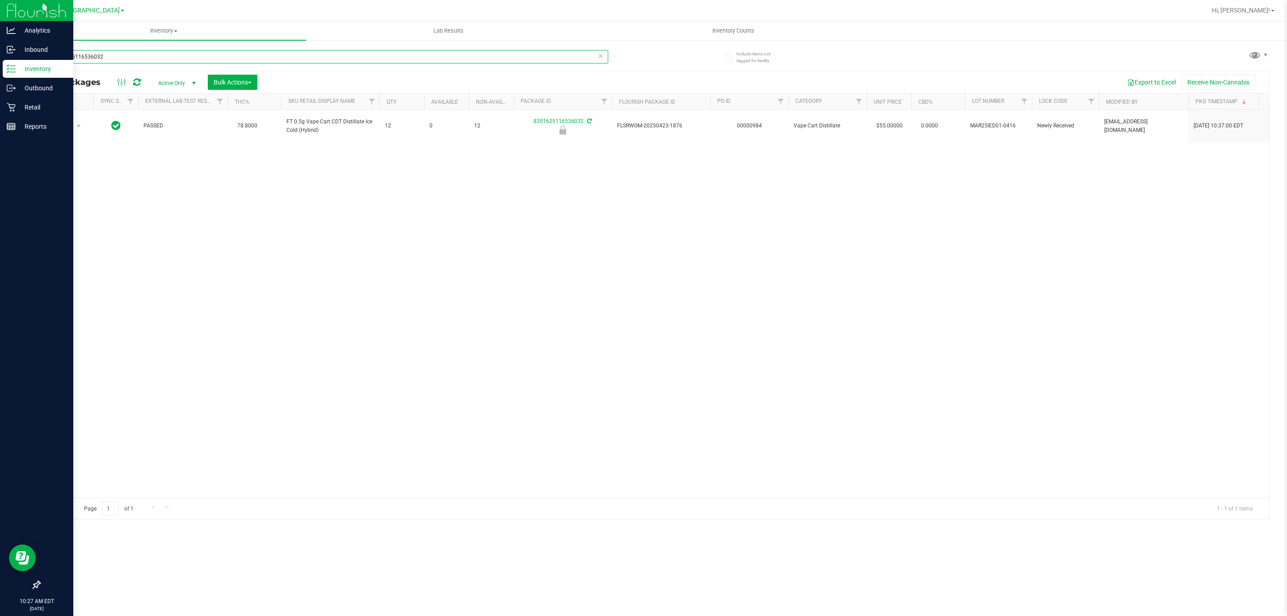
drag, startPoint x: 180, startPoint y: 57, endPoint x: 0, endPoint y: 74, distance: 180.9
click at [0, 74] on div "Analytics Inbound Inventory Outbound Retail Reports 10:27 AM EDT [DATE] 09/29 […" at bounding box center [643, 308] width 1287 height 616
paste input "FT 0.5g Vape Cart CDT Distillate Ice Cold (Hybrid)"
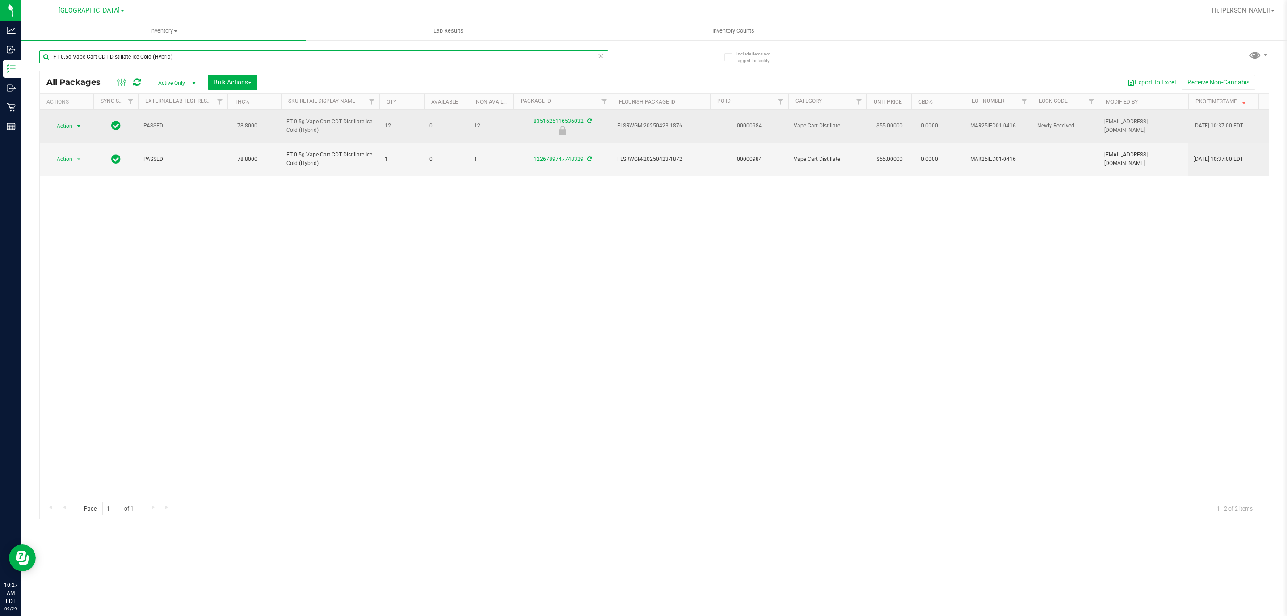
type input "FT 0.5g Vape Cart CDT Distillate Ice Cold (Hybrid)"
click at [76, 129] on span "select" at bounding box center [78, 125] width 7 height 7
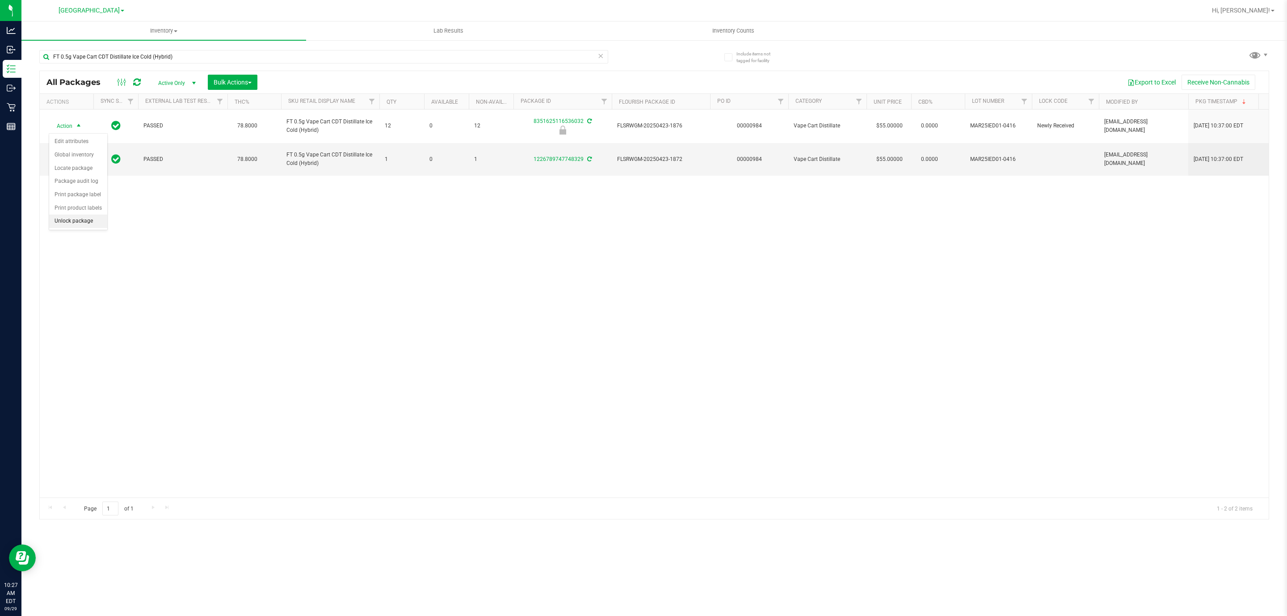
click at [79, 222] on li "Unlock package" at bounding box center [78, 220] width 58 height 13
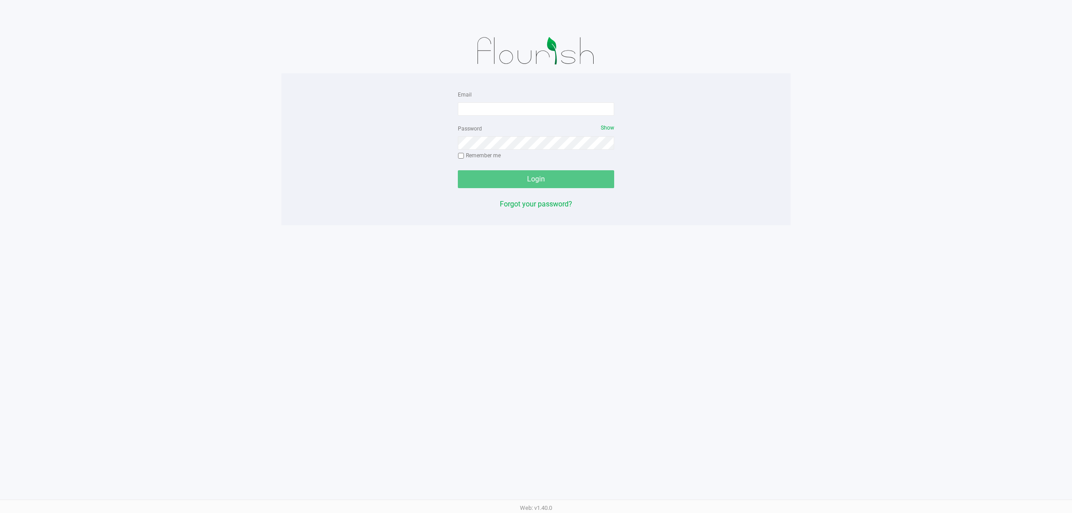
click at [475, 118] on form "Email Password Show Remember me Login" at bounding box center [536, 138] width 156 height 99
click at [476, 113] on input "Email" at bounding box center [536, 108] width 156 height 13
type input "[EMAIL_ADDRESS][DOMAIN_NAME]"
click at [458, 170] on button "Login" at bounding box center [536, 179] width 156 height 18
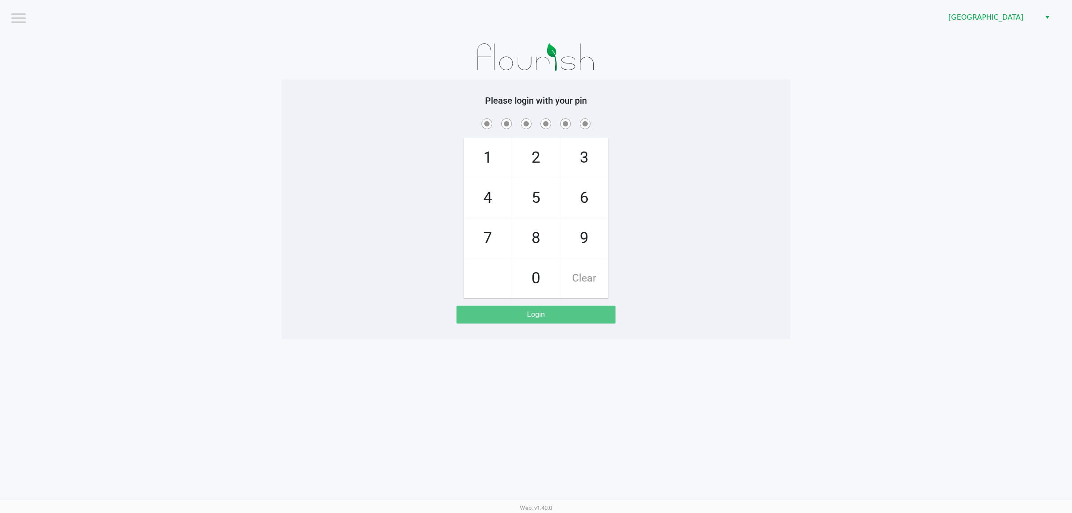
click at [247, 97] on app-pos-login-wrapper "Logout Deerfield Beach WC Please login with your pin 1 4 7 2 5 8 0 3 6 9 Clear …" at bounding box center [536, 169] width 1072 height 339
checkbox input "true"
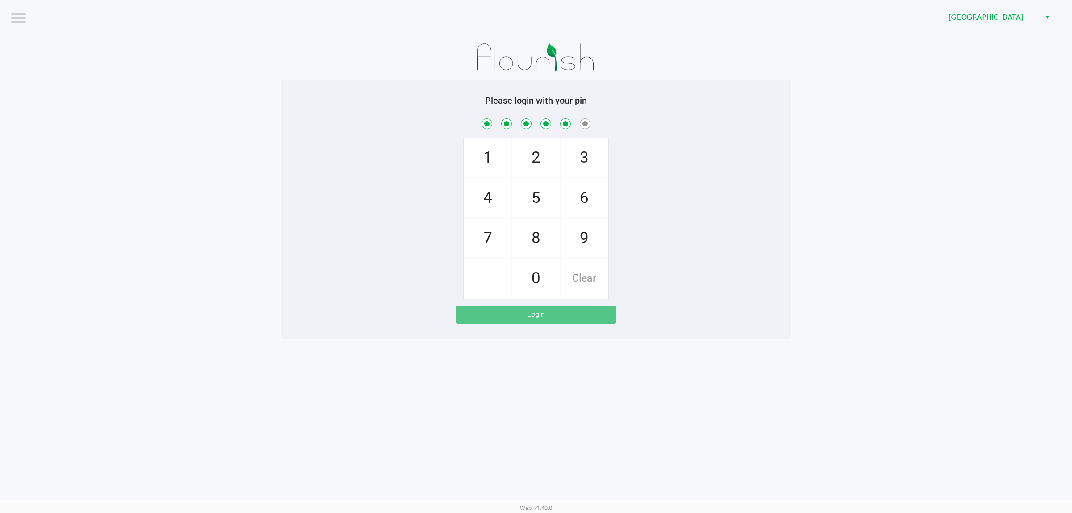
checkbox input "true"
